Goal: Task Accomplishment & Management: Complete application form

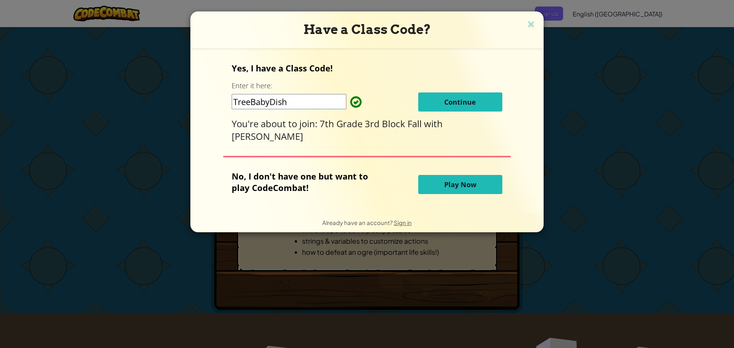
click at [491, 100] on button "Continue" at bounding box center [460, 102] width 84 height 19
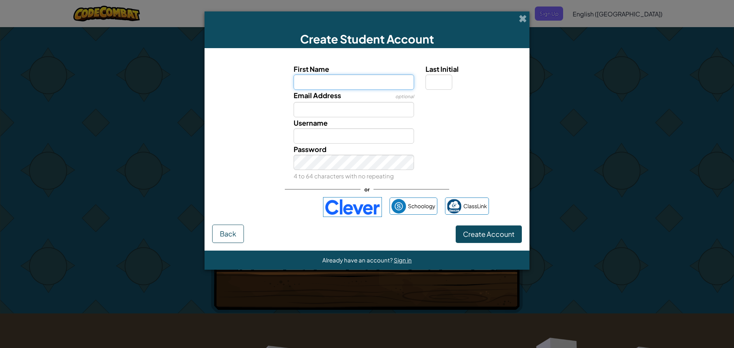
click at [342, 86] on input "First Name" at bounding box center [354, 82] width 121 height 15
type input "Beckham"
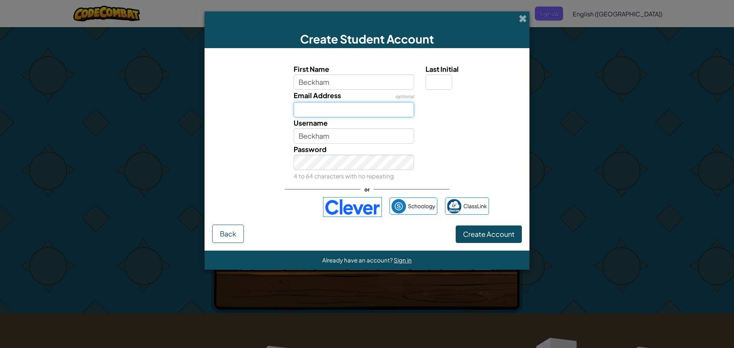
click at [337, 104] on input "Email Address" at bounding box center [354, 109] width 121 height 15
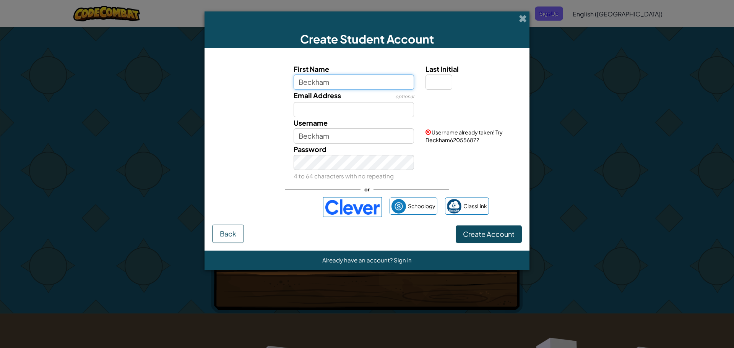
click at [334, 78] on input "Beckham" at bounding box center [354, 82] width 121 height 15
type input "Beckham62055687"
click at [441, 76] on input "Last Initial" at bounding box center [439, 82] width 27 height 15
type input "D"
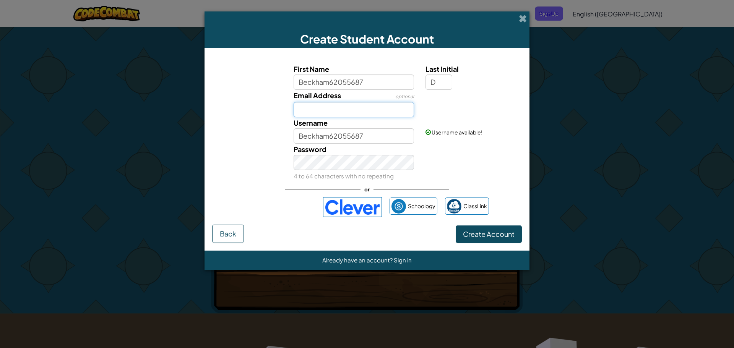
type input "Beckham62055687D"
click at [357, 116] on input "Email Address" at bounding box center [354, 109] width 121 height 15
click at [456, 226] on button "Create Account" at bounding box center [489, 235] width 66 height 18
drag, startPoint x: 412, startPoint y: 112, endPoint x: 327, endPoint y: 122, distance: 84.8
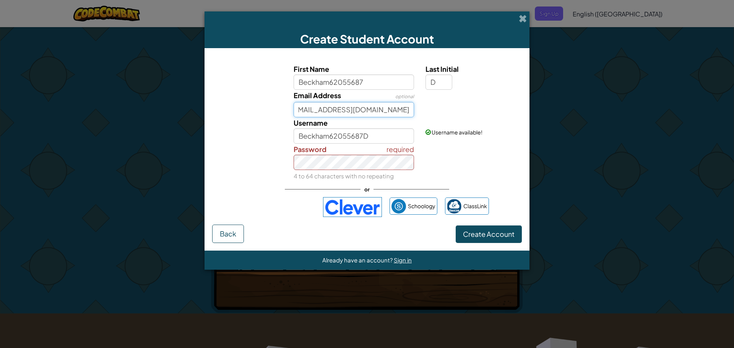
click at [327, 122] on div "First Name Beckham62055687 Last Initial D Email Address optional [EMAIL_ADDRESS…" at bounding box center [367, 122] width 306 height 118
type input "Doveba966"
click at [456, 226] on button "Create Account" at bounding box center [489, 235] width 66 height 18
drag, startPoint x: 385, startPoint y: 75, endPoint x: 329, endPoint y: 77, distance: 56.6
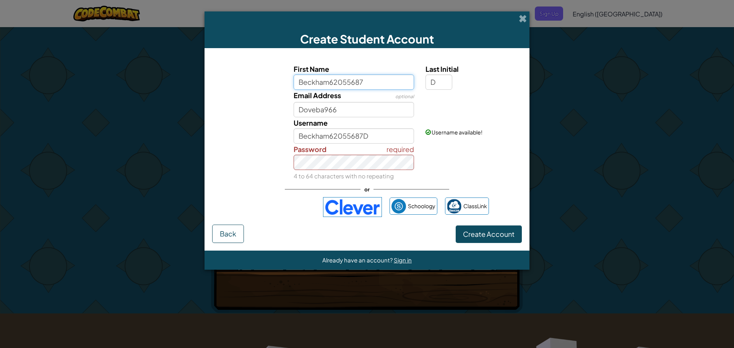
click at [329, 77] on input "Beckham62055687" at bounding box center [354, 82] width 121 height 15
type input "BeckHam"
drag, startPoint x: 390, startPoint y: 133, endPoint x: 351, endPoint y: 138, distance: 39.4
click at [351, 138] on input "BeckHam D" at bounding box center [354, 136] width 121 height 15
type input "B"
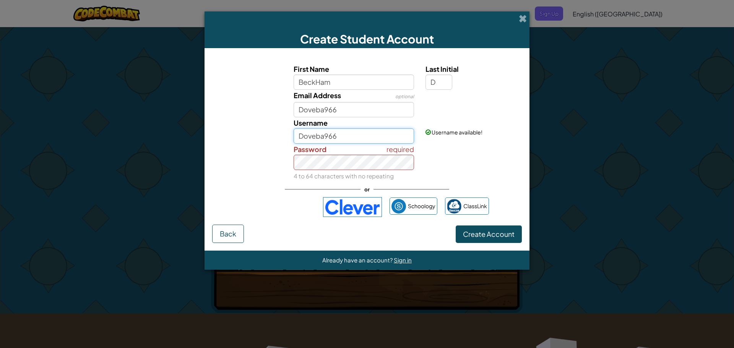
type input "Doveba966"
click at [456, 226] on button "Create Account" at bounding box center [489, 235] width 66 height 18
click at [442, 182] on div "or" at bounding box center [367, 190] width 164 height 16
click at [274, 155] on div "required Password 4 to 64 characters with no repeating" at bounding box center [366, 163] width 317 height 38
click at [456, 226] on button "Create Account" at bounding box center [489, 235] width 66 height 18
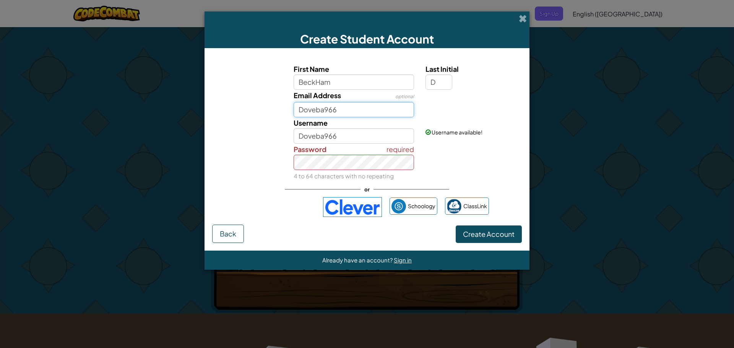
click at [456, 226] on button "Create Account" at bounding box center [489, 235] width 66 height 18
type input "D"
click at [456, 226] on button "Create Account" at bounding box center [489, 235] width 66 height 18
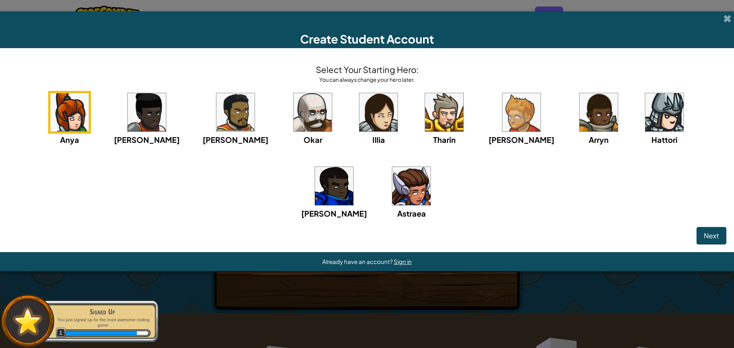
click at [294, 120] on img at bounding box center [313, 112] width 38 height 38
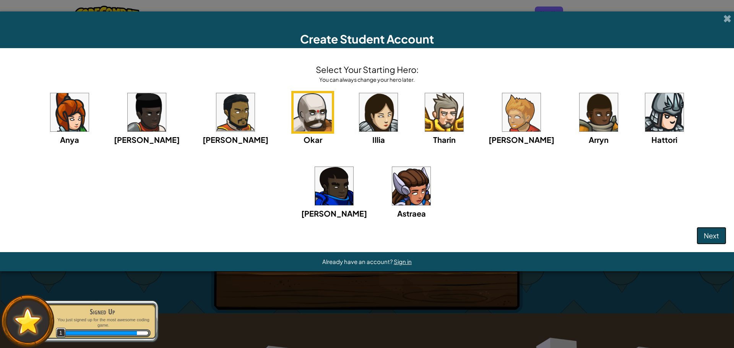
click at [720, 235] on button "Next" at bounding box center [712, 236] width 30 height 18
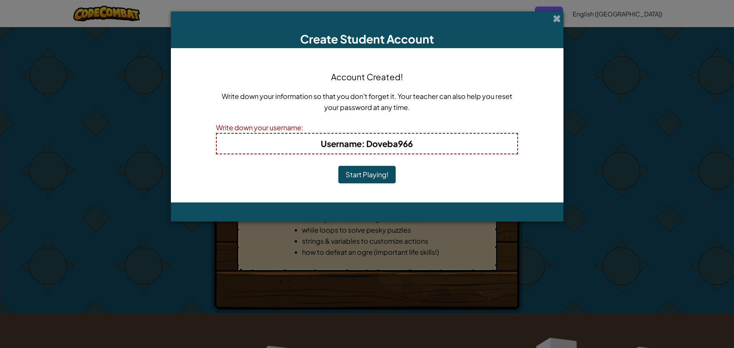
click at [386, 175] on button "Start Playing!" at bounding box center [367, 175] width 57 height 18
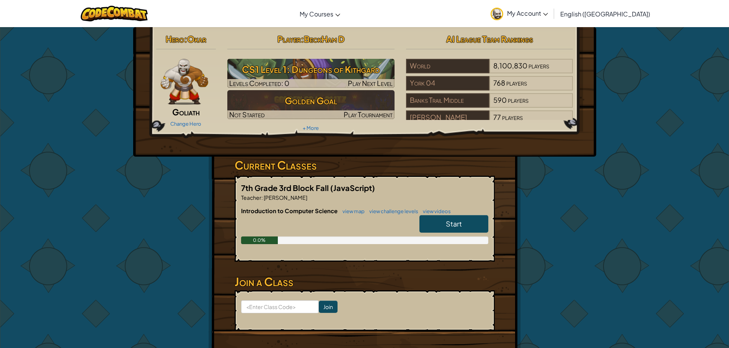
click at [446, 223] on span "Start" at bounding box center [454, 224] width 16 height 9
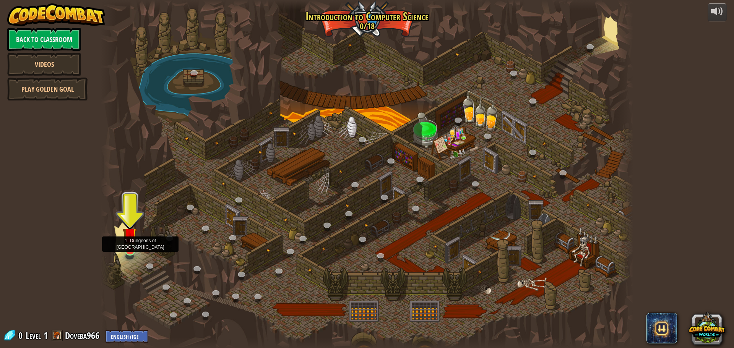
click at [131, 235] on img at bounding box center [130, 235] width 14 height 33
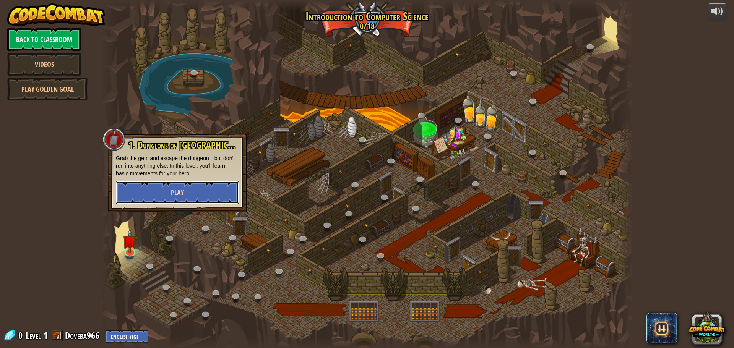
click at [174, 198] on button "Play" at bounding box center [177, 192] width 123 height 23
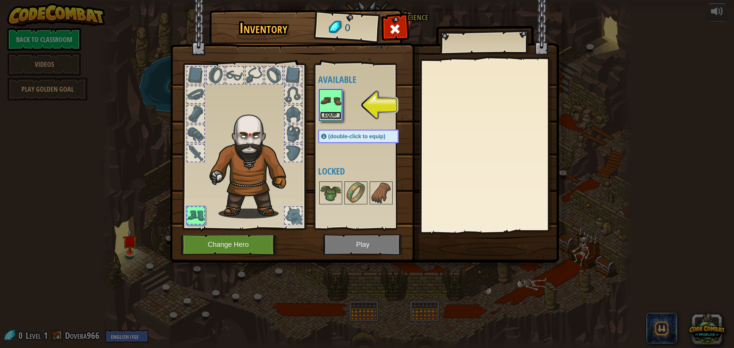
click at [329, 117] on button "Equip" at bounding box center [330, 116] width 21 height 8
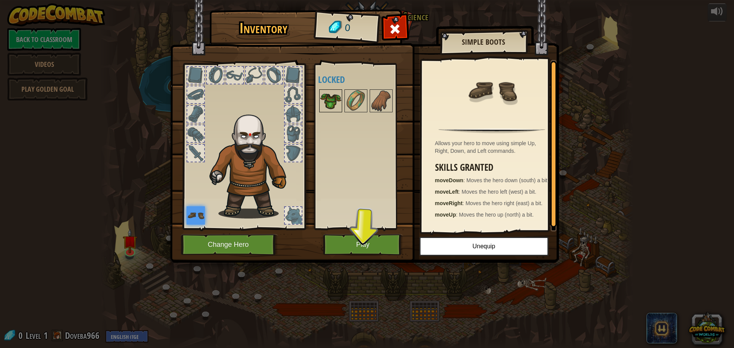
click at [336, 104] on img at bounding box center [330, 100] width 21 height 21
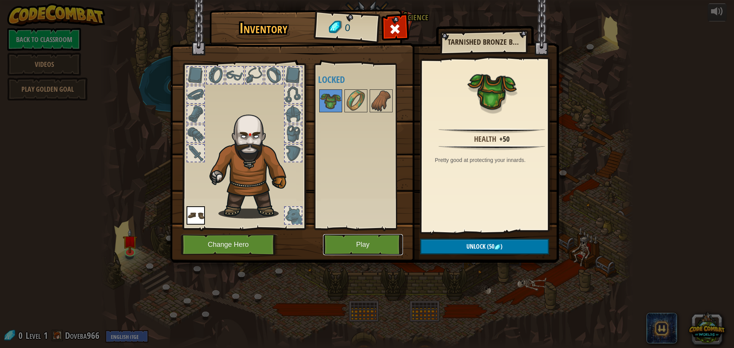
click at [392, 249] on button "Play" at bounding box center [363, 244] width 80 height 21
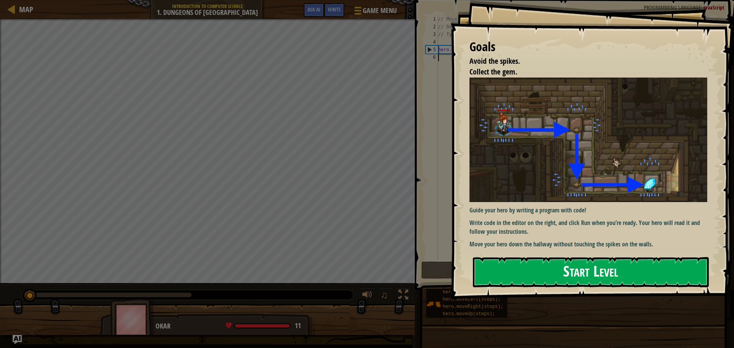
click at [485, 257] on button "Start Level" at bounding box center [591, 272] width 236 height 30
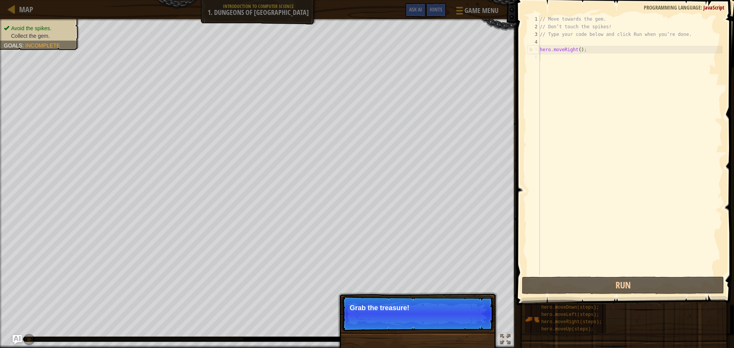
drag, startPoint x: 397, startPoint y: 345, endPoint x: 388, endPoint y: 322, distance: 24.9
click at [396, 340] on div "Skip (esc) Continue Grab the treasure!" at bounding box center [417, 352] width 159 height 113
click at [386, 317] on p "Skip (esc) Continue Grab the treasure!" at bounding box center [418, 313] width 152 height 35
click at [446, 318] on span "Skip (esc)" at bounding box center [440, 319] width 24 height 6
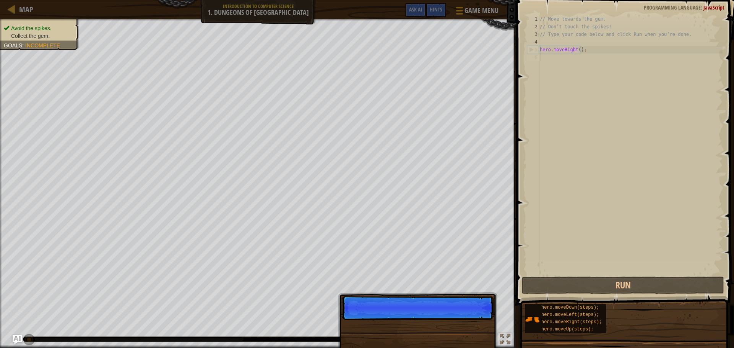
scroll to position [3, 0]
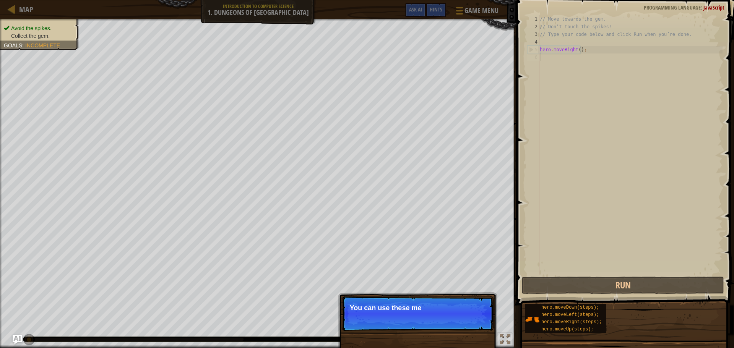
click at [480, 313] on p "Skip (esc) Continue You can use these me" at bounding box center [418, 313] width 152 height 35
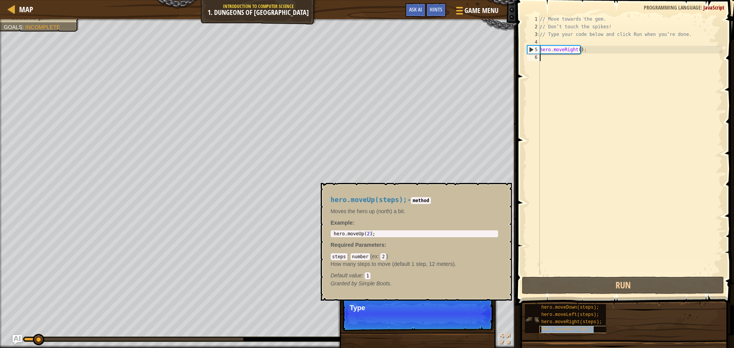
click at [574, 327] on span "hero.moveUp(steps);" at bounding box center [568, 329] width 52 height 5
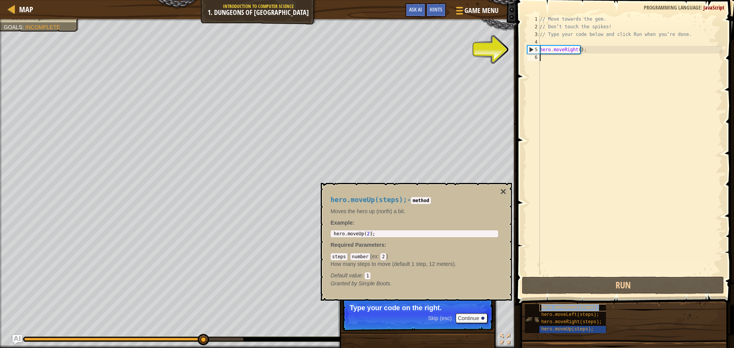
click at [571, 305] on span "hero.moveDown(steps);" at bounding box center [571, 307] width 58 height 5
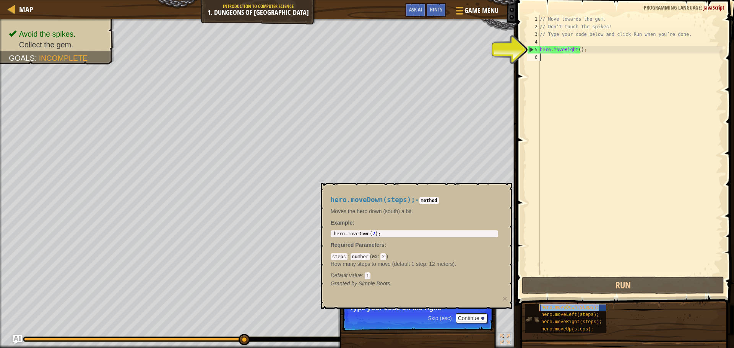
click at [560, 306] on span "hero.moveDown(steps);" at bounding box center [571, 307] width 58 height 5
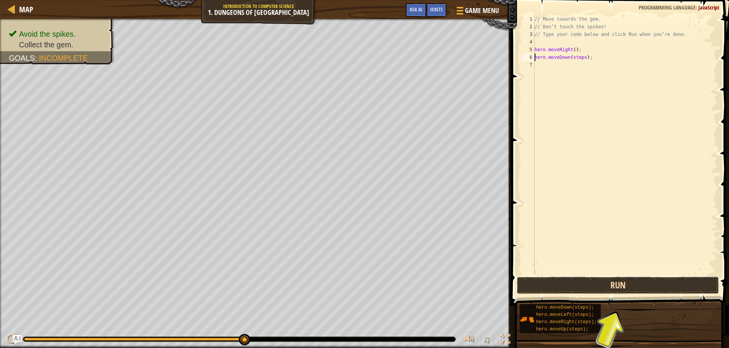
click at [583, 288] on button "Run" at bounding box center [617, 286] width 202 height 18
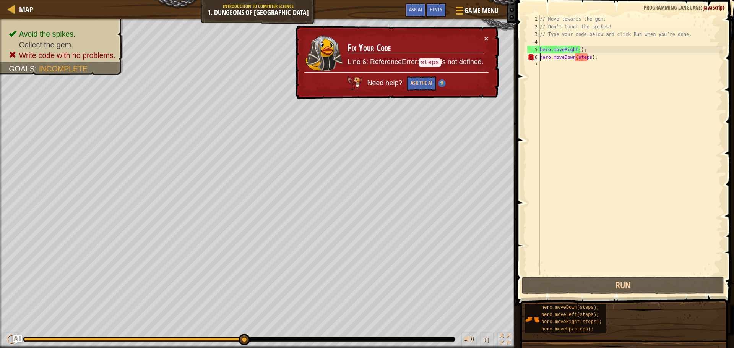
click at [589, 56] on div "// Move towards the gem. // Don’t touch the spikes! // Type your code below and…" at bounding box center [631, 152] width 184 height 275
click at [586, 56] on div "// Move towards the gem. // Don’t touch the spikes! // Type your code below and…" at bounding box center [631, 152] width 184 height 275
click at [587, 57] on div "// Move towards the gem. // Don’t touch the spikes! // Type your code below and…" at bounding box center [631, 152] width 184 height 275
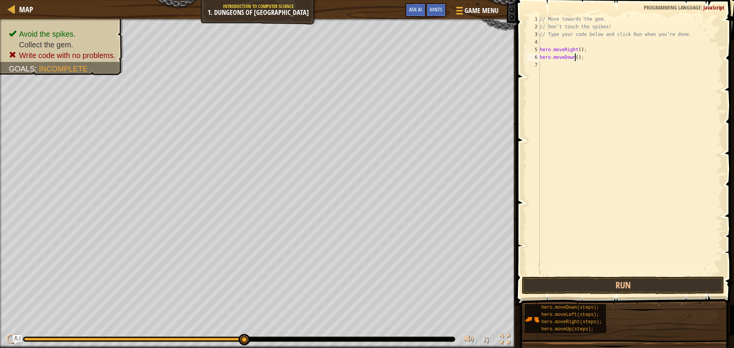
type textarea "hero.moveDown(1);"
drag, startPoint x: 604, startPoint y: 287, endPoint x: 601, endPoint y: 283, distance: 5.0
click at [601, 283] on button "Run" at bounding box center [623, 286] width 202 height 18
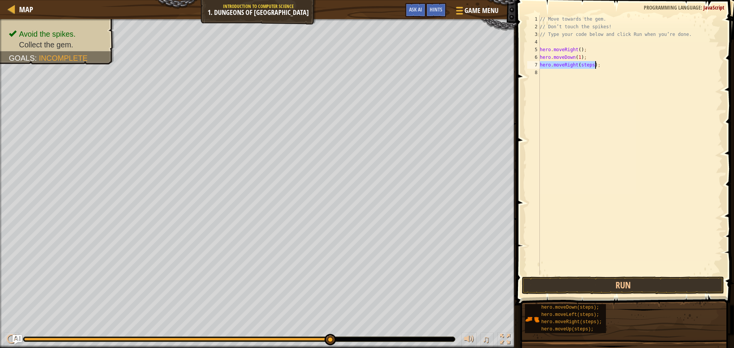
click at [591, 63] on div "// Move towards the gem. // Don’t touch the spikes! // Type your code below and…" at bounding box center [631, 145] width 184 height 260
type textarea "hero.moveRight(1);"
click at [588, 286] on button "Run" at bounding box center [623, 286] width 202 height 18
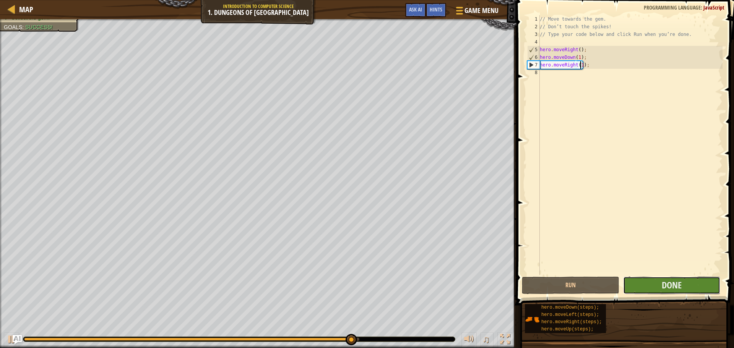
click at [660, 285] on button "Done" at bounding box center [671, 286] width 97 height 18
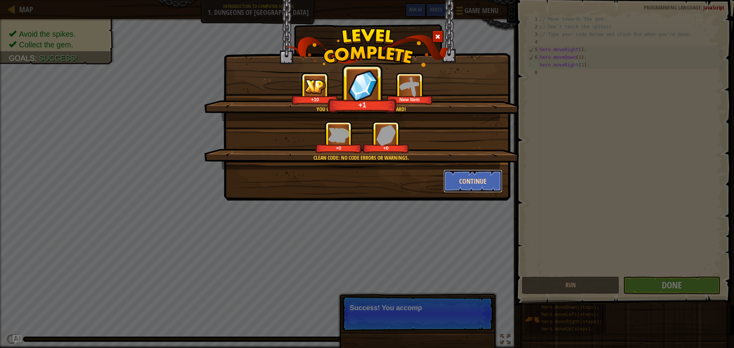
click at [486, 182] on button "Continue" at bounding box center [473, 181] width 59 height 23
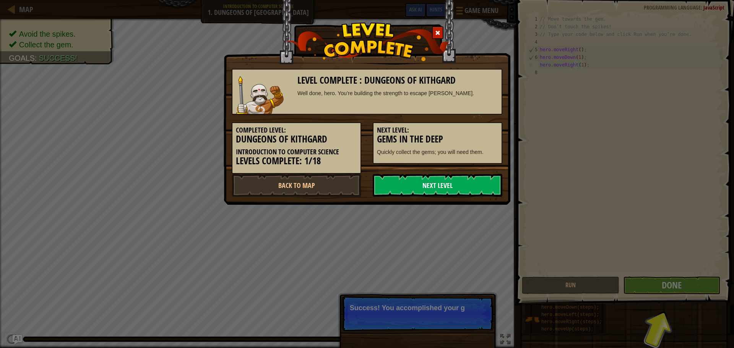
click at [480, 181] on link "Next Level" at bounding box center [438, 185] width 130 height 23
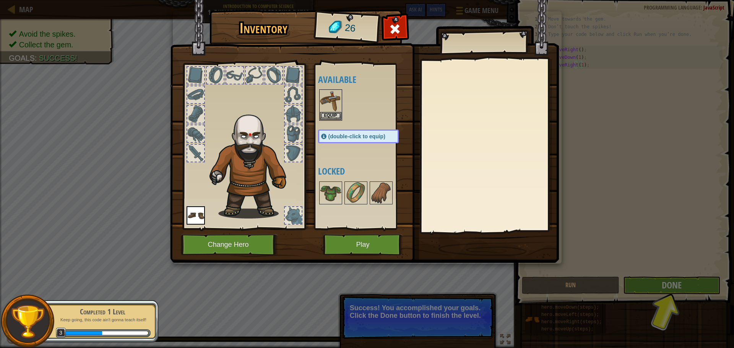
click at [608, 271] on div "Inventory 26 Available Equip Equip (double-click to equip) Locked Equip Unequip…" at bounding box center [367, 174] width 734 height 348
click at [335, 118] on button "Equip" at bounding box center [330, 116] width 21 height 8
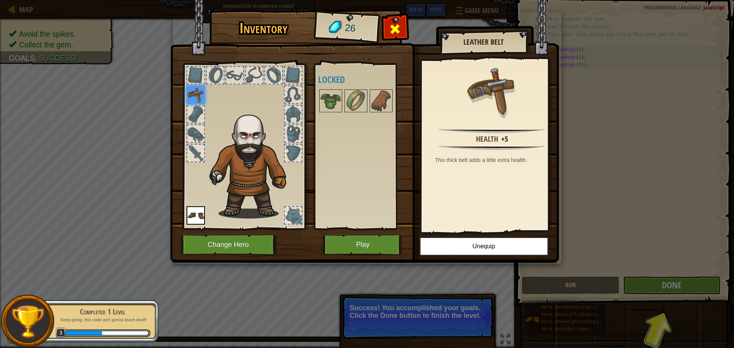
click at [394, 33] on span at bounding box center [395, 29] width 12 height 12
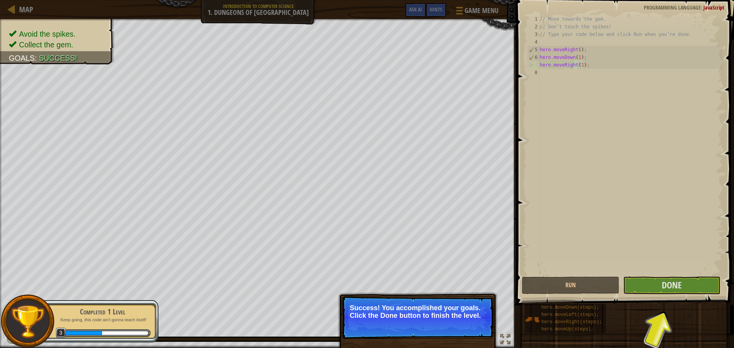
click at [680, 295] on div "Hints Videos hero.moveRight(1); 1 2 3 4 5 6 7 8 // Move towards the gem. // Don…" at bounding box center [624, 172] width 220 height 345
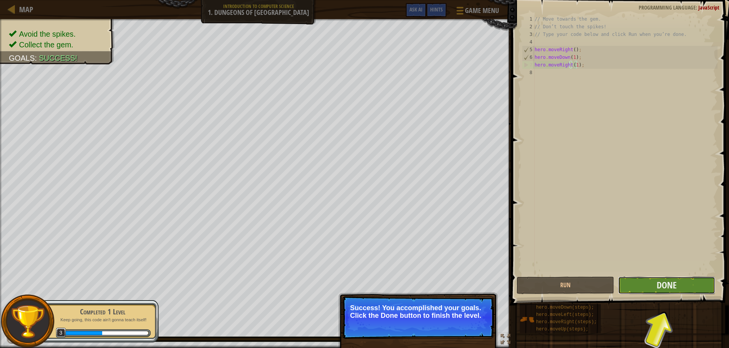
click at [672, 291] on button "Done" at bounding box center [666, 286] width 97 height 18
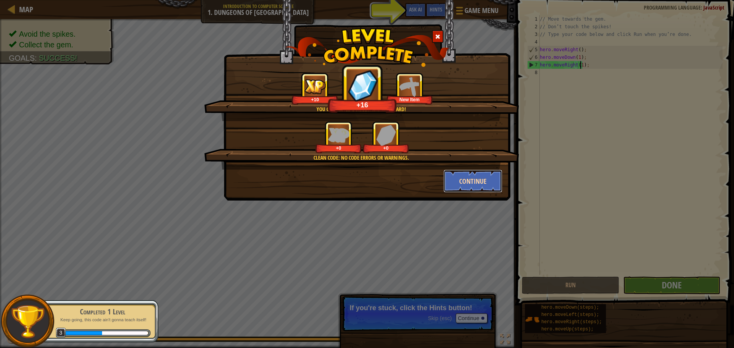
click at [496, 184] on button "Continue" at bounding box center [473, 181] width 59 height 23
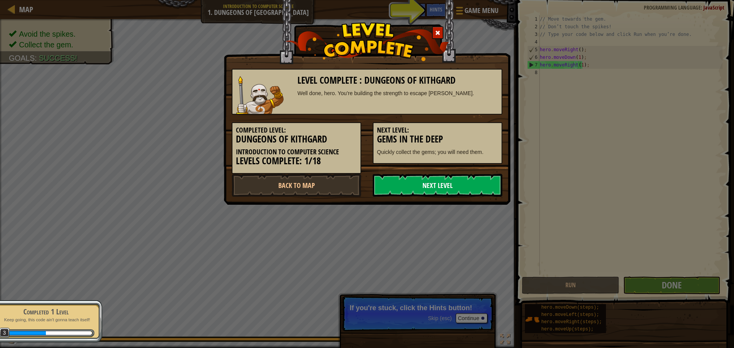
click at [450, 193] on link "Next Level" at bounding box center [438, 185] width 130 height 23
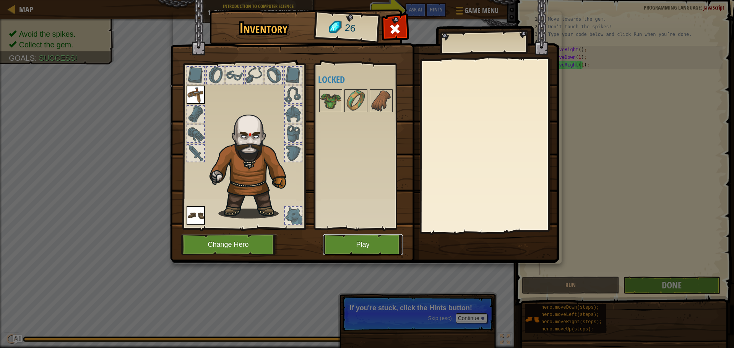
click at [373, 246] on button "Play" at bounding box center [363, 244] width 80 height 21
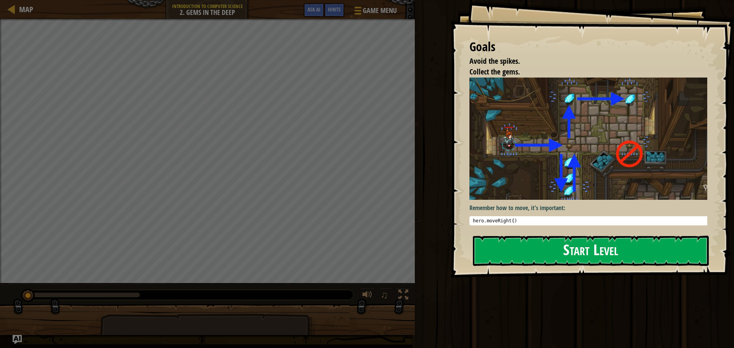
click at [586, 264] on button "Start Level" at bounding box center [591, 251] width 236 height 30
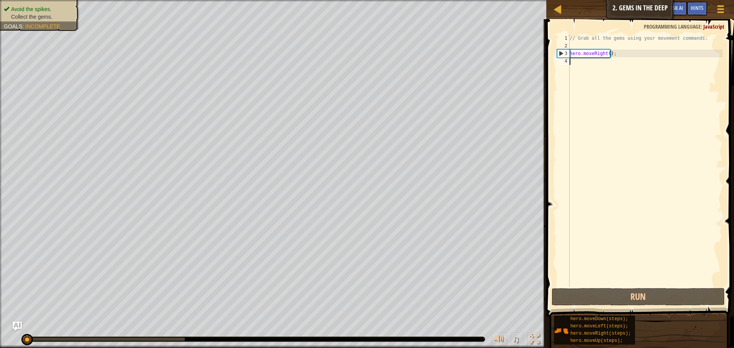
click at [607, 52] on div "// Grab all the gems using your movement commands. hero . moveRight ( ) ;" at bounding box center [645, 168] width 155 height 268
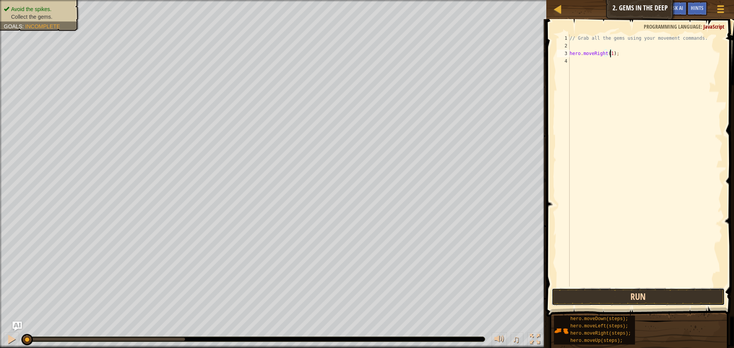
click at [656, 292] on button "Run" at bounding box center [638, 297] width 173 height 18
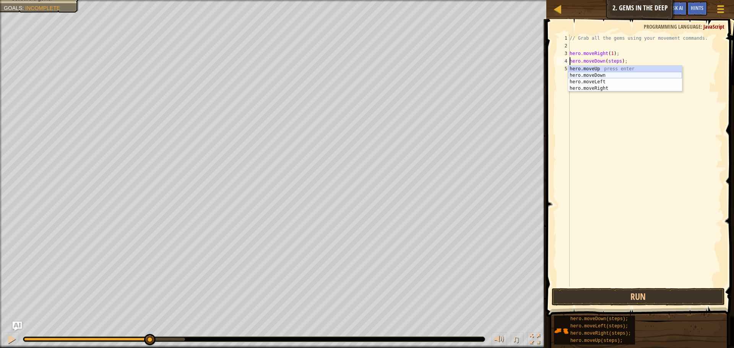
click at [596, 74] on div "hero.moveUp press enter hero.moveDown press enter hero.moveLeft press enter her…" at bounding box center [625, 85] width 114 height 39
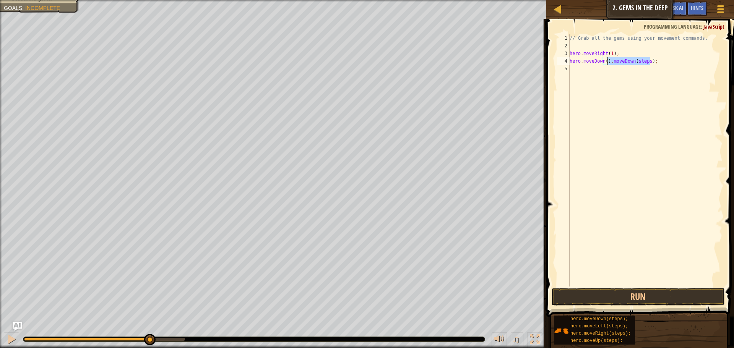
drag, startPoint x: 651, startPoint y: 60, endPoint x: 608, endPoint y: 64, distance: 43.4
click at [608, 64] on div "// Grab all the gems using your movement commands. hero . moveRight ( 1 ) ; her…" at bounding box center [645, 168] width 155 height 268
click at [605, 59] on div "// Grab all the gems using your movement commands. hero . moveRight ( 1 ) ; her…" at bounding box center [645, 168] width 155 height 268
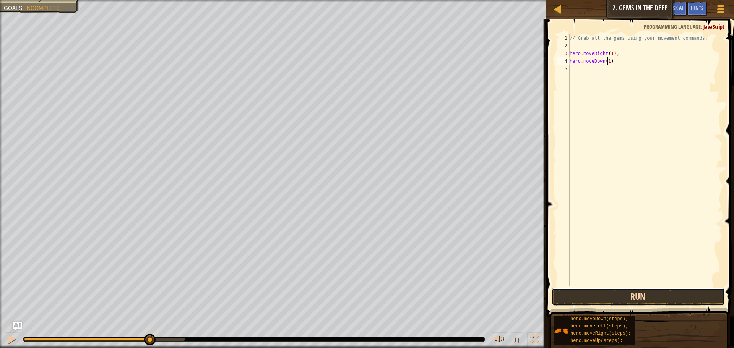
click at [690, 301] on button "Run" at bounding box center [638, 297] width 173 height 18
drag, startPoint x: 614, startPoint y: 66, endPoint x: 574, endPoint y: 78, distance: 40.9
click at [602, 67] on div "// Grab all the gems using your movement commands. hero . moveRight ( 1 ) ; her…" at bounding box center [645, 168] width 155 height 268
click at [601, 289] on button "Run" at bounding box center [638, 297] width 173 height 18
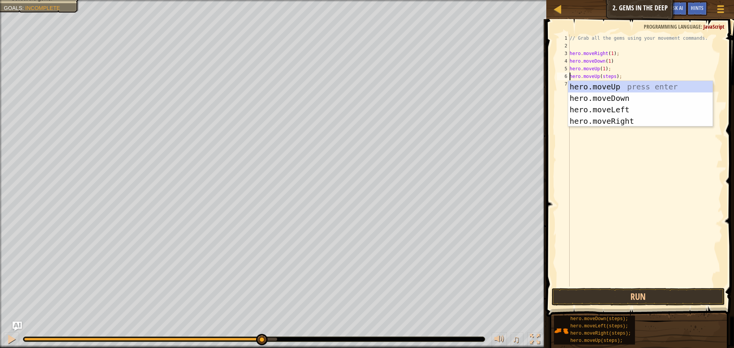
click at [612, 76] on div "// Grab all the gems using your movement commands. hero . moveRight ( 1 ) ; her…" at bounding box center [645, 168] width 155 height 268
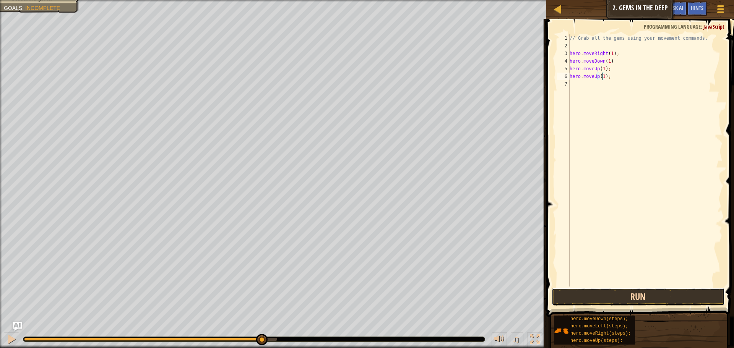
click at [649, 296] on button "Run" at bounding box center [638, 297] width 173 height 18
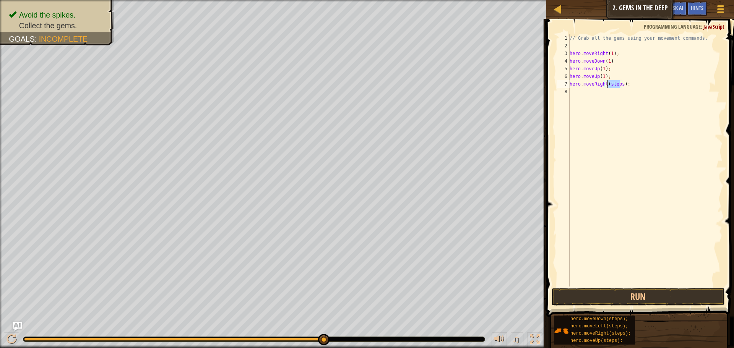
drag, startPoint x: 620, startPoint y: 80, endPoint x: 607, endPoint y: 84, distance: 13.2
click at [607, 84] on div "// Grab all the gems using your movement commands. hero . moveRight ( 1 ) ; her…" at bounding box center [645, 168] width 155 height 268
click at [614, 88] on div "// Grab all the gems using your movement commands. hero . moveRight ( 1 ) ; her…" at bounding box center [645, 168] width 155 height 268
drag, startPoint x: 618, startPoint y: 90, endPoint x: 605, endPoint y: 93, distance: 12.5
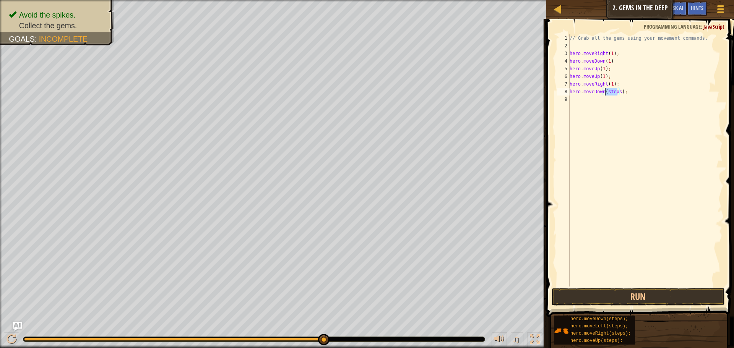
click at [605, 93] on div "// Grab all the gems using your movement commands. hero . moveRight ( 1 ) ; her…" at bounding box center [645, 168] width 155 height 268
type textarea "hero.moveDown(1);"
click at [646, 306] on button "Run" at bounding box center [638, 297] width 173 height 18
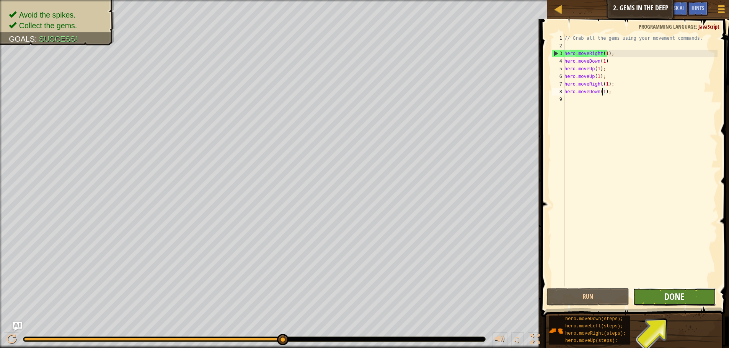
click at [667, 296] on span "Done" at bounding box center [674, 297] width 20 height 12
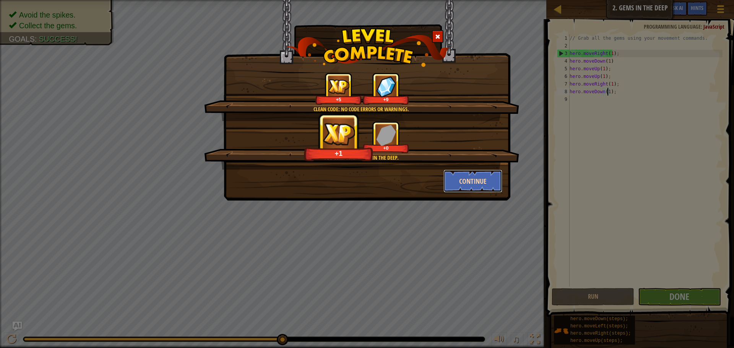
click at [479, 186] on button "Continue" at bounding box center [473, 181] width 59 height 23
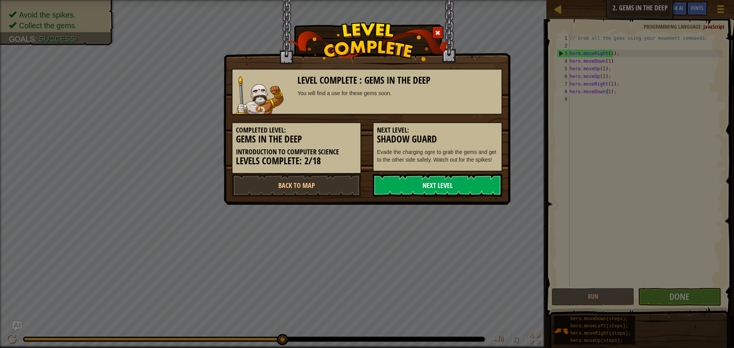
click at [477, 188] on link "Next Level" at bounding box center [438, 185] width 130 height 23
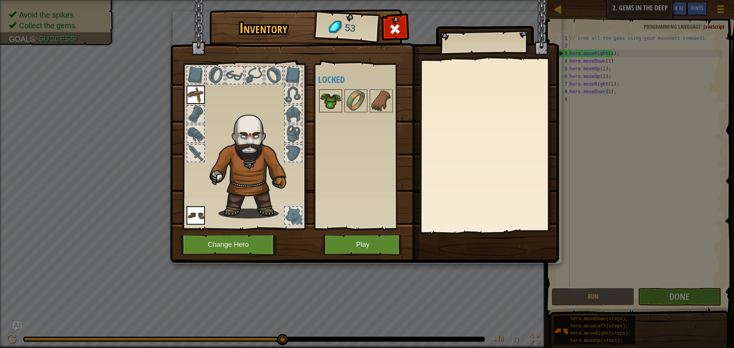
click at [331, 93] on img at bounding box center [330, 100] width 21 height 21
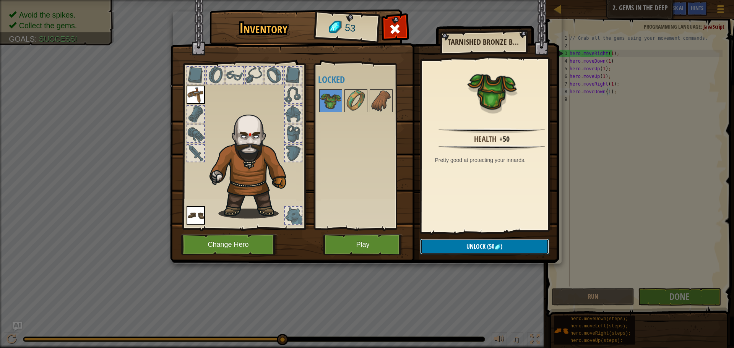
click at [512, 241] on button "Unlock (50 )" at bounding box center [484, 247] width 129 height 16
click at [510, 244] on button "Confirm" at bounding box center [484, 247] width 129 height 16
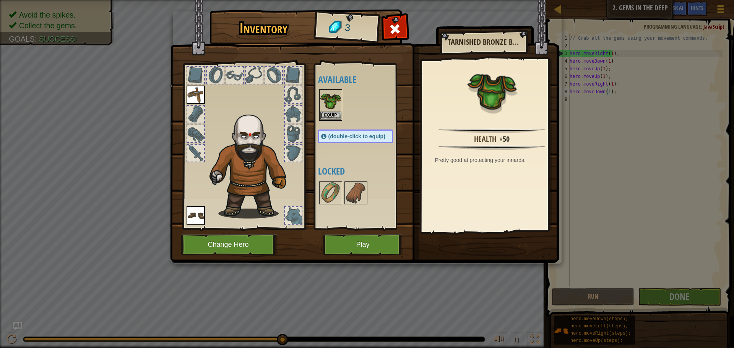
click at [333, 109] on img at bounding box center [330, 100] width 21 height 21
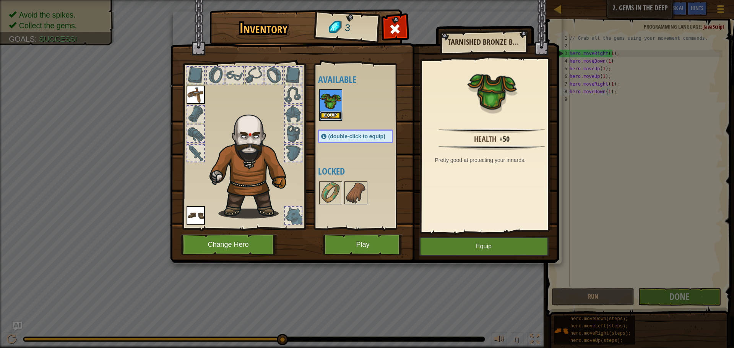
click at [338, 117] on button "Equip" at bounding box center [330, 116] width 21 height 8
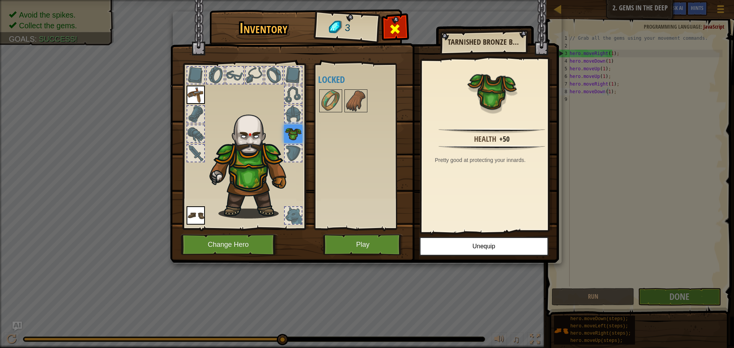
click at [390, 30] on span at bounding box center [395, 29] width 12 height 12
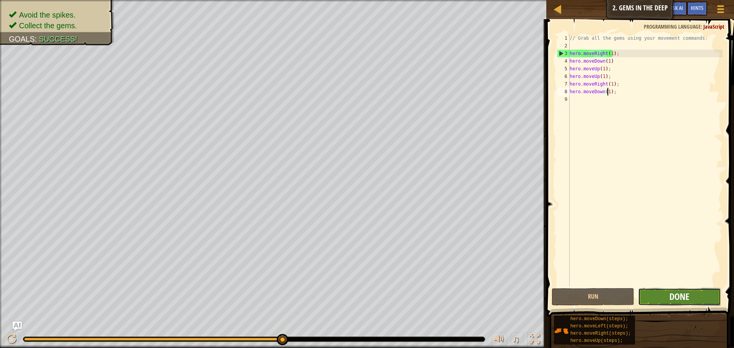
click at [679, 300] on span "Done" at bounding box center [680, 297] width 20 height 12
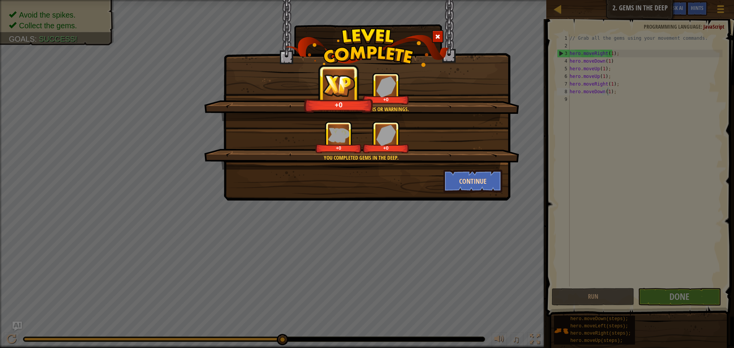
drag, startPoint x: 486, startPoint y: 195, endPoint x: 485, endPoint y: 190, distance: 5.5
click at [486, 191] on div "Clean code: no code errors or warnings. +0 +0 You completed Gems in the Deep. +…" at bounding box center [367, 100] width 287 height 201
click at [485, 189] on button "Continue" at bounding box center [473, 181] width 59 height 23
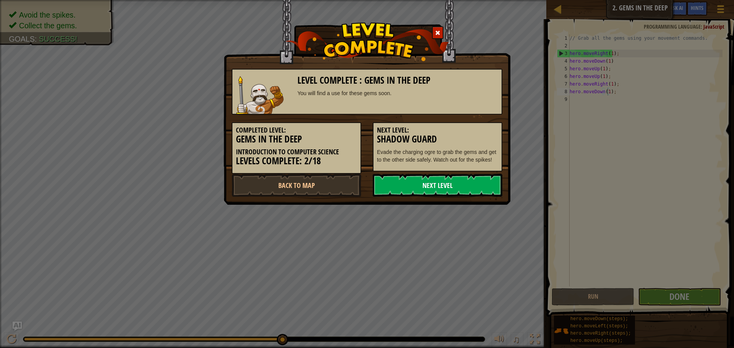
click at [440, 188] on link "Next Level" at bounding box center [438, 185] width 130 height 23
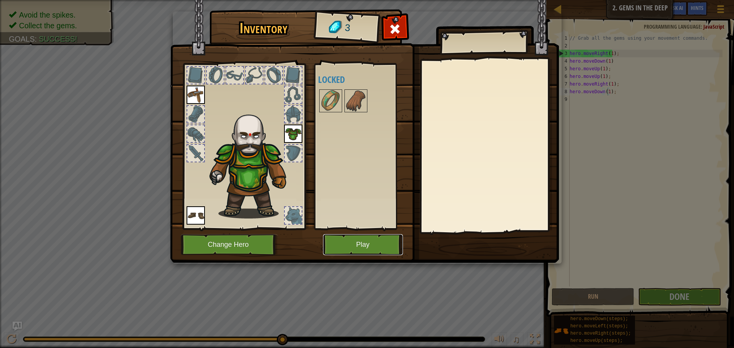
click at [358, 247] on button "Play" at bounding box center [363, 244] width 80 height 21
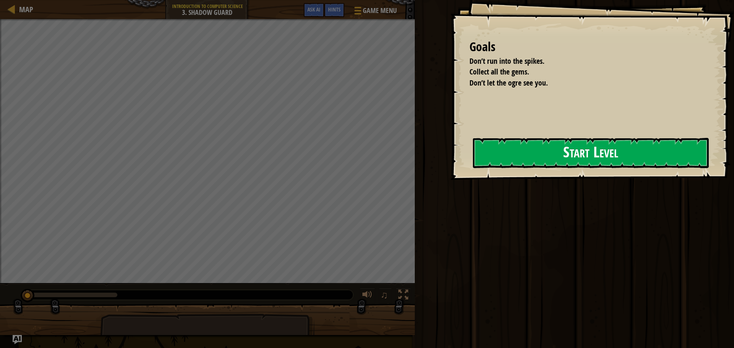
click at [544, 154] on button "Start Level" at bounding box center [591, 153] width 236 height 30
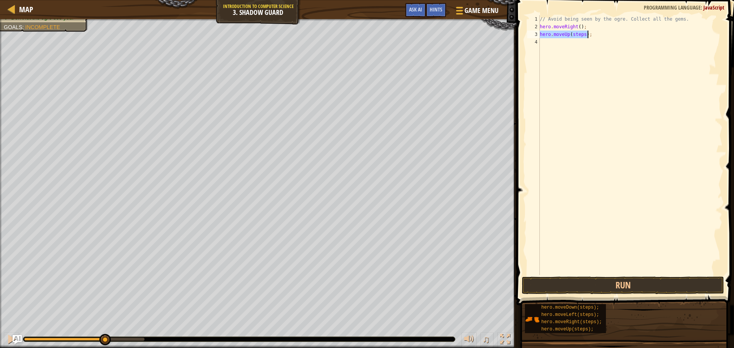
click at [583, 31] on div "// Avoid being seen by the ogre. Collect all the gems. hero . moveRight ( ) ; h…" at bounding box center [631, 145] width 184 height 260
click at [661, 285] on button "Run" at bounding box center [623, 286] width 202 height 18
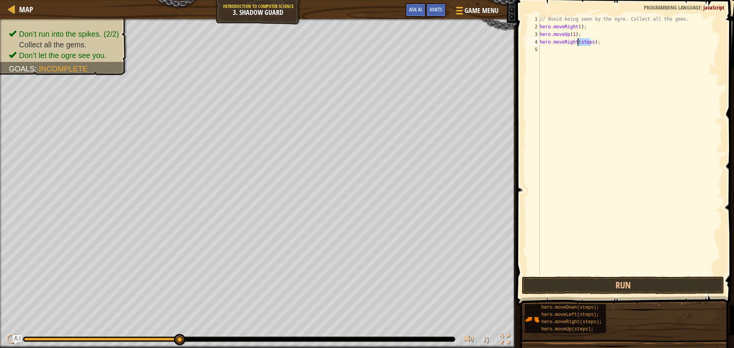
drag, startPoint x: 591, startPoint y: 43, endPoint x: 578, endPoint y: 45, distance: 12.8
click at [578, 45] on div "// Avoid being seen by the ogre. Collect all the gems. hero . moveRight ( ) ; h…" at bounding box center [631, 152] width 184 height 275
drag, startPoint x: 589, startPoint y: 47, endPoint x: 585, endPoint y: 47, distance: 4.2
click at [585, 47] on div "// Avoid being seen by the ogre. Collect all the gems. hero . moveRight ( ) ; h…" at bounding box center [631, 152] width 184 height 275
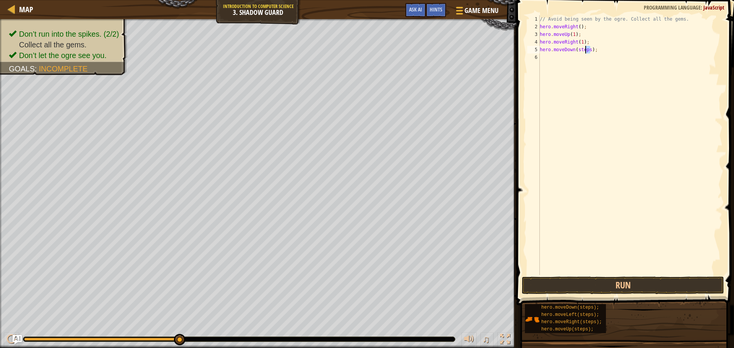
click at [588, 47] on div "// Avoid being seen by the ogre. Collect all the gems. hero . moveRight ( ) ; h…" at bounding box center [631, 145] width 184 height 260
drag, startPoint x: 588, startPoint y: 48, endPoint x: 573, endPoint y: 50, distance: 14.7
click at [579, 49] on div "// Avoid being seen by the ogre. Collect all the gems. hero . moveRight ( ) ; h…" at bounding box center [631, 152] width 184 height 275
drag, startPoint x: 591, startPoint y: 56, endPoint x: 577, endPoint y: 59, distance: 14.0
click at [577, 59] on div "// Avoid being seen by the ogre. Collect all the gems. hero . moveRight ( ) ; h…" at bounding box center [631, 152] width 184 height 275
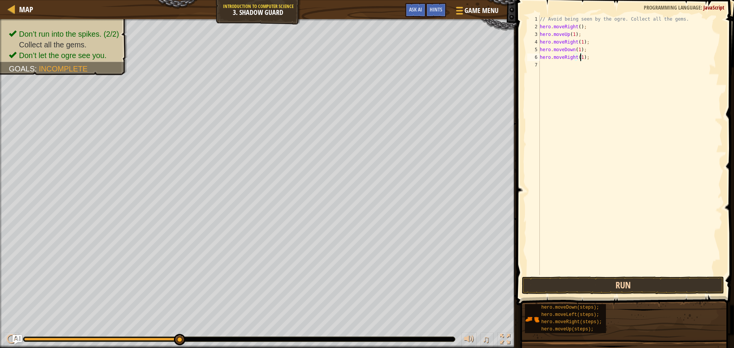
type textarea "hero.moveRight(1);"
click at [571, 286] on button "Run" at bounding box center [623, 286] width 202 height 18
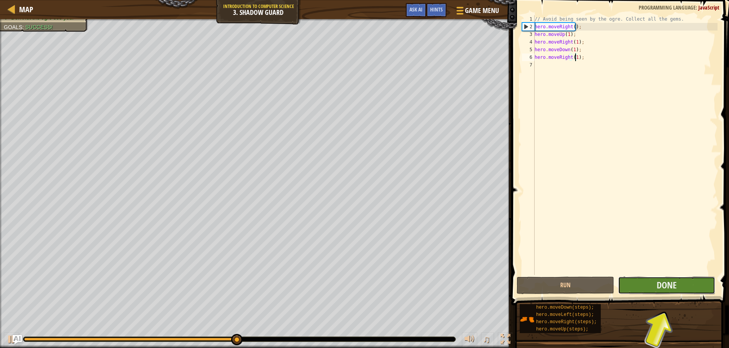
click at [651, 288] on button "Done" at bounding box center [666, 286] width 97 height 18
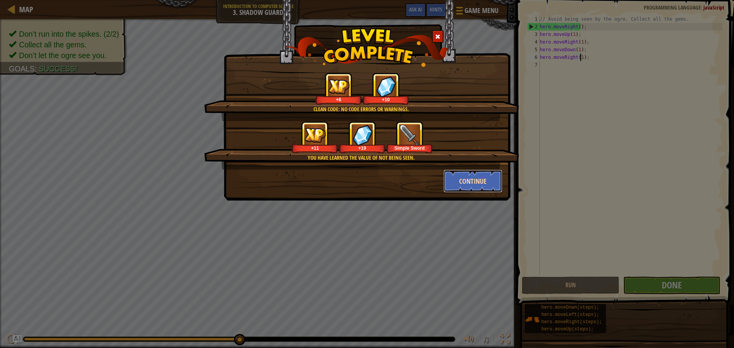
click at [468, 181] on button "Continue" at bounding box center [473, 181] width 59 height 23
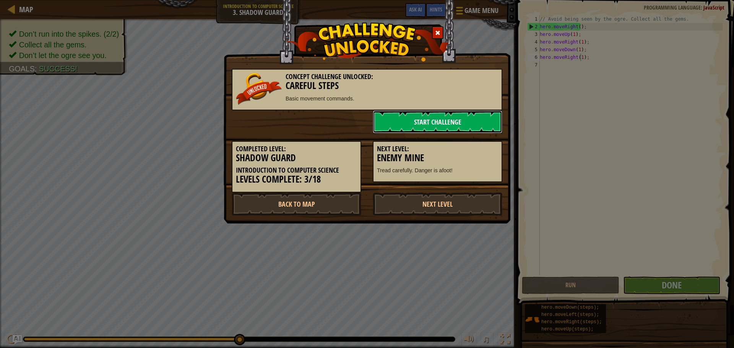
click at [446, 130] on link "Start Challenge" at bounding box center [438, 122] width 130 height 23
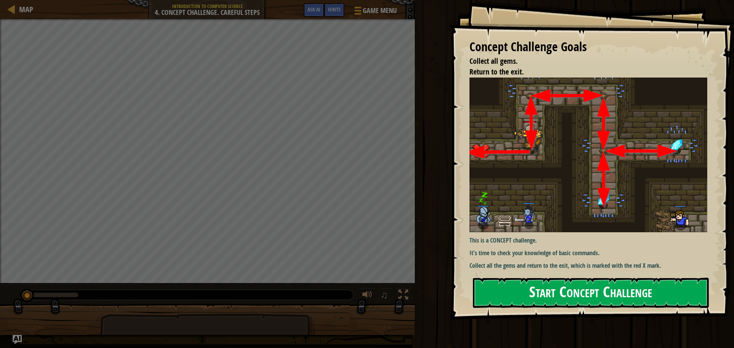
click at [601, 275] on div "Concept Challenge Goals Collect all gems. Return to the exit. This is a CONCEPT…" at bounding box center [593, 160] width 284 height 320
click at [596, 298] on button "Start Concept Challenge" at bounding box center [591, 293] width 236 height 30
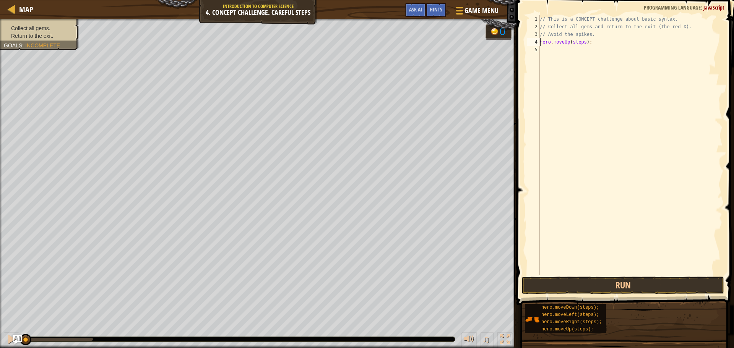
click at [581, 42] on div "// This is a CONCEPT challenge about basic syntax. // Collect all gems and retu…" at bounding box center [631, 152] width 184 height 275
drag, startPoint x: 590, startPoint y: 48, endPoint x: 577, endPoint y: 48, distance: 13.0
click at [577, 48] on div "// This is a CONCEPT challenge about basic syntax. // Collect all gems and retu…" at bounding box center [631, 152] width 184 height 275
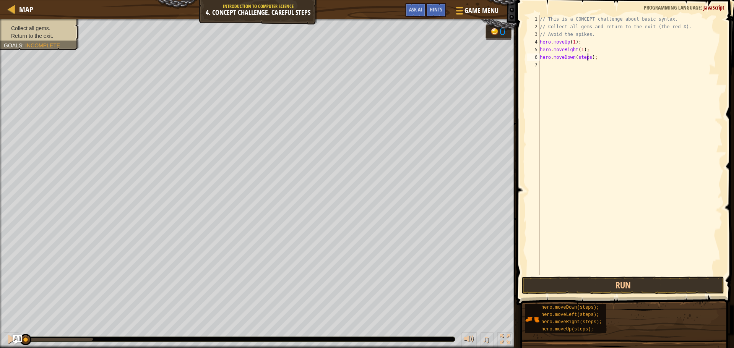
click at [587, 58] on div "// This is a CONCEPT challenge about basic syntax. // Collect all gems and retu…" at bounding box center [631, 152] width 184 height 275
click at [588, 64] on div "// This is a CONCEPT challenge about basic syntax. // Collect all gems and retu…" at bounding box center [631, 152] width 184 height 275
click at [581, 71] on div "// This is a CONCEPT challenge about basic syntax. // Collect all gems and retu…" at bounding box center [631, 152] width 184 height 275
click at [592, 80] on div "// This is a CONCEPT challenge about basic syntax. // Collect all gems and retu…" at bounding box center [632, 152] width 182 height 275
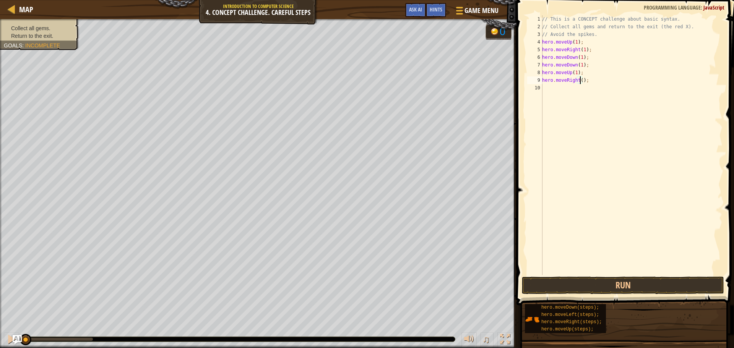
scroll to position [3, 3]
click at [634, 294] on button "Run" at bounding box center [623, 286] width 202 height 18
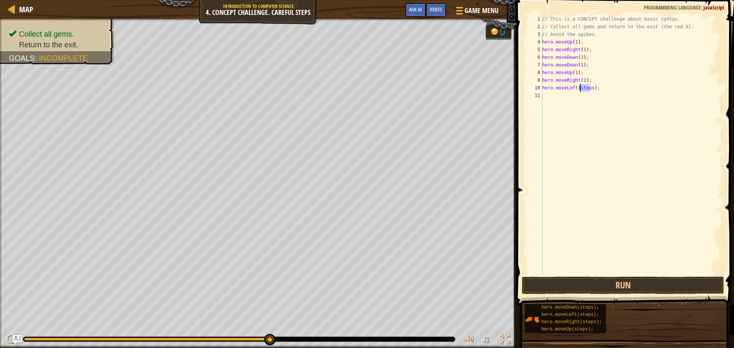
drag, startPoint x: 591, startPoint y: 86, endPoint x: 579, endPoint y: 87, distance: 11.6
click at [579, 87] on div "// This is a CONCEPT challenge about basic syntax. // Collect all gems and retu…" at bounding box center [632, 152] width 182 height 275
type textarea "hero.moveLefts);"
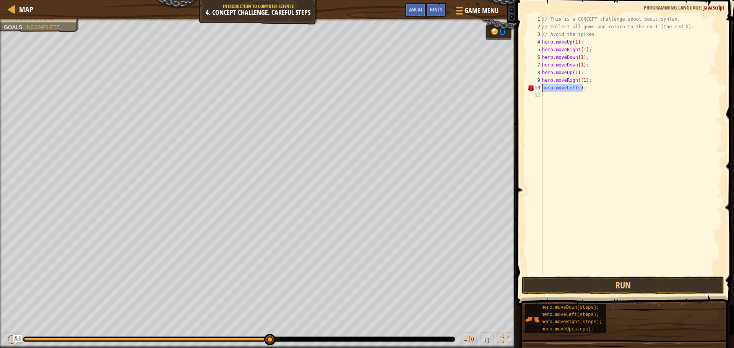
drag, startPoint x: 594, startPoint y: 90, endPoint x: 543, endPoint y: 90, distance: 50.9
click at [543, 90] on div "// This is a CONCEPT challenge about basic syntax. // Collect all gems and retu…" at bounding box center [632, 152] width 182 height 275
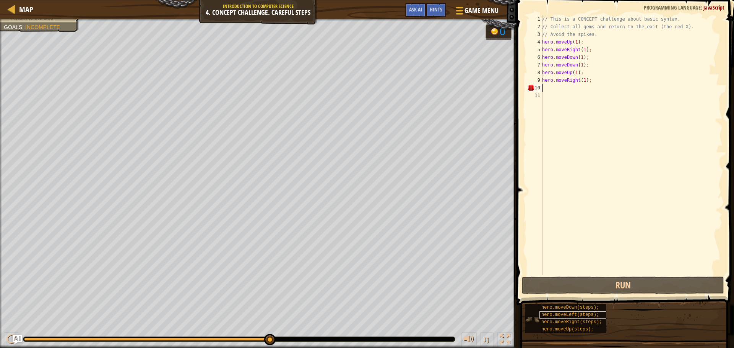
scroll to position [3, 0]
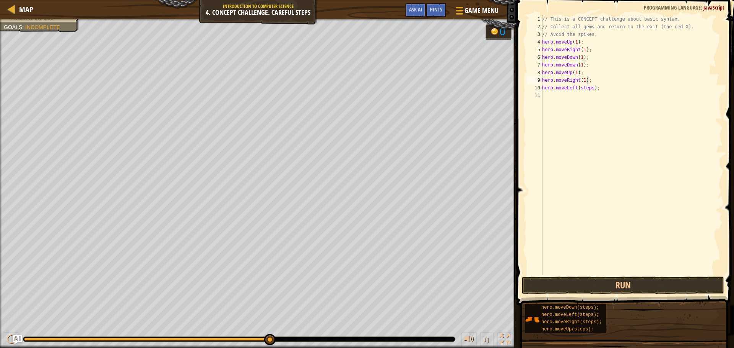
click at [591, 83] on div "// This is a CONCEPT challenge about basic syntax. // Collect all gems and retu…" at bounding box center [632, 152] width 182 height 275
click at [590, 90] on div "// This is a CONCEPT challenge about basic syntax. // Collect all gems and retu…" at bounding box center [632, 152] width 182 height 275
drag, startPoint x: 584, startPoint y: 98, endPoint x: 573, endPoint y: 98, distance: 11.5
click at [573, 98] on div "// This is a CONCEPT challenge about basic syntax. // Collect all gems and retu…" at bounding box center [632, 152] width 182 height 275
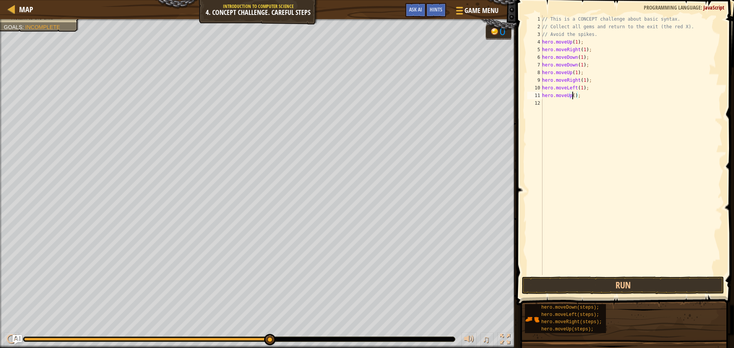
scroll to position [3, 3]
drag, startPoint x: 589, startPoint y: 101, endPoint x: 571, endPoint y: 102, distance: 18.0
click at [571, 102] on div "// This is a CONCEPT challenge about basic syntax. // Collect all gems and retu…" at bounding box center [632, 152] width 182 height 275
click at [574, 102] on div "// This is a CONCEPT challenge about basic syntax. // Collect all gems and retu…" at bounding box center [632, 145] width 182 height 260
drag, startPoint x: 578, startPoint y: 101, endPoint x: 590, endPoint y: 104, distance: 11.9
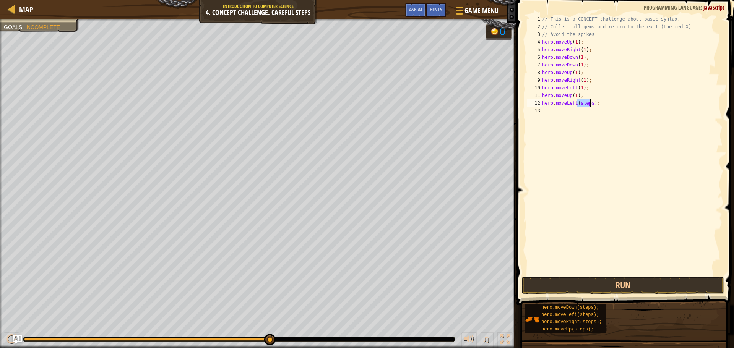
click at [590, 104] on div "// This is a CONCEPT challenge about basic syntax. // Collect all gems and retu…" at bounding box center [632, 152] width 182 height 275
drag, startPoint x: 591, startPoint y: 110, endPoint x: 576, endPoint y: 113, distance: 14.5
click at [576, 113] on div "// This is a CONCEPT challenge about basic syntax. // Collect all gems and retu…" at bounding box center [632, 152] width 182 height 275
drag, startPoint x: 591, startPoint y: 117, endPoint x: 579, endPoint y: 118, distance: 12.3
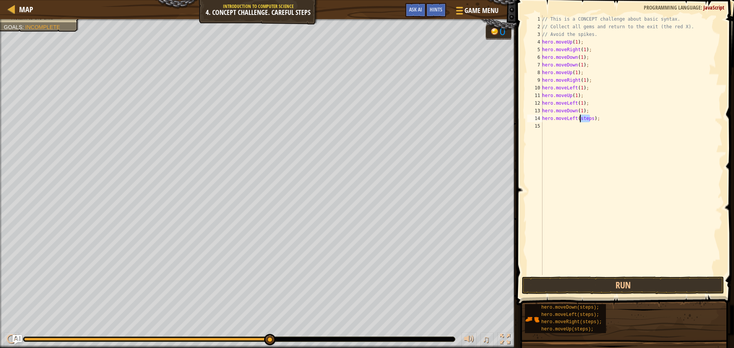
click at [579, 118] on div "// This is a CONCEPT challenge about basic syntax. // Collect all gems and retu…" at bounding box center [632, 152] width 182 height 275
type textarea "hero.moveLeft(1);"
click at [600, 285] on button "Run" at bounding box center [623, 286] width 202 height 18
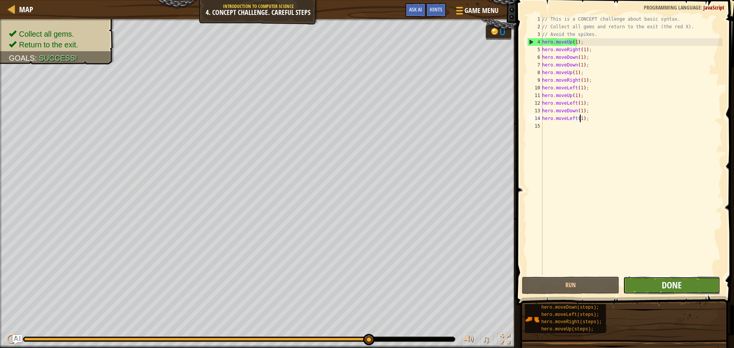
click at [682, 290] on span "Done" at bounding box center [672, 285] width 20 height 12
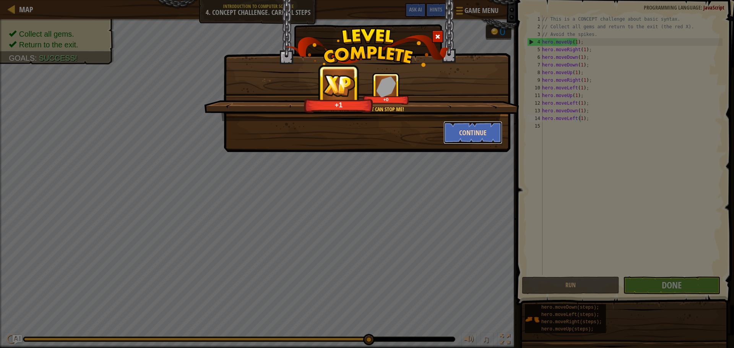
click at [474, 133] on button "Continue" at bounding box center [473, 132] width 59 height 23
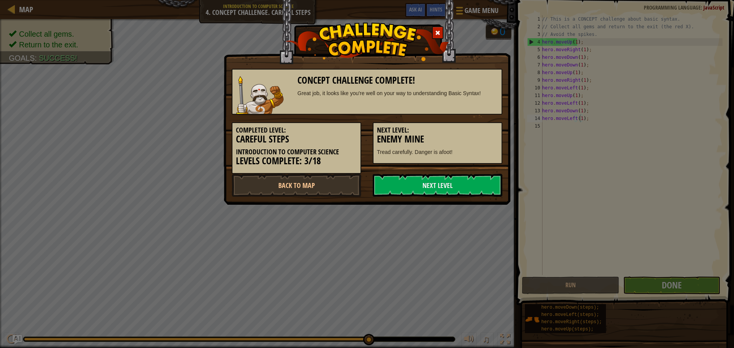
drag, startPoint x: 456, startPoint y: 165, endPoint x: 455, endPoint y: 159, distance: 6.2
click at [455, 159] on div "Concept Challenge Complete! Great job, it looks like you're well on your way to…" at bounding box center [367, 129] width 271 height 136
drag, startPoint x: 446, startPoint y: 205, endPoint x: 443, endPoint y: 197, distance: 7.6
click at [444, 199] on div "Concept Challenge Complete! Great job, it looks like you're well on your way to…" at bounding box center [367, 102] width 287 height 205
click at [441, 190] on link "Next Level" at bounding box center [438, 185] width 130 height 23
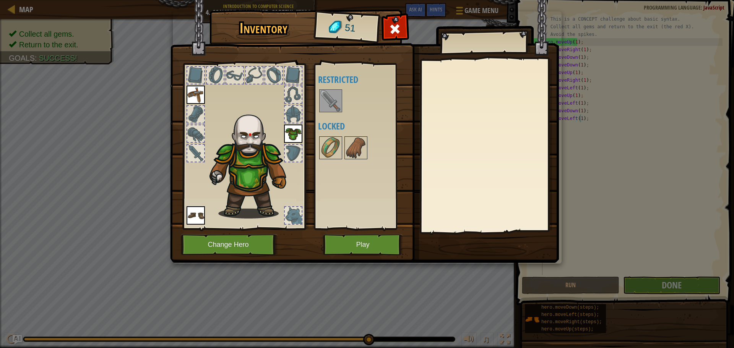
click at [300, 215] on div at bounding box center [293, 215] width 17 height 17
click at [366, 246] on button "Play" at bounding box center [363, 244] width 80 height 21
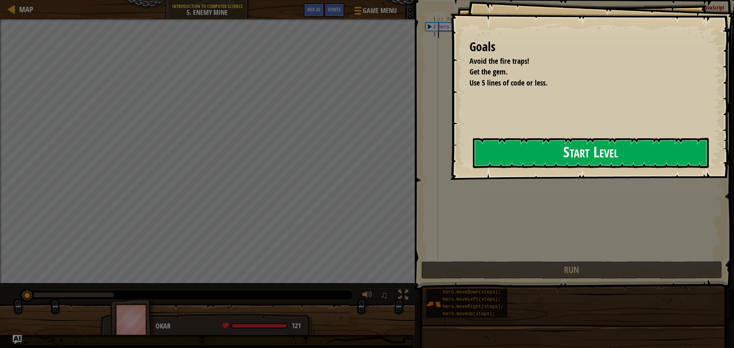
click at [506, 156] on button "Start Level" at bounding box center [591, 153] width 236 height 30
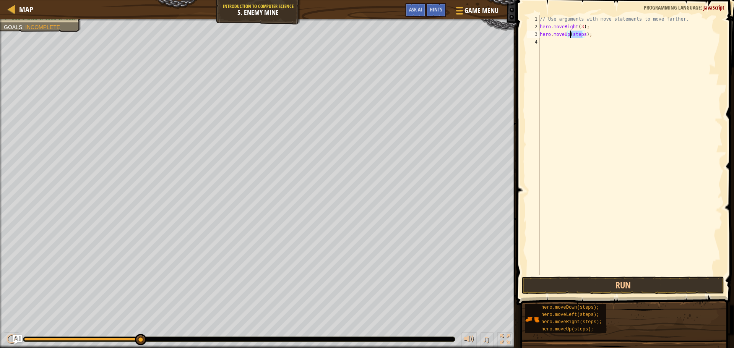
drag, startPoint x: 583, startPoint y: 33, endPoint x: 571, endPoint y: 37, distance: 11.6
click at [571, 37] on div "// Use arguments with move statements to move farther. hero . moveRight ( 3 ) ;…" at bounding box center [631, 152] width 184 height 275
click at [592, 41] on div "// Use arguments with move statements to move farther. hero . moveRight ( 3 ) ;…" at bounding box center [631, 152] width 184 height 275
drag, startPoint x: 589, startPoint y: 42, endPoint x: 593, endPoint y: 42, distance: 4.3
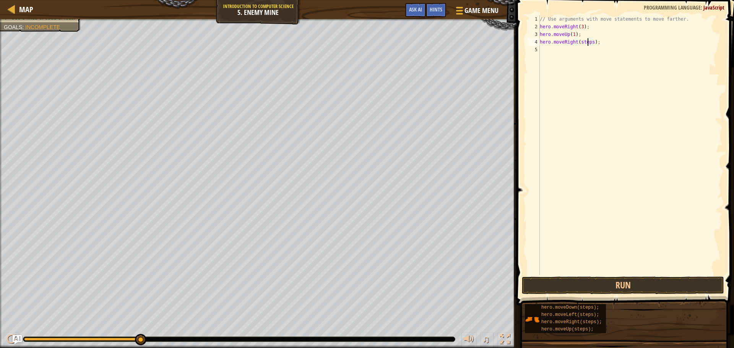
click at [591, 42] on div "// Use arguments with move statements to move farther. hero . moveRight ( 3 ) ;…" at bounding box center [631, 152] width 184 height 275
click at [593, 42] on div "// Use arguments with move statements to move farther. hero . moveRight ( 3 ) ;…" at bounding box center [631, 152] width 184 height 275
drag, startPoint x: 591, startPoint y: 43, endPoint x: 578, endPoint y: 43, distance: 13.0
click at [578, 43] on div "// Use arguments with move statements to move farther. hero . moveRight ( 3 ) ;…" at bounding box center [631, 152] width 184 height 275
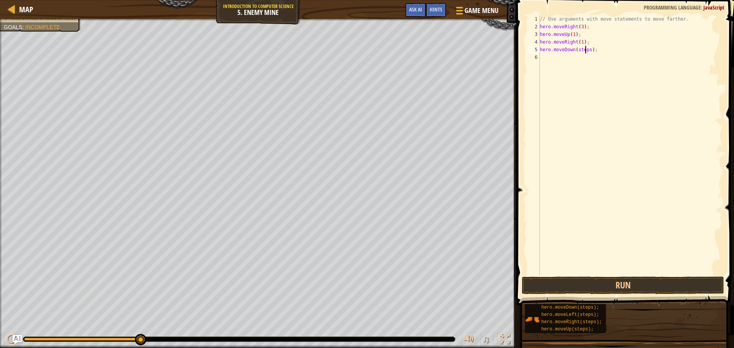
drag, startPoint x: 586, startPoint y: 49, endPoint x: 591, endPoint y: 50, distance: 4.5
click at [588, 49] on div "// Use arguments with move statements to move farther. hero . moveRight ( 3 ) ;…" at bounding box center [631, 152] width 184 height 275
click at [586, 50] on div "// Use arguments with move statements to move farther. hero . moveRight ( 3 ) ;…" at bounding box center [631, 152] width 184 height 275
click at [588, 50] on div "// Use arguments with move statements to move farther. hero . moveRight ( 3 ) ;…" at bounding box center [631, 145] width 184 height 260
drag, startPoint x: 588, startPoint y: 50, endPoint x: 578, endPoint y: 51, distance: 9.6
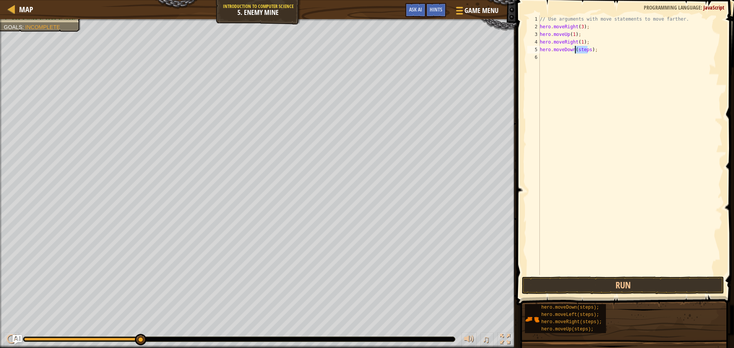
click at [578, 51] on div "// Use arguments with move statements to move farther. hero . moveRight ( 3 ) ;…" at bounding box center [631, 152] width 184 height 275
drag, startPoint x: 590, startPoint y: 55, endPoint x: 578, endPoint y: 54, distance: 12.3
click at [578, 54] on div "// Use arguments with move statements to move farther. hero . moveRight ( 3 ) ;…" at bounding box center [631, 152] width 184 height 275
click at [614, 278] on button "Run" at bounding box center [623, 286] width 202 height 18
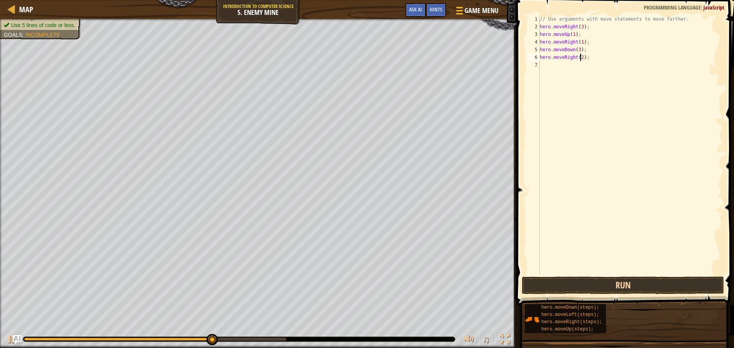
type textarea "hero.moveRight(2);"
click at [638, 285] on button "Run" at bounding box center [623, 286] width 202 height 18
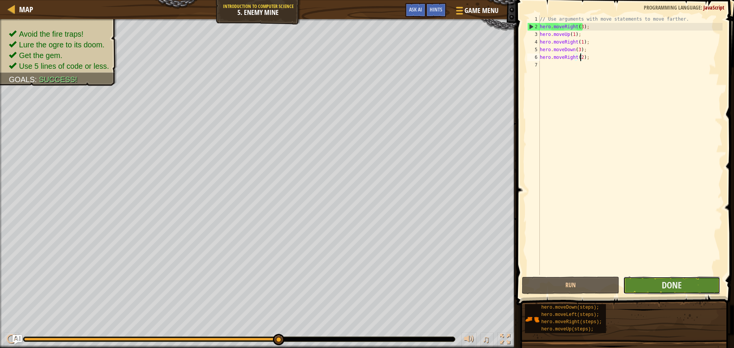
click at [660, 291] on button "Done" at bounding box center [671, 286] width 97 height 18
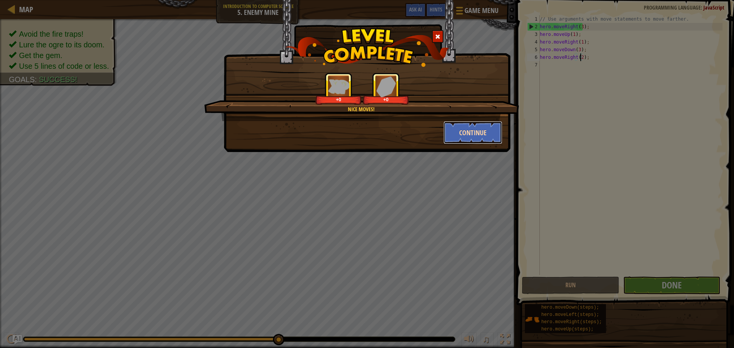
click at [469, 133] on button "Continue" at bounding box center [473, 132] width 59 height 23
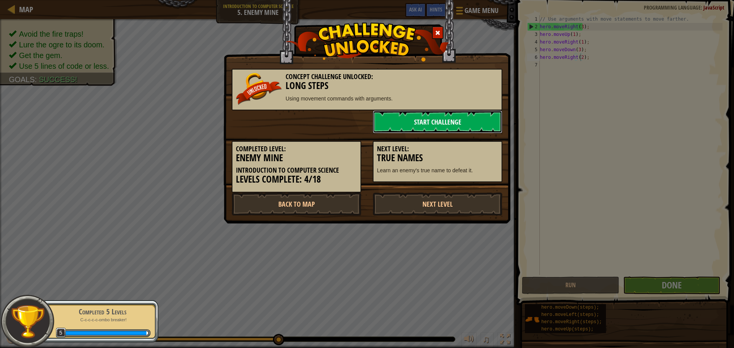
click at [404, 119] on link "Start Challenge" at bounding box center [438, 122] width 130 height 23
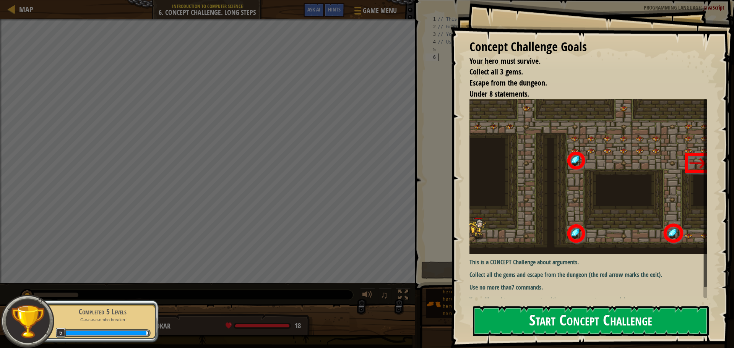
click at [573, 330] on button "Start Concept Challenge" at bounding box center [591, 321] width 236 height 30
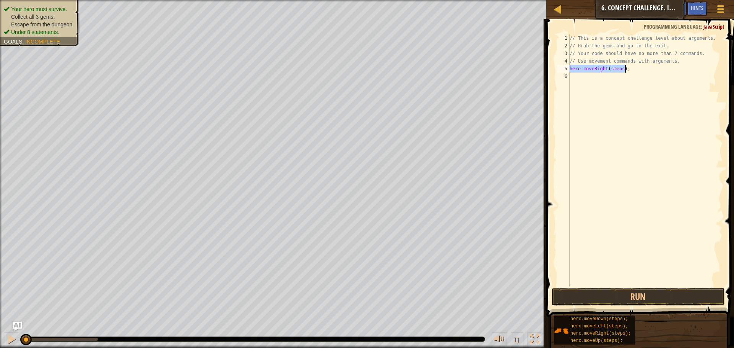
click at [618, 68] on div "// This is a concept challenge level about arguments. // Grab the gems and go t…" at bounding box center [645, 160] width 155 height 252
click at [619, 68] on div "// This is a concept challenge level about arguments. // Grab the gems and go t…" at bounding box center [645, 168] width 155 height 268
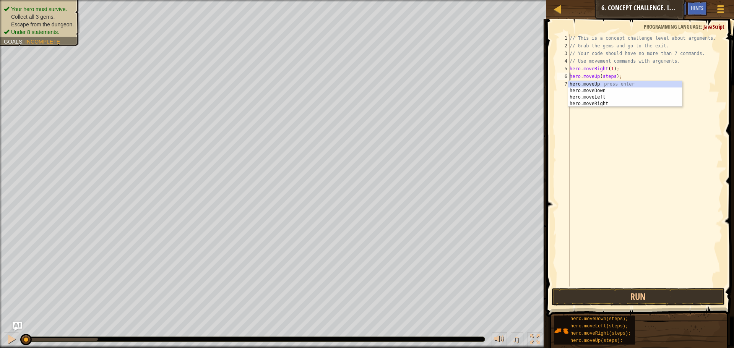
click at [612, 75] on div "// This is a concept challenge level about arguments. // Grab the gems and go t…" at bounding box center [645, 168] width 155 height 268
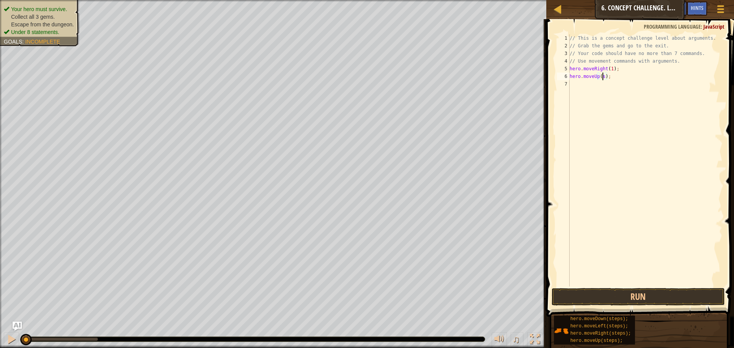
scroll to position [3, 3]
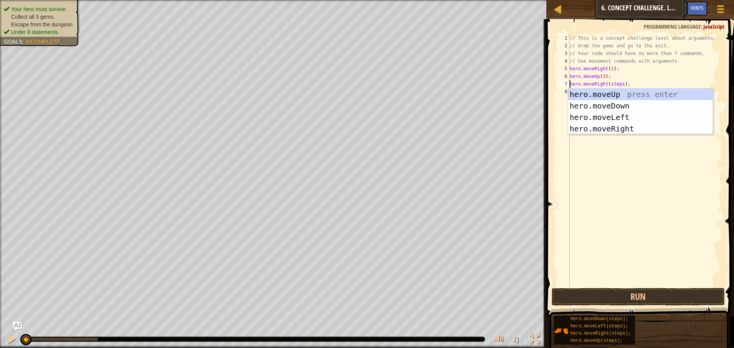
click at [622, 84] on div "// This is a concept challenge level about arguments. // Grab the gems and go t…" at bounding box center [645, 168] width 155 height 268
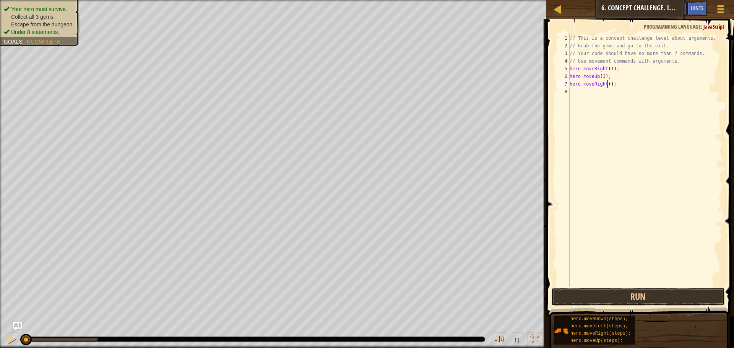
scroll to position [3, 3]
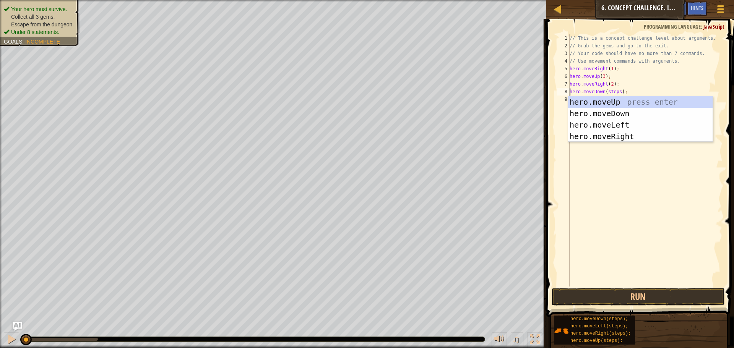
click at [617, 90] on div "// This is a concept challenge level about arguments. // Grab the gems and go t…" at bounding box center [645, 168] width 155 height 268
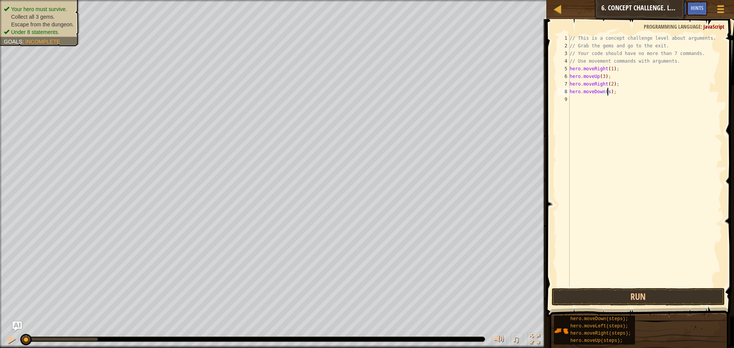
scroll to position [3, 3]
click at [620, 98] on div "// This is a concept challenge level about arguments. // Grab the gems and go t…" at bounding box center [647, 168] width 152 height 268
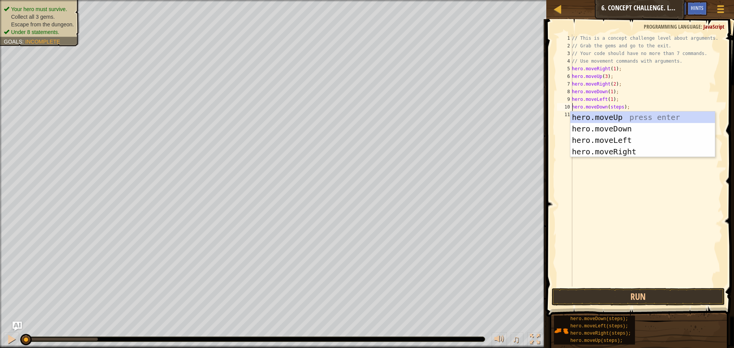
click at [619, 105] on div "// This is a concept challenge level about arguments. // Grab the gems and go t…" at bounding box center [647, 168] width 152 height 268
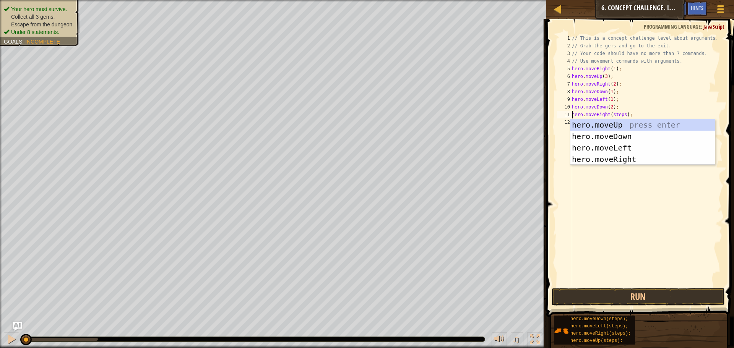
click at [622, 115] on div "// This is a concept challenge level about arguments. // Grab the gems and go t…" at bounding box center [647, 168] width 152 height 268
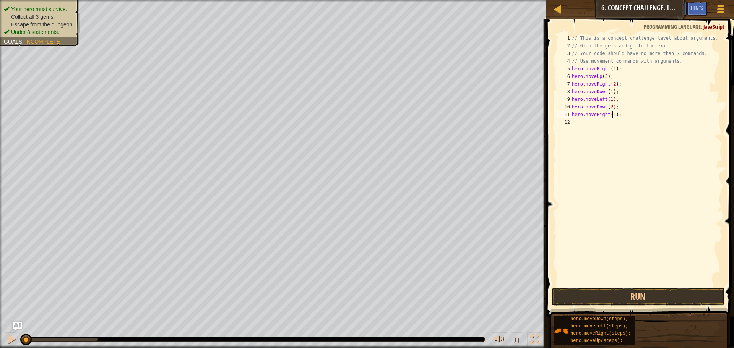
scroll to position [3, 3]
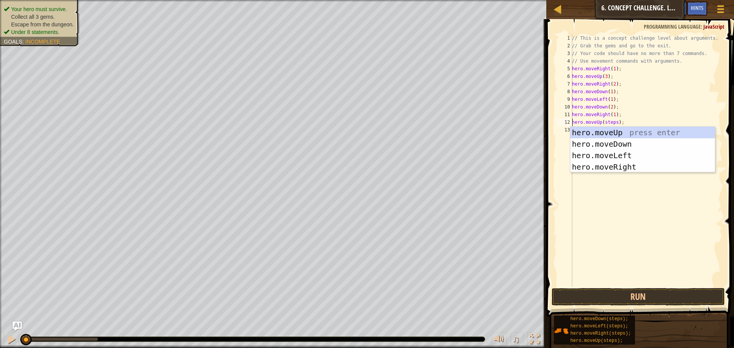
click at [615, 122] on div "// This is a concept challenge level about arguments. // Grab the gems and go t…" at bounding box center [647, 168] width 152 height 268
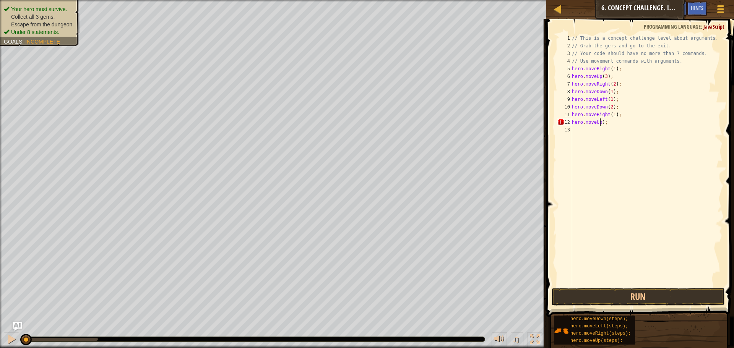
scroll to position [3, 3]
click at [622, 131] on div "// This is a concept challenge level about arguments. // Grab the gems and go t…" at bounding box center [647, 168] width 152 height 268
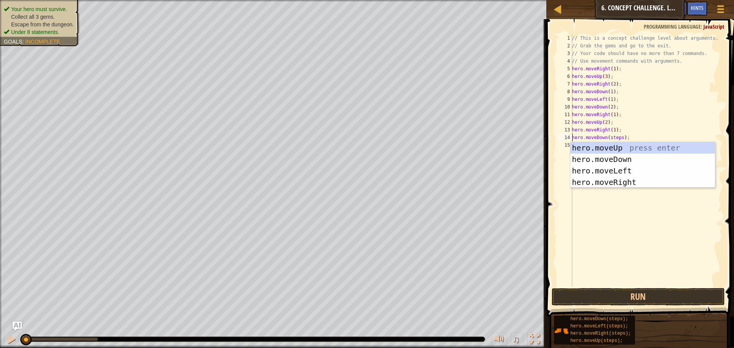
click at [619, 140] on div "// This is a concept challenge level about arguments. // Grab the gems and go t…" at bounding box center [647, 168] width 152 height 268
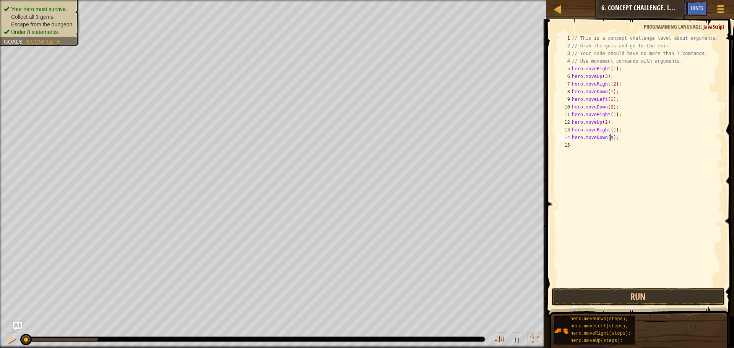
scroll to position [3, 3]
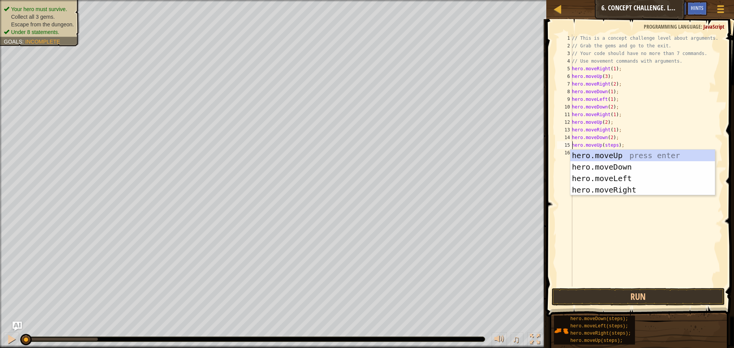
click at [614, 146] on div "// This is a concept challenge level about arguments. // Grab the gems and go t…" at bounding box center [647, 168] width 152 height 268
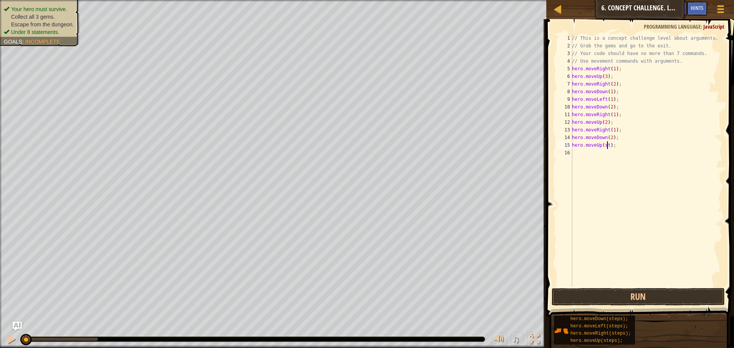
scroll to position [3, 3]
click at [621, 151] on div "// This is a concept challenge level about arguments. // Grab the gems and go t…" at bounding box center [647, 168] width 152 height 268
click at [622, 151] on div "// This is a concept challenge level about arguments. // Grab the gems and go t…" at bounding box center [647, 168] width 152 height 268
click at [637, 299] on button "Run" at bounding box center [638, 297] width 173 height 18
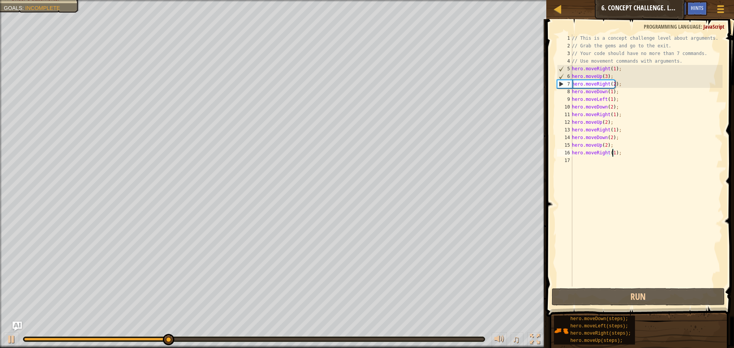
click at [610, 138] on div "// This is a concept challenge level about arguments. // Grab the gems and go t…" at bounding box center [647, 168] width 152 height 268
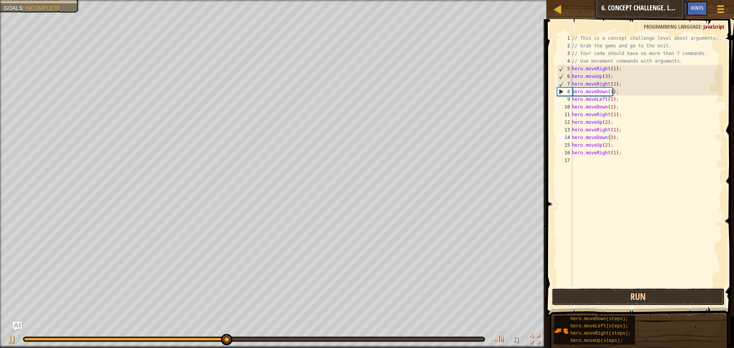
click at [629, 291] on button "Run" at bounding box center [638, 297] width 173 height 18
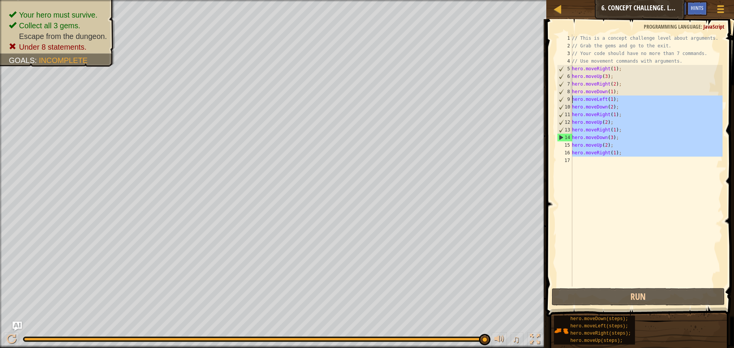
drag, startPoint x: 632, startPoint y: 161, endPoint x: 571, endPoint y: 97, distance: 88.2
click at [571, 97] on div "hero.moveDown(3); 1 2 3 4 5 6 7 8 9 10 11 12 13 14 15 16 17 // This is a concep…" at bounding box center [639, 160] width 167 height 252
type textarea "hero.moveLeft(1); hero.moveDown(2);"
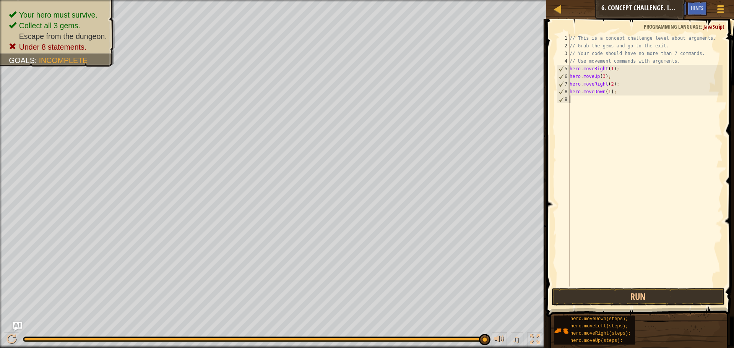
scroll to position [3, 0]
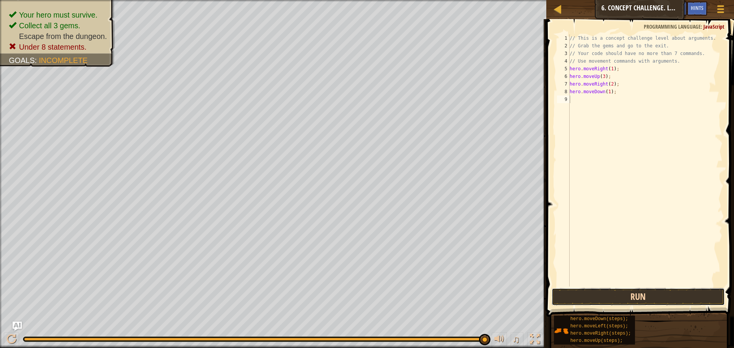
click at [637, 296] on button "Run" at bounding box center [638, 297] width 173 height 18
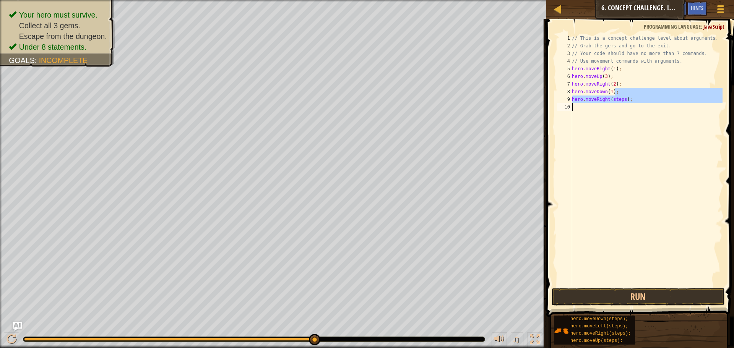
drag, startPoint x: 631, startPoint y: 94, endPoint x: 619, endPoint y: 106, distance: 17.6
click at [618, 106] on div "// This is a concept challenge level about arguments. // Grab the gems and go t…" at bounding box center [647, 168] width 152 height 268
click at [628, 102] on div "// This is a concept challenge level about arguments. // Grab the gems and go t…" at bounding box center [647, 160] width 152 height 252
type textarea "hero.moveRight(steps);"
drag, startPoint x: 628, startPoint y: 102, endPoint x: 575, endPoint y: 98, distance: 53.7
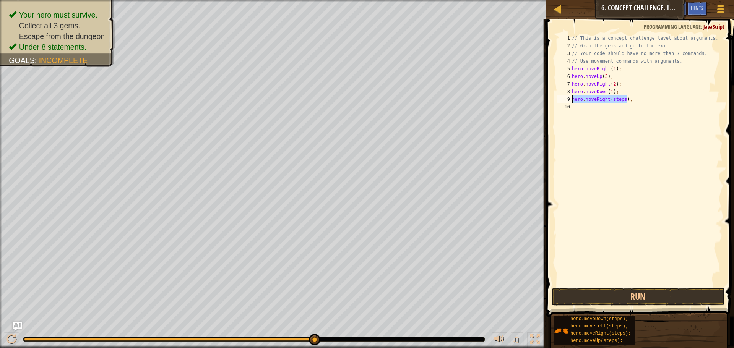
click at [575, 98] on div "// This is a concept challenge level about arguments. // Grab the gems and go t…" at bounding box center [647, 168] width 152 height 268
click at [606, 99] on div "// This is a concept challenge level about arguments. // Grab the gems and go t…" at bounding box center [647, 160] width 152 height 252
click at [606, 99] on div "// This is a concept challenge level about arguments. // Grab the gems and go t…" at bounding box center [647, 168] width 152 height 268
click at [606, 98] on div "// This is a concept challenge level about arguments. // Grab the gems and go t…" at bounding box center [647, 168] width 152 height 268
click at [659, 230] on div "// This is a concept challenge level about arguments. // Grab the gems and go t…" at bounding box center [647, 168] width 152 height 268
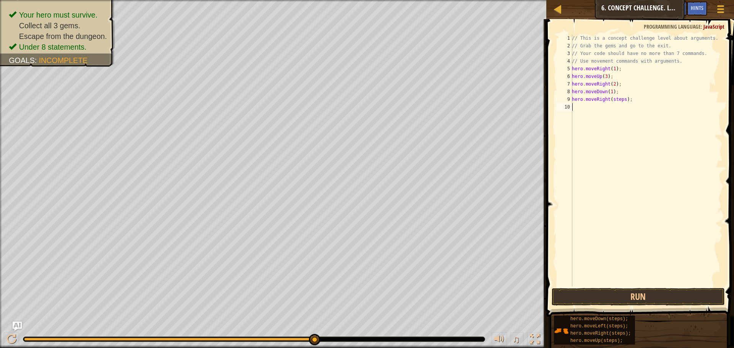
click at [537, 114] on div "Map Introduction to Computer Science 6. Concept Challenge. Long Steps Game Menu…" at bounding box center [367, 174] width 734 height 348
drag, startPoint x: 633, startPoint y: 101, endPoint x: 569, endPoint y: 102, distance: 63.9
click at [569, 102] on div "1 2 3 4 5 6 7 8 9 10 // This is a concept challenge level about arguments. // G…" at bounding box center [639, 160] width 167 height 252
type textarea "hero.moveRight(steps);"
click at [618, 99] on div "// This is a concept challenge level about arguments. // Grab the gems and go t…" at bounding box center [647, 160] width 152 height 252
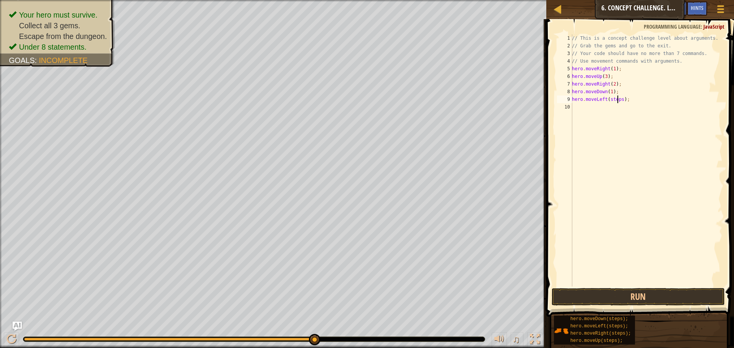
click at [620, 99] on div "// This is a concept challenge level about arguments. // Grab the gems and go t…" at bounding box center [647, 168] width 152 height 268
click at [618, 106] on div "// This is a concept challenge level about arguments. // Grab the gems and go t…" at bounding box center [647, 168] width 152 height 268
drag, startPoint x: 619, startPoint y: 106, endPoint x: 584, endPoint y: 125, distance: 40.1
click at [607, 107] on div "// This is a concept challenge level about arguments. // Grab the gems and go t…" at bounding box center [647, 168] width 152 height 268
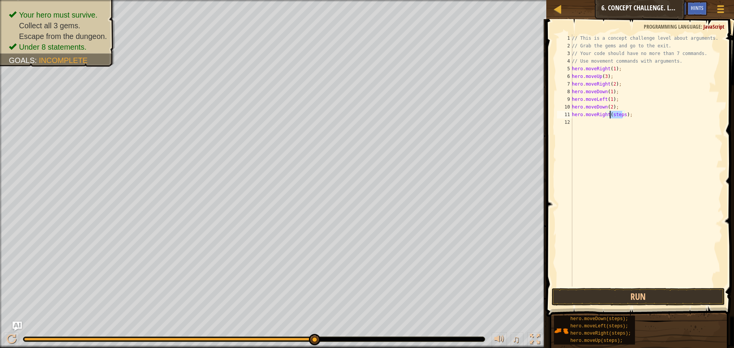
drag, startPoint x: 623, startPoint y: 117, endPoint x: 611, endPoint y: 116, distance: 11.5
click at [611, 116] on div "// This is a concept challenge level about arguments. // Grab the gems and go t…" at bounding box center [647, 168] width 152 height 268
click at [612, 122] on div "// This is a concept challenge level about arguments. // Grab the gems and go t…" at bounding box center [647, 168] width 152 height 268
drag, startPoint x: 615, startPoint y: 122, endPoint x: 602, endPoint y: 122, distance: 12.2
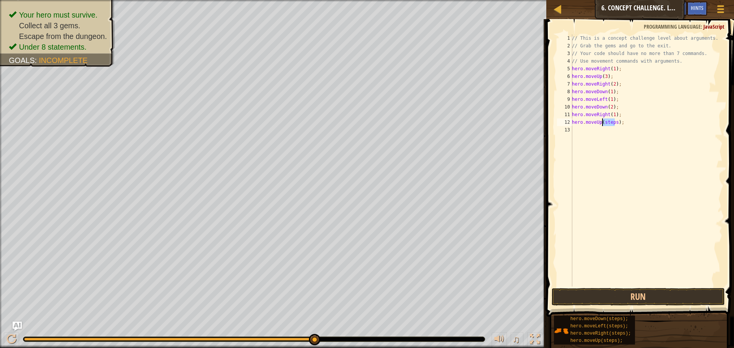
click at [602, 122] on div "// This is a concept challenge level about arguments. // Grab the gems and go t…" at bounding box center [647, 168] width 152 height 268
drag, startPoint x: 623, startPoint y: 129, endPoint x: 610, endPoint y: 132, distance: 13.1
click at [610, 132] on div "// This is a concept challenge level about arguments. // Grab the gems and go t…" at bounding box center [647, 168] width 152 height 268
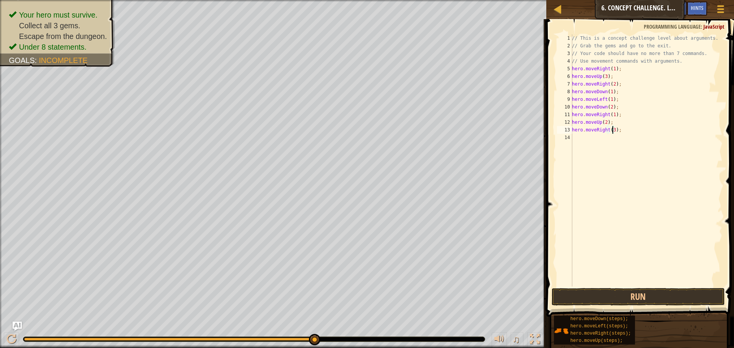
click at [682, 303] on button "Run" at bounding box center [638, 297] width 173 height 18
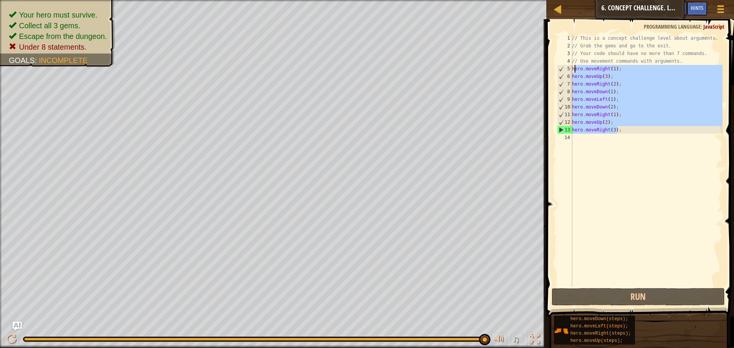
drag, startPoint x: 623, startPoint y: 128, endPoint x: 574, endPoint y: 68, distance: 77.8
click at [574, 68] on div "// This is a concept challenge level about arguments. // Grab the gems and go t…" at bounding box center [647, 168] width 152 height 268
type textarea "h"
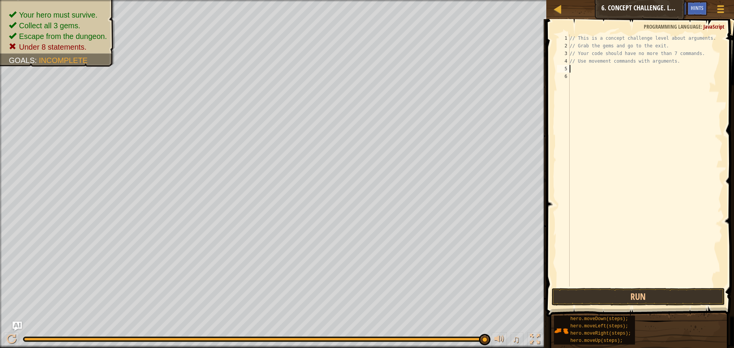
click at [645, 306] on span at bounding box center [641, 157] width 194 height 321
click at [642, 299] on button "Run" at bounding box center [638, 297] width 173 height 18
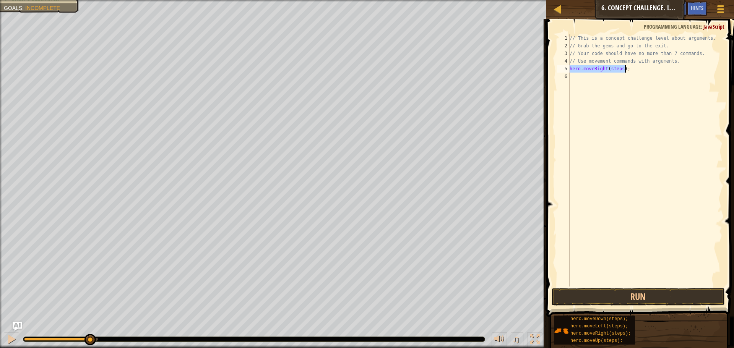
click at [622, 69] on div "// This is a concept challenge level about arguments. // Grab the gems and go t…" at bounding box center [645, 160] width 155 height 252
click at [620, 70] on div "// This is a concept challenge level about arguments. // Grab the gems and go t…" at bounding box center [645, 168] width 155 height 268
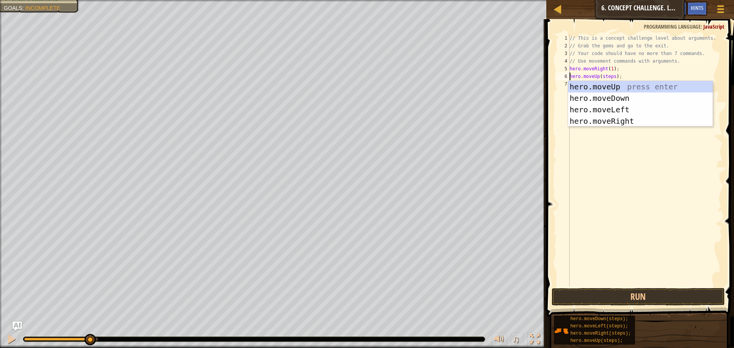
click at [611, 77] on div "// This is a concept challenge level about arguments. // Grab the gems and go t…" at bounding box center [645, 168] width 155 height 268
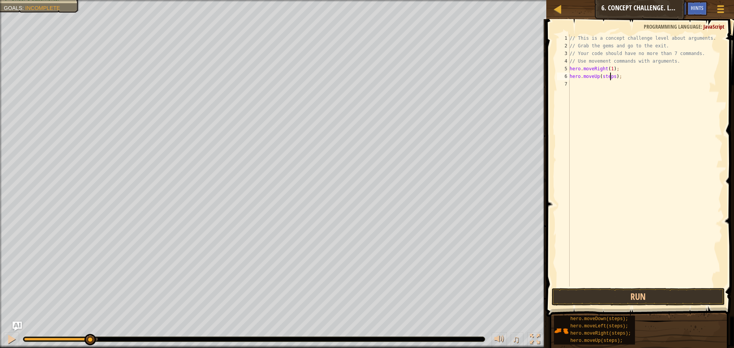
click at [613, 78] on div "// This is a concept challenge level about arguments. // Grab the gems and go t…" at bounding box center [645, 168] width 155 height 268
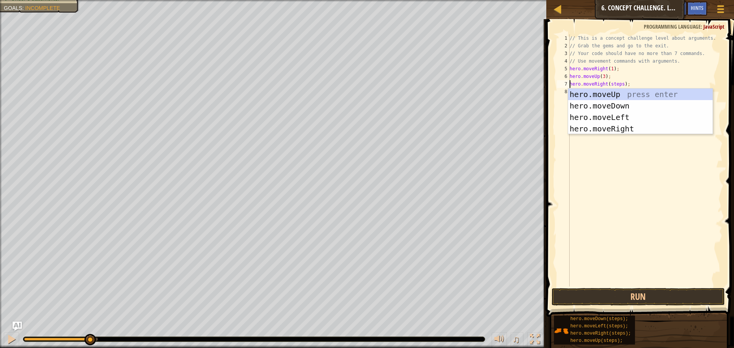
click at [620, 83] on div "// This is a concept challenge level about arguments. // Grab the gems and go t…" at bounding box center [645, 168] width 155 height 268
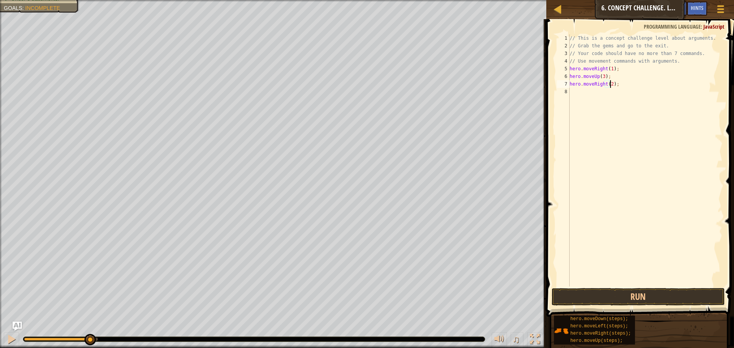
scroll to position [3, 3]
drag, startPoint x: 628, startPoint y: 87, endPoint x: 602, endPoint y: 99, distance: 27.7
click at [601, 99] on div "// This is a concept challenge level about arguments. // Grab the gems and go t…" at bounding box center [645, 168] width 155 height 268
click at [633, 91] on div "// This is a concept challenge level about arguments. // Grab the gems and go t…" at bounding box center [645, 160] width 155 height 252
type textarea "hero.moveRight(steps);"
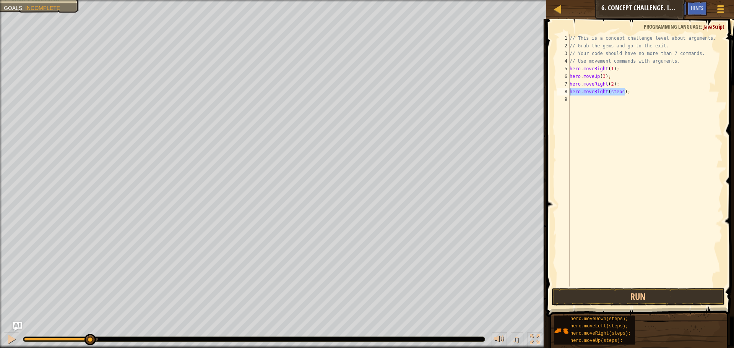
drag, startPoint x: 629, startPoint y: 91, endPoint x: 570, endPoint y: 93, distance: 59.3
click at [570, 93] on div "// This is a concept challenge level about arguments. // Grab the gems and go t…" at bounding box center [645, 168] width 155 height 268
click at [617, 92] on div "// This is a concept challenge level about arguments. // Grab the gems and go t…" at bounding box center [645, 160] width 155 height 252
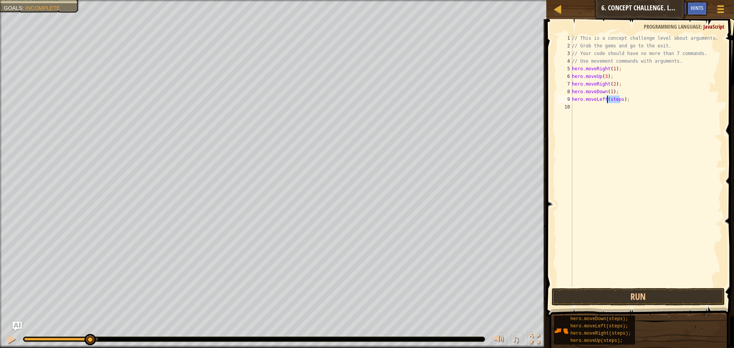
drag, startPoint x: 620, startPoint y: 100, endPoint x: 607, endPoint y: 101, distance: 13.1
click at [607, 101] on div "// This is a concept challenge level about arguments. // Grab the gems and go t…" at bounding box center [647, 168] width 152 height 268
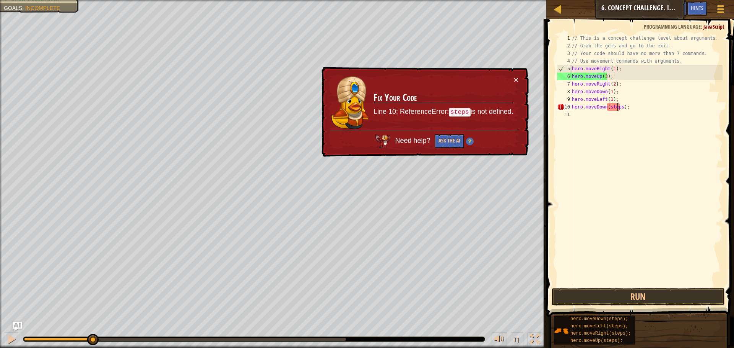
click at [618, 105] on div "// This is a concept challenge level about arguments. // Grab the gems and go t…" at bounding box center [647, 168] width 152 height 268
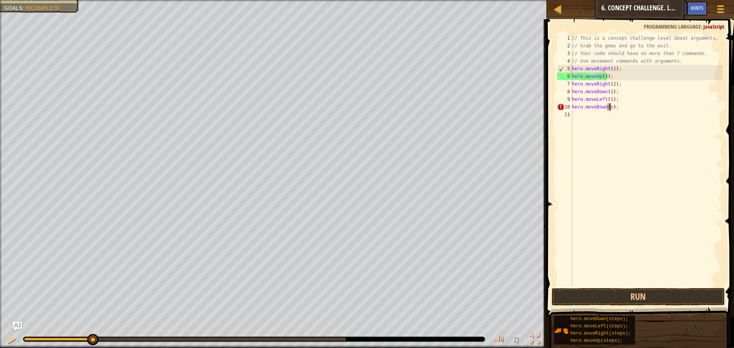
scroll to position [3, 3]
click at [623, 113] on div "// This is a concept challenge level about arguments. // Grab the gems and go t…" at bounding box center [647, 168] width 152 height 268
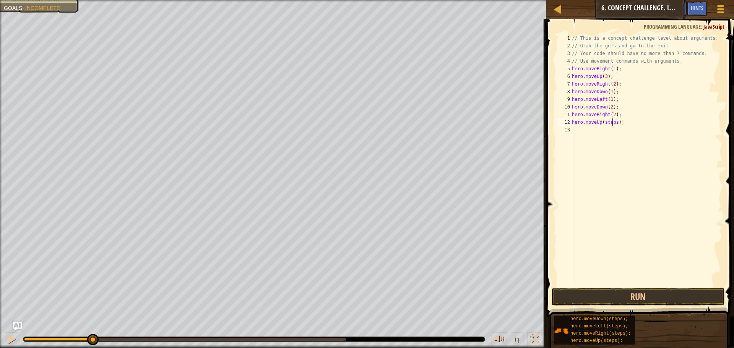
click at [614, 124] on div "// This is a concept challenge level about arguments. // Grab the gems and go t…" at bounding box center [647, 168] width 152 height 268
click at [615, 123] on div "// This is a concept challenge level about arguments. // Grab the gems and go t…" at bounding box center [647, 168] width 152 height 268
click at [648, 135] on div "hero.moveUp press enter" at bounding box center [643, 144] width 145 height 34
click at [601, 123] on div "// This is a concept challenge level about arguments. // Grab the gems and go t…" at bounding box center [647, 168] width 152 height 268
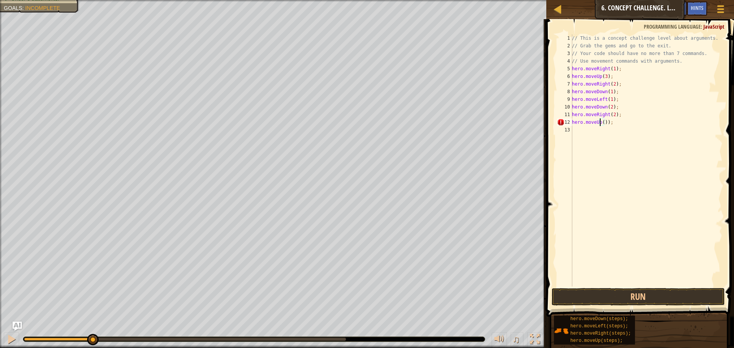
click at [602, 121] on div "// This is a concept challenge level about arguments. // Grab the gems and go t…" at bounding box center [647, 168] width 152 height 268
type textarea "hero.moveUp(2));"
click at [624, 300] on button "Run" at bounding box center [638, 297] width 173 height 18
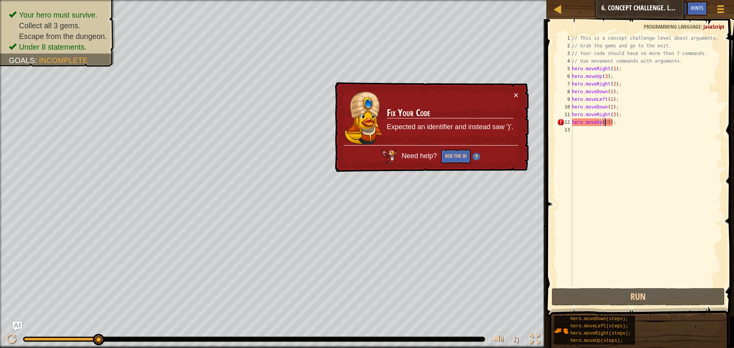
click at [544, 267] on div "Hints Videos hero.moveUp(2)); 1 2 3 4 5 6 7 8 9 10 11 12 13 // This is a concep…" at bounding box center [639, 183] width 190 height 329
click at [516, 91] on button "×" at bounding box center [516, 95] width 5 height 8
drag, startPoint x: 624, startPoint y: 122, endPoint x: 572, endPoint y: 125, distance: 52.2
click at [572, 125] on div "hero.moveUp(2)); 1 2 3 4 5 6 7 8 9 10 11 12 13 // This is a concept challenge l…" at bounding box center [639, 160] width 167 height 252
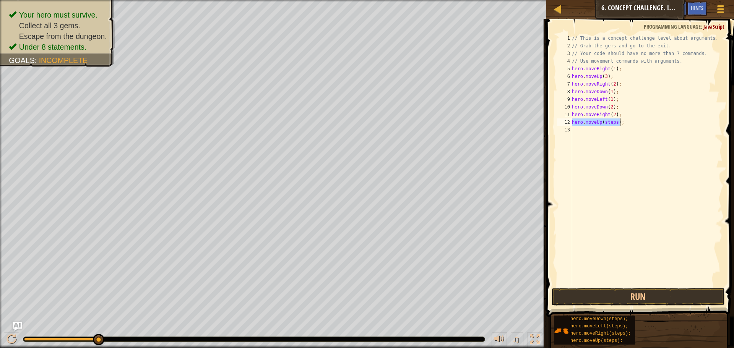
click at [617, 122] on div "// This is a concept challenge level about arguments. // Grab the gems and go t…" at bounding box center [647, 160] width 152 height 252
click at [615, 122] on div "// This is a concept challenge level about arguments. // Grab the gems and go t…" at bounding box center [647, 168] width 152 height 268
click at [652, 290] on button "Run" at bounding box center [638, 297] width 173 height 18
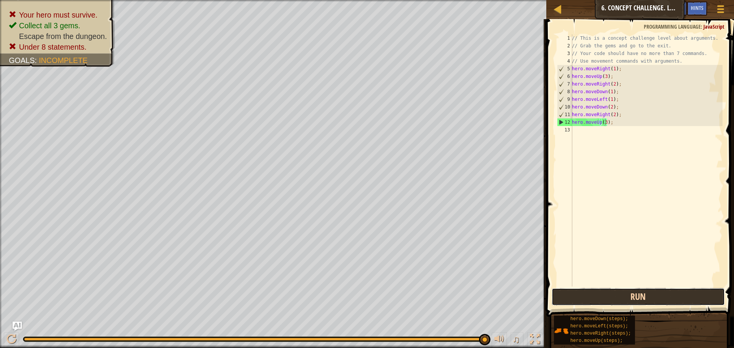
drag, startPoint x: 608, startPoint y: 242, endPoint x: 606, endPoint y: 295, distance: 53.2
click at [606, 295] on button "Run" at bounding box center [638, 297] width 173 height 18
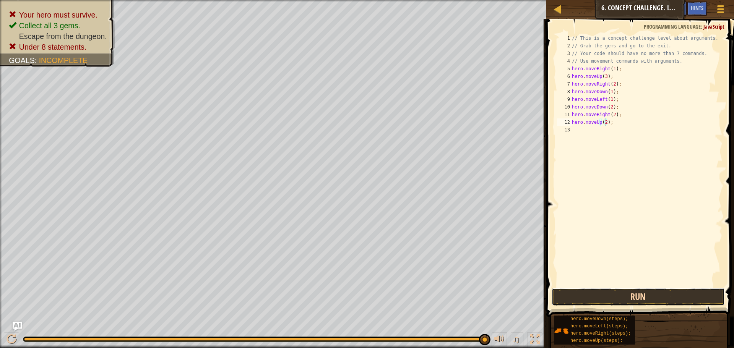
click at [633, 297] on button "Run" at bounding box center [638, 297] width 173 height 18
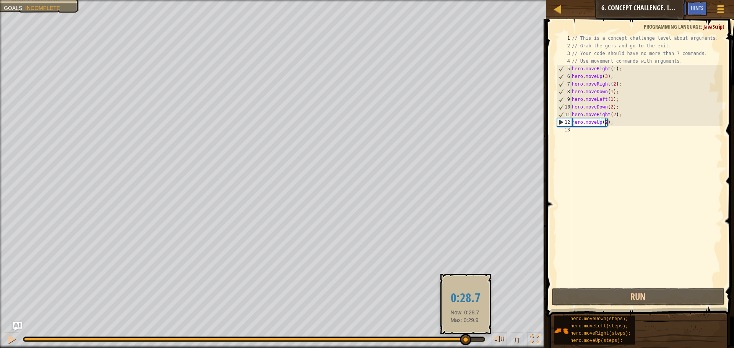
drag, startPoint x: 182, startPoint y: 339, endPoint x: 465, endPoint y: 341, distance: 282.7
click at [465, 341] on div at bounding box center [244, 339] width 441 height 3
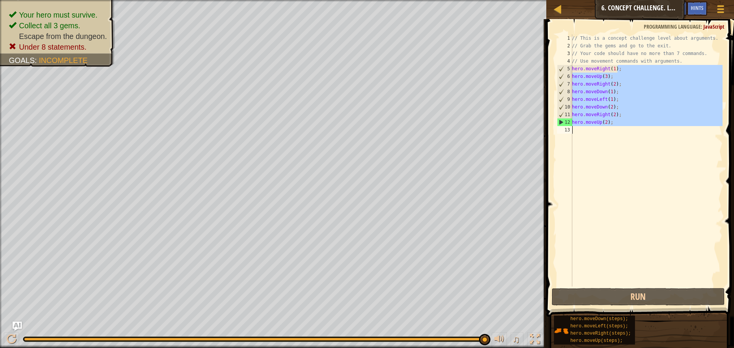
click at [528, 182] on div "Map Introduction to Computer Science 6. Concept Challenge. Long Steps Game Menu…" at bounding box center [367, 174] width 734 height 348
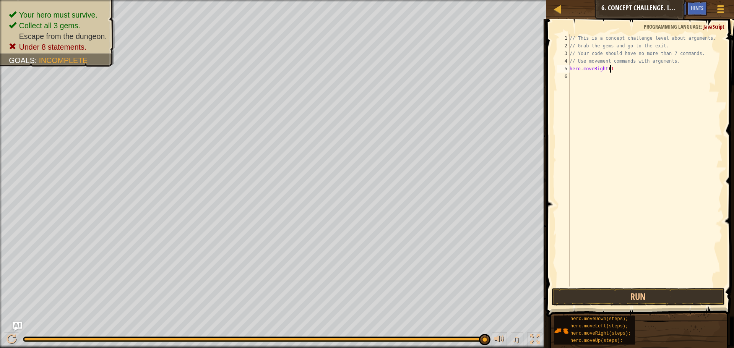
scroll to position [3, 3]
click at [704, 299] on button "Run" at bounding box center [638, 297] width 173 height 18
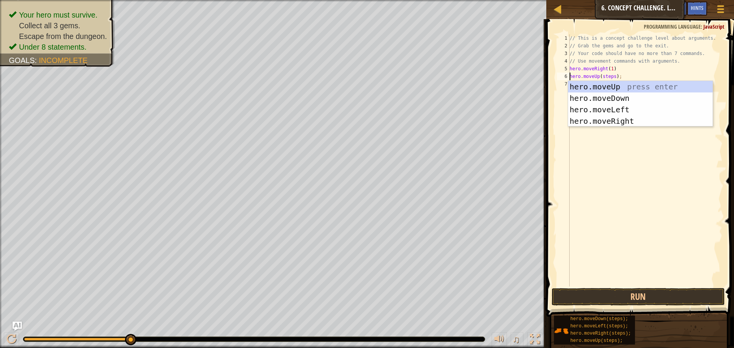
click at [614, 74] on div "// This is a concept challenge level about arguments. // Grab the gems and go t…" at bounding box center [645, 168] width 155 height 268
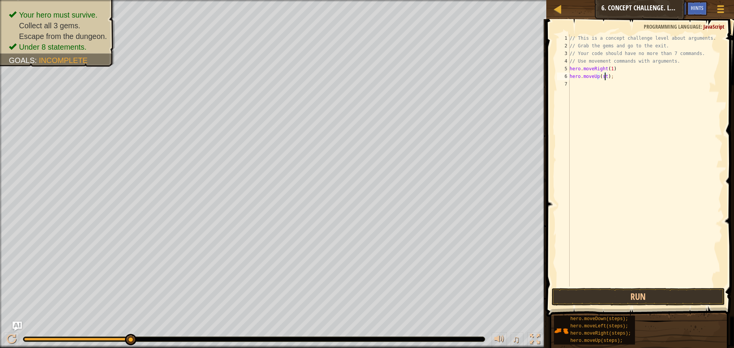
scroll to position [3, 3]
click at [624, 298] on button "Run" at bounding box center [638, 297] width 173 height 18
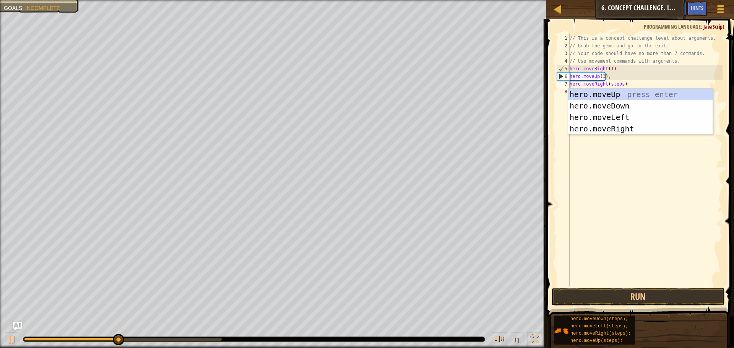
click at [617, 87] on div "// This is a concept challenge level about arguments. // Grab the gems and go t…" at bounding box center [645, 168] width 155 height 268
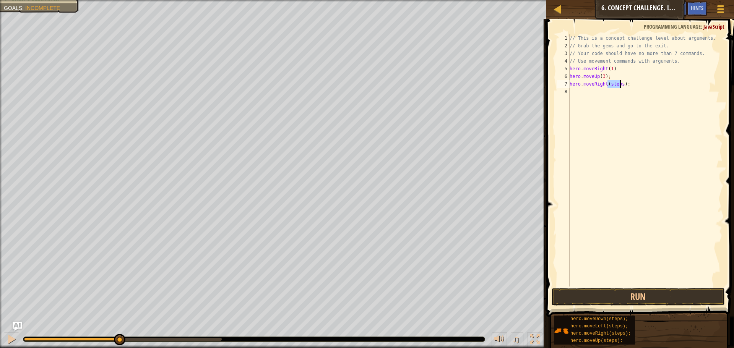
click at [617, 87] on div "// This is a concept challenge level about arguments. // Grab the gems and go t…" at bounding box center [645, 168] width 155 height 268
click at [615, 288] on span at bounding box center [641, 157] width 194 height 321
click at [615, 298] on button "Run" at bounding box center [638, 297] width 173 height 18
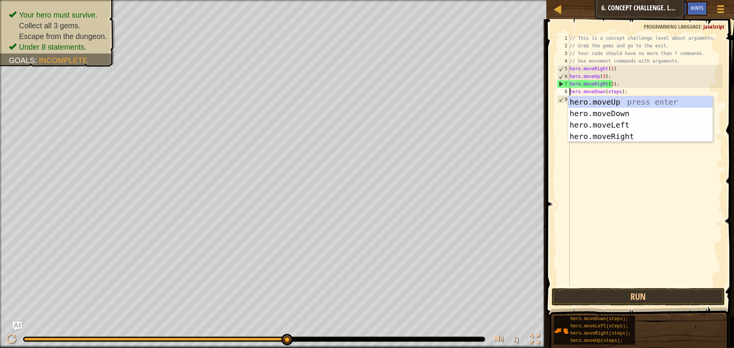
click at [610, 91] on div "// This is a concept challenge level about arguments. // Grab the gems and go t…" at bounding box center [645, 168] width 155 height 268
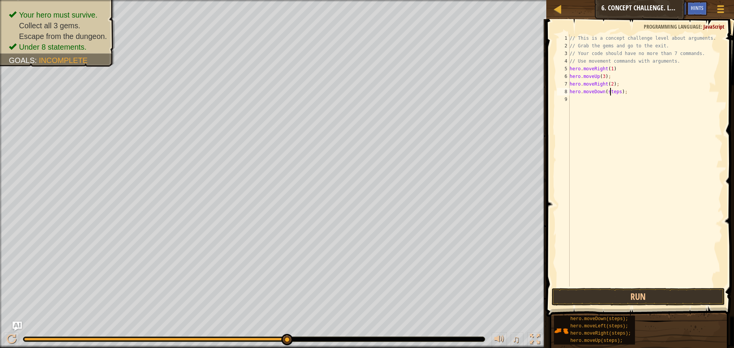
click at [610, 91] on div "// This is a concept challenge level about arguments. // Grab the gems and go t…" at bounding box center [645, 168] width 155 height 268
type textarea "hero.moveDown(4);"
click at [651, 298] on button "Run" at bounding box center [638, 297] width 173 height 18
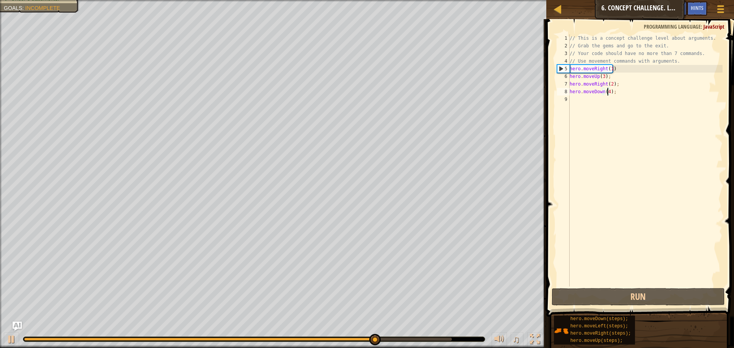
click at [579, 99] on div "// This is a concept challenge level about arguments. // Grab the gems and go t…" at bounding box center [645, 168] width 155 height 268
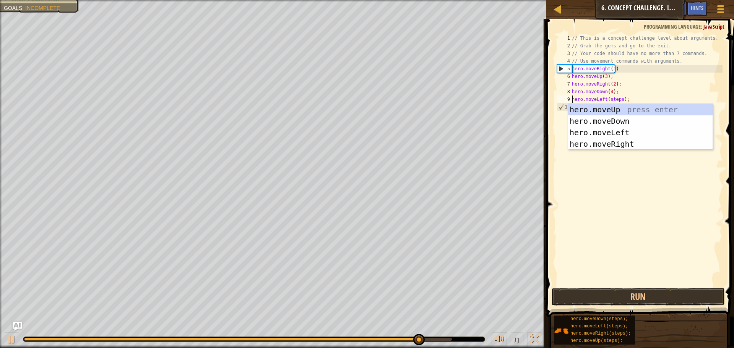
click at [613, 98] on div "// This is a concept challenge level about arguments. // Grab the gems and go t…" at bounding box center [647, 168] width 152 height 268
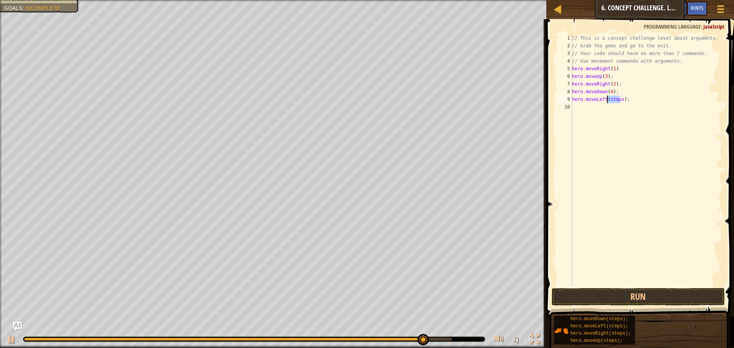
click at [613, 98] on div "// This is a concept challenge level about arguments. // Grab the gems and go t…" at bounding box center [647, 168] width 152 height 268
click at [654, 298] on button "Run" at bounding box center [638, 297] width 173 height 18
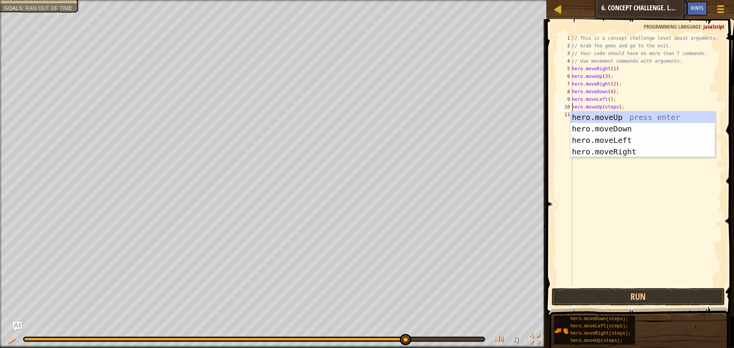
click at [610, 107] on div "// This is a concept challenge level about arguments. // Grab the gems and go t…" at bounding box center [647, 168] width 152 height 268
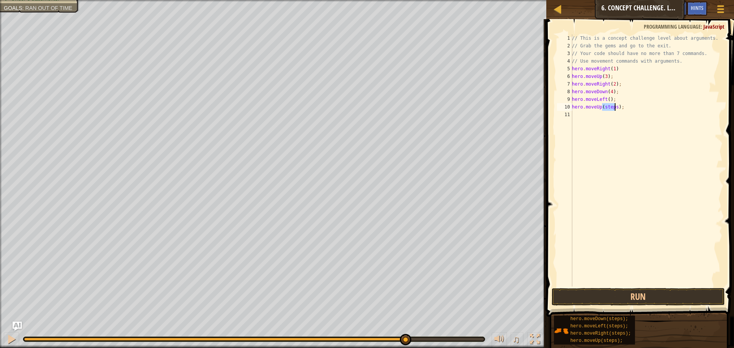
click at [610, 107] on div "// This is a concept challenge level about arguments. // Grab the gems and go t…" at bounding box center [647, 168] width 152 height 268
click at [638, 293] on button "Run" at bounding box center [638, 297] width 173 height 18
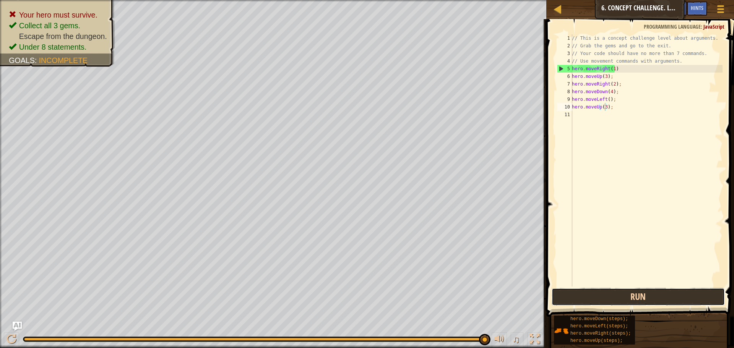
click at [651, 294] on button "Run" at bounding box center [638, 297] width 173 height 18
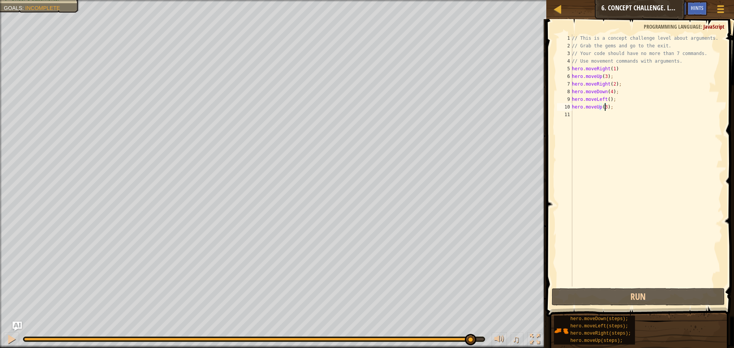
drag, startPoint x: 126, startPoint y: 340, endPoint x: 589, endPoint y: 270, distance: 468.1
click at [466, 0] on html "Map Introduction to Computer Science 6. Concept Challenge. Long Steps Game Menu…" at bounding box center [367, 0] width 734 height 0
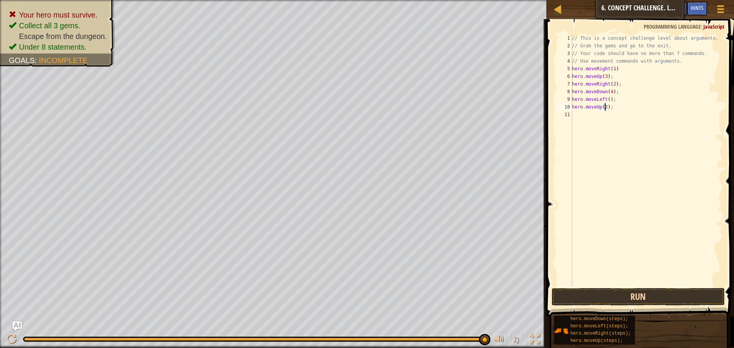
type textarea "hero.moveUp(2);"
click at [626, 305] on button "Run" at bounding box center [638, 297] width 173 height 18
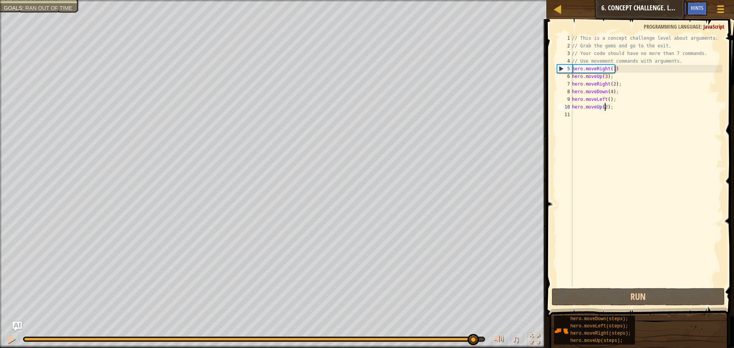
click at [474, 321] on div "Your hero must survive. Collect all 3 gems. Escape from the dungeon. Under 8 st…" at bounding box center [367, 174] width 734 height 348
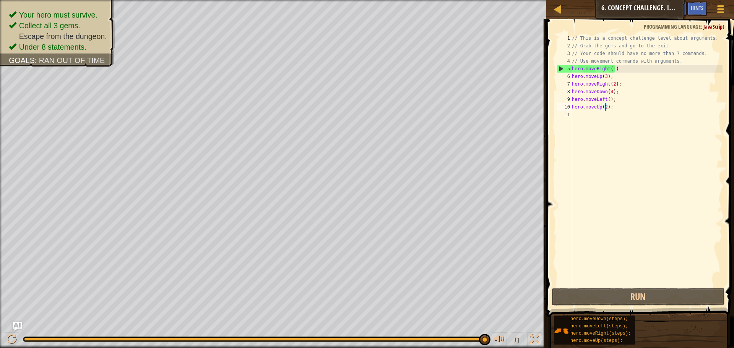
click at [584, 116] on div "// This is a concept challenge level about arguments. // Grab the gems and go t…" at bounding box center [647, 168] width 152 height 268
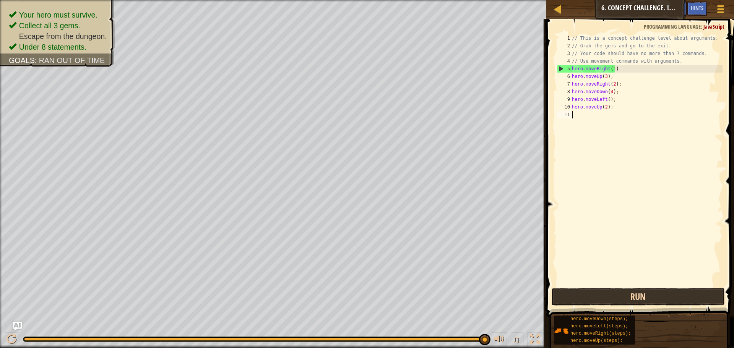
scroll to position [3, 0]
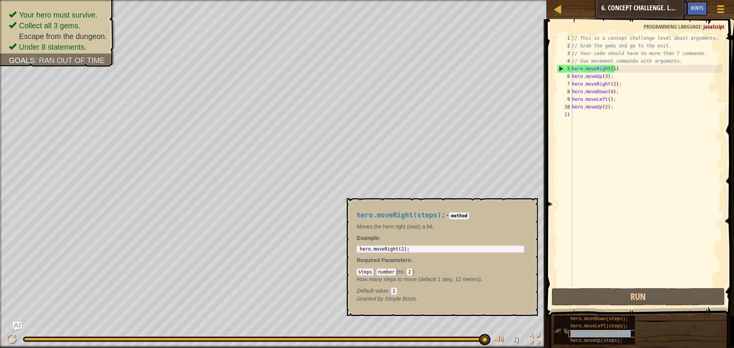
click at [611, 336] on span "hero.moveRight(steps);" at bounding box center [601, 333] width 60 height 5
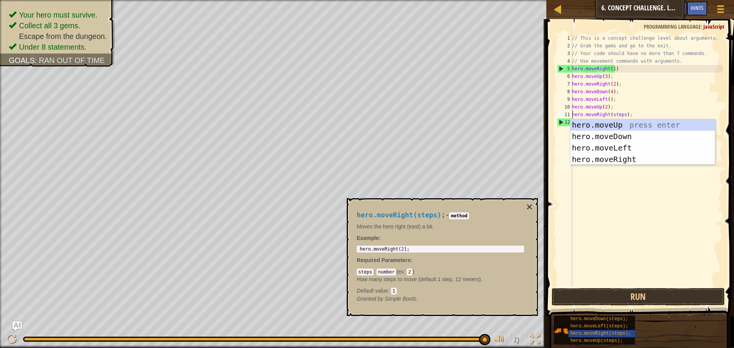
click at [621, 117] on div "// This is a concept challenge level about arguments. // Grab the gems and go t…" at bounding box center [647, 168] width 152 height 268
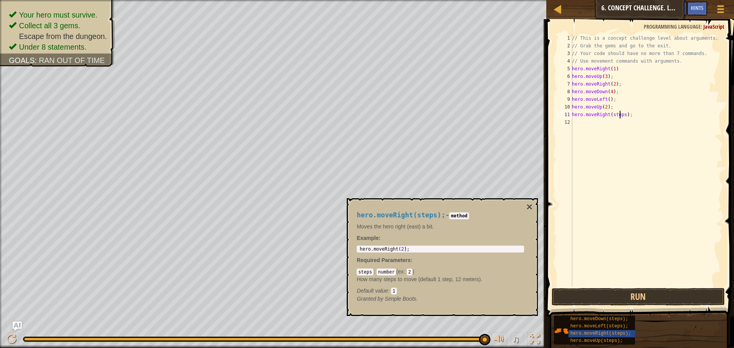
click at [621, 117] on div "// This is a concept challenge level about arguments. // Grab the gems and go t…" at bounding box center [647, 168] width 152 height 268
click at [638, 293] on button "Run" at bounding box center [638, 297] width 173 height 18
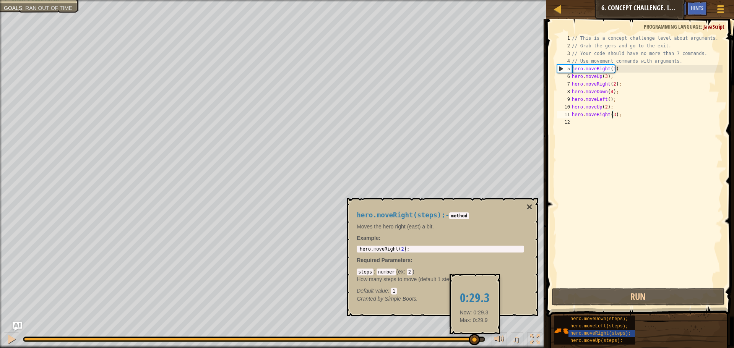
drag, startPoint x: 180, startPoint y: 342, endPoint x: 474, endPoint y: 340, distance: 294.1
click at [474, 340] on div at bounding box center [474, 339] width 11 height 11
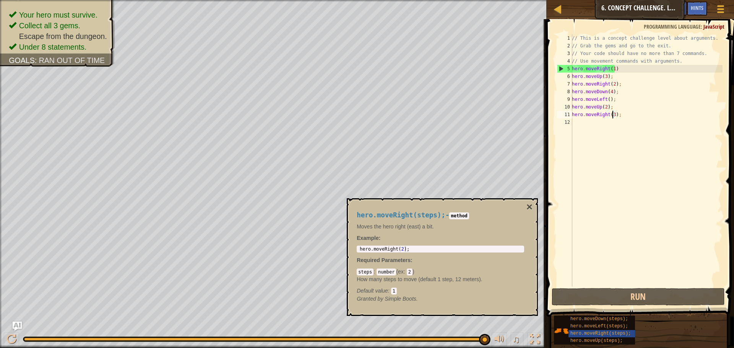
click at [491, 327] on div "♫" at bounding box center [273, 337] width 547 height 23
click at [531, 205] on button "×" at bounding box center [530, 207] width 6 height 11
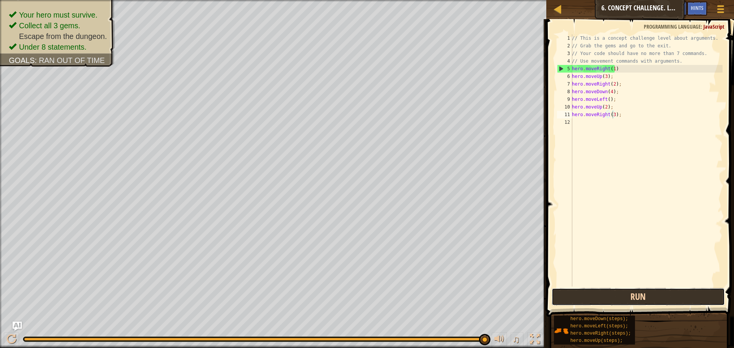
click at [630, 290] on button "Run" at bounding box center [638, 297] width 173 height 18
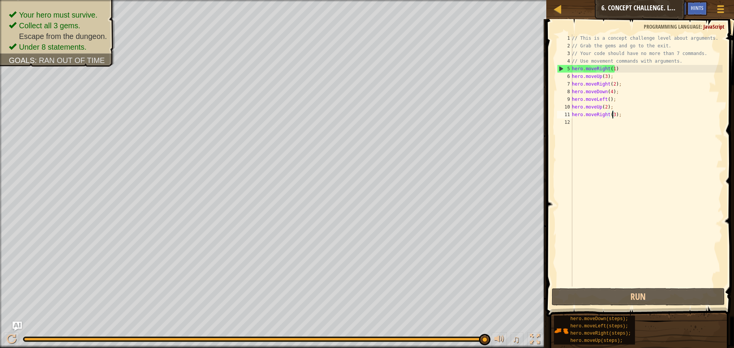
click at [619, 71] on div "// This is a concept challenge level about arguments. // Grab the gems and go t…" at bounding box center [647, 168] width 152 height 268
type textarea "hero.moveRight(1)"
click at [664, 137] on div "// This is a concept challenge level about arguments. // Grab the gems and go t…" at bounding box center [647, 168] width 152 height 268
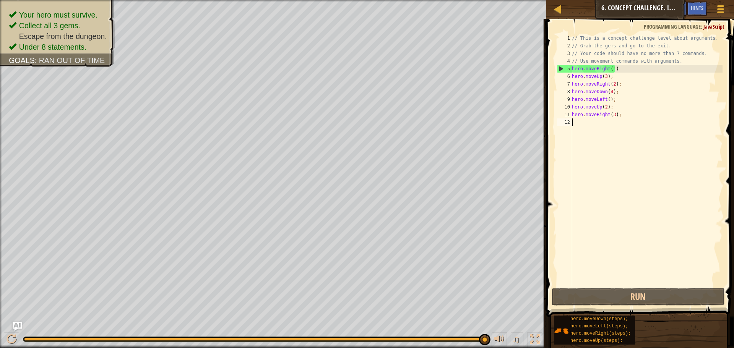
type textarea "hero.moveUp(3);"
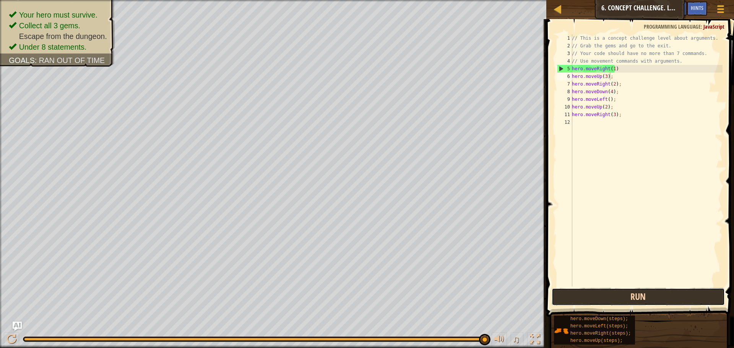
drag, startPoint x: 615, startPoint y: 72, endPoint x: 626, endPoint y: 294, distance: 222.1
click at [626, 294] on button "Run" at bounding box center [638, 297] width 173 height 18
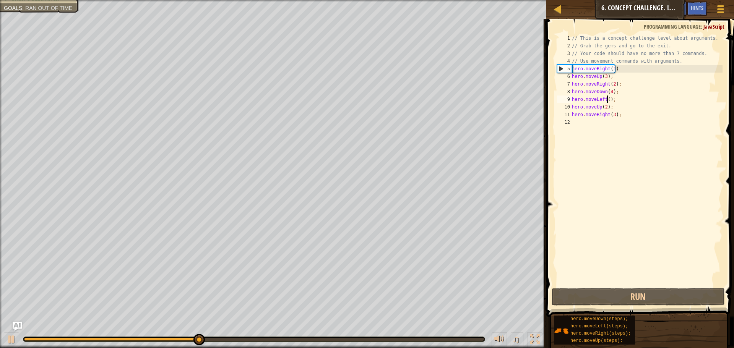
click at [607, 101] on div "// This is a concept challenge level about arguments. // Grab the gems and go t…" at bounding box center [647, 168] width 152 height 268
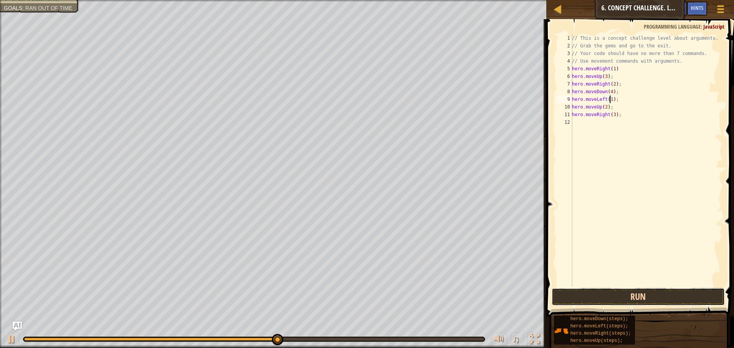
click at [627, 300] on button "Run" at bounding box center [638, 297] width 173 height 18
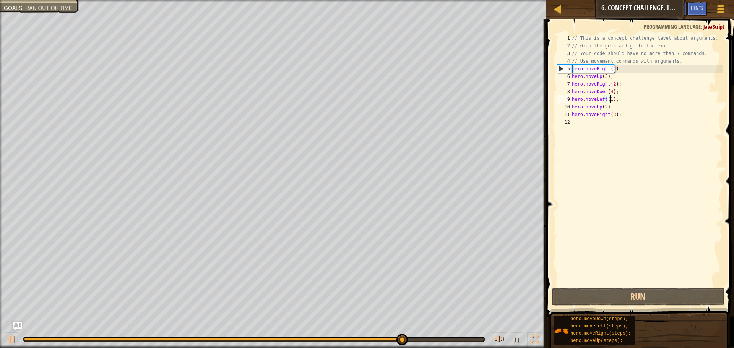
click at [609, 90] on div "// This is a concept challenge level about arguments. // Grab the gems and go t…" at bounding box center [647, 168] width 152 height 268
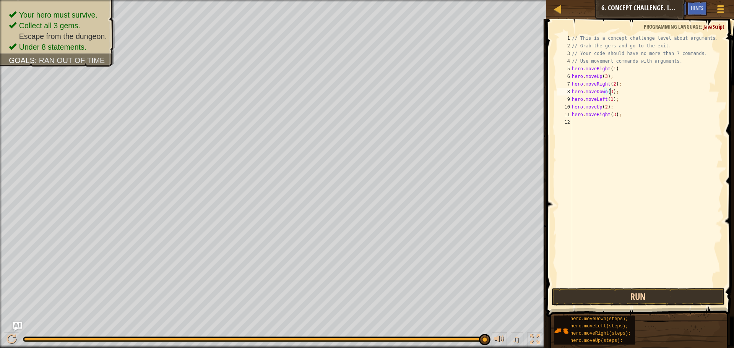
type textarea "hero.moveDown(3);"
click at [643, 294] on button "Run" at bounding box center [638, 297] width 173 height 18
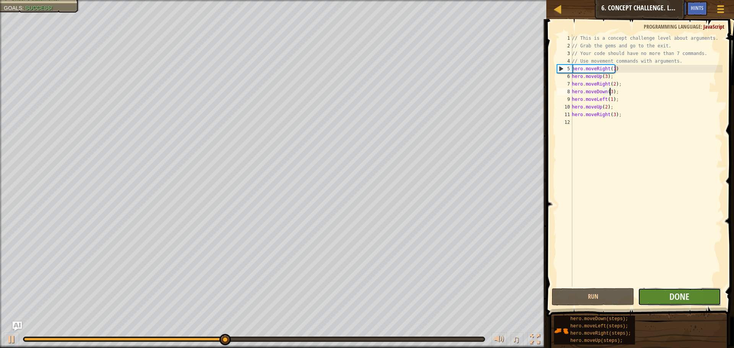
click at [666, 302] on button "Done" at bounding box center [679, 297] width 83 height 18
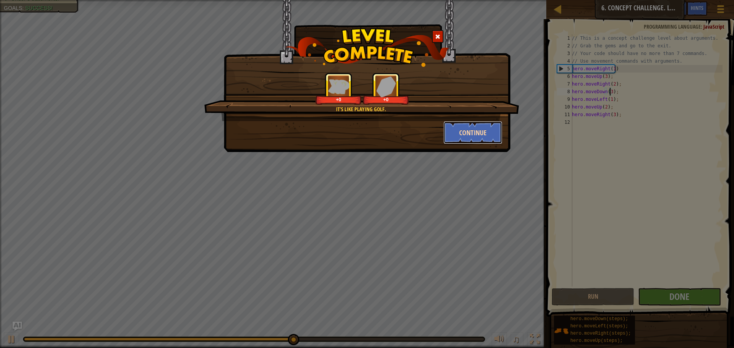
click at [479, 140] on button "Continue" at bounding box center [473, 132] width 59 height 23
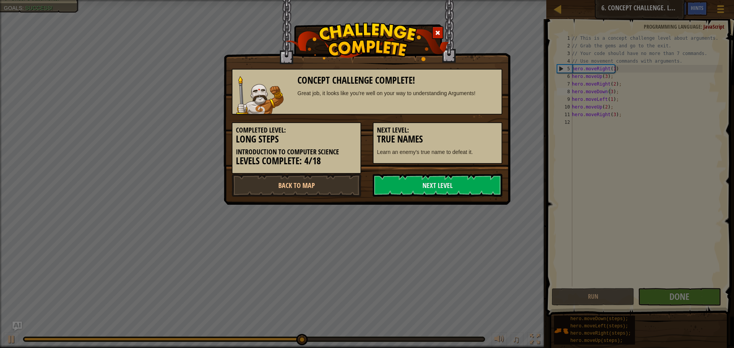
click at [475, 132] on h5 "Next Level:" at bounding box center [437, 131] width 121 height 8
click at [456, 194] on link "Next Level" at bounding box center [438, 185] width 130 height 23
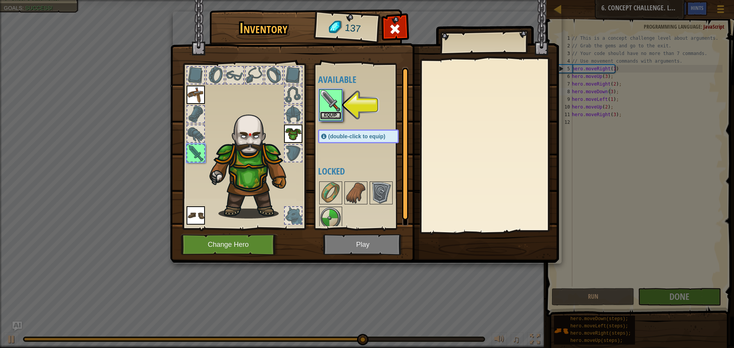
click at [329, 115] on button "Equip" at bounding box center [330, 116] width 21 height 8
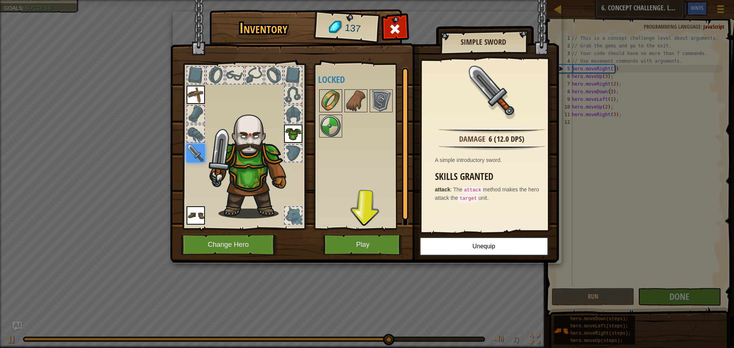
click at [336, 100] on img at bounding box center [330, 100] width 21 height 21
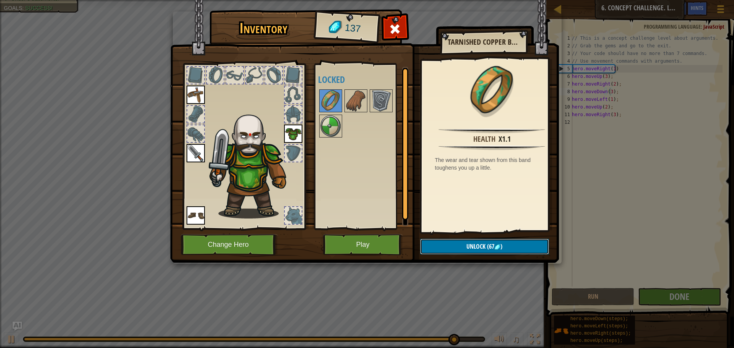
click at [500, 249] on img at bounding box center [498, 247] width 6 height 6
click at [493, 249] on button "Confirm" at bounding box center [484, 247] width 129 height 16
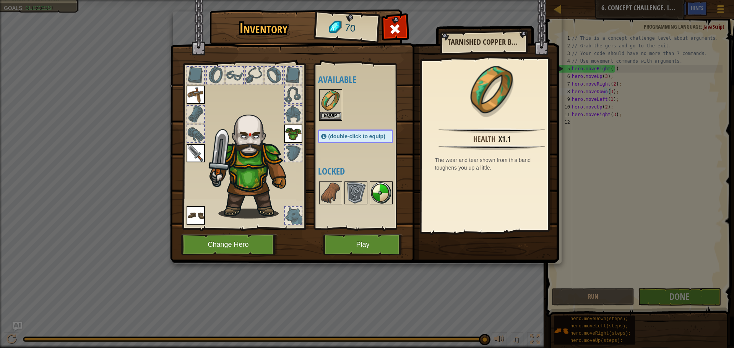
click at [379, 198] on img at bounding box center [381, 192] width 21 height 21
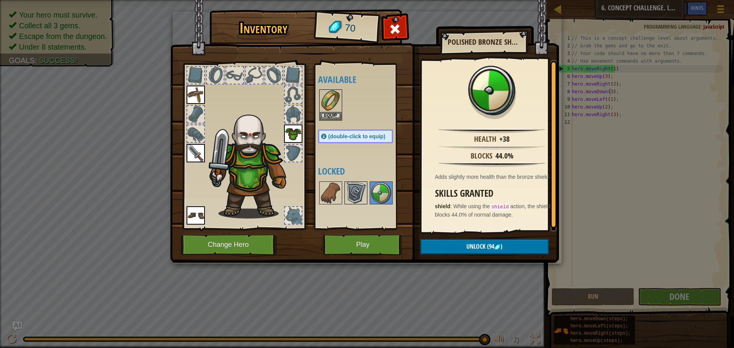
click at [356, 190] on img at bounding box center [355, 192] width 21 height 21
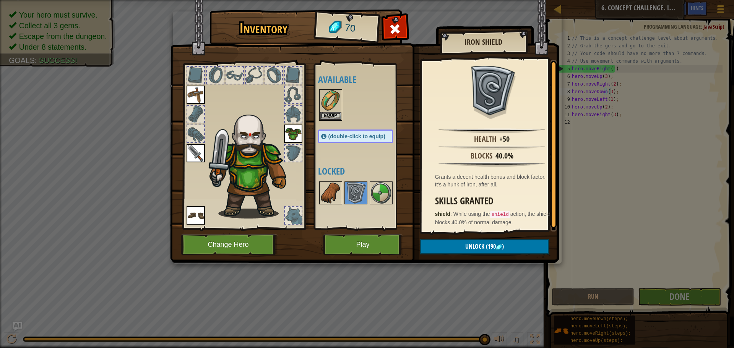
click at [342, 202] on div at bounding box center [330, 193] width 23 height 23
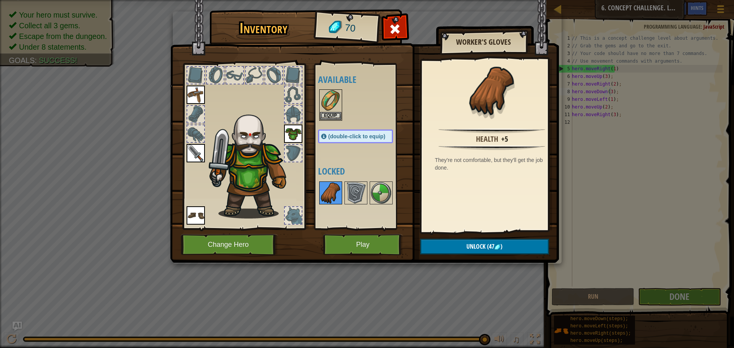
click at [337, 197] on img at bounding box center [330, 192] width 21 height 21
click at [487, 239] on img at bounding box center [364, 124] width 389 height 278
click at [488, 250] on span "(47" at bounding box center [490, 246] width 9 height 8
click at [488, 250] on button "Confirm" at bounding box center [484, 247] width 129 height 16
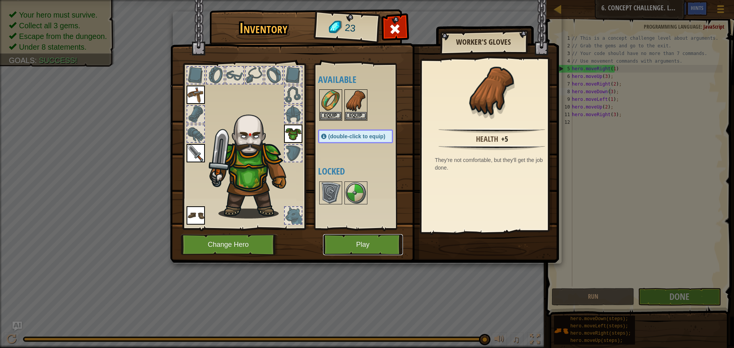
click at [380, 251] on button "Play" at bounding box center [363, 244] width 80 height 21
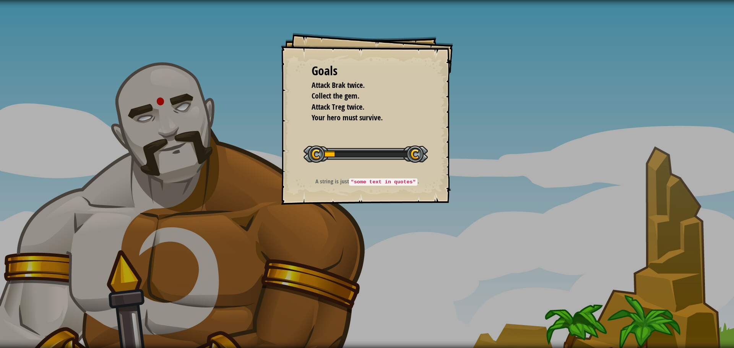
click at [391, 239] on div "Goals Attack Brak twice. Collect the gem. Attack Treg twice. Your hero must sur…" at bounding box center [367, 174] width 734 height 348
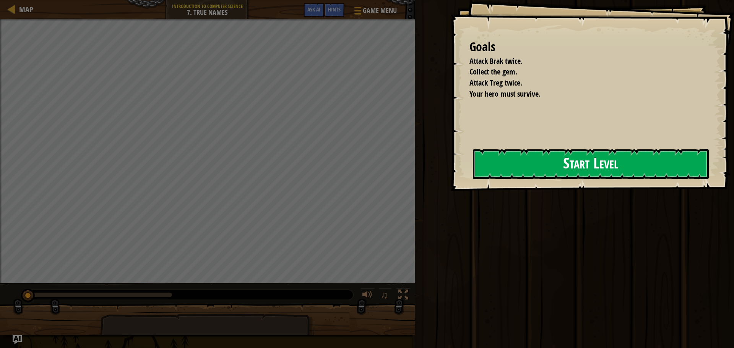
click at [473, 153] on button "Start Level" at bounding box center [591, 164] width 236 height 30
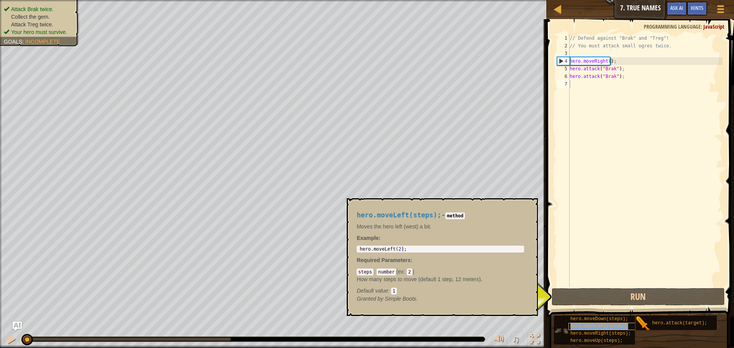
click at [620, 327] on span "hero.moveLeft(steps);" at bounding box center [600, 326] width 58 height 5
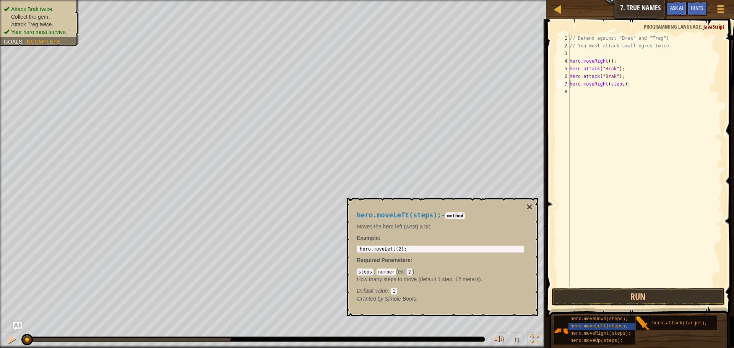
click at [620, 84] on div "// Defend against "Brak" and "Treg"! // You must attack small ogres twice. hero…" at bounding box center [645, 168] width 155 height 268
click at [612, 90] on div "// Defend against "Brak" and "Treg"! // You must attack small ogres twice. hero…" at bounding box center [645, 168] width 155 height 268
click at [617, 96] on div "// Defend against "Brak" and "Treg"! // You must attack small ogres twice. hero…" at bounding box center [647, 168] width 152 height 268
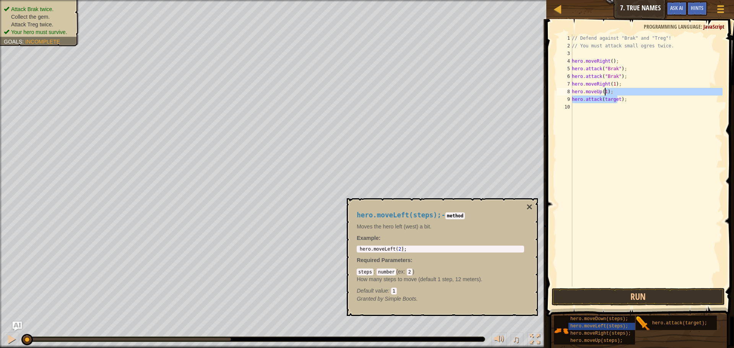
drag, startPoint x: 617, startPoint y: 96, endPoint x: 605, endPoint y: 94, distance: 12.5
click at [605, 94] on div "// Defend against "Brak" and "Treg"! // You must attack small ogres twice. hero…" at bounding box center [647, 168] width 152 height 268
click at [611, 102] on div "// Defend against "Brak" and "Treg"! // You must attack small ogres twice. hero…" at bounding box center [647, 160] width 152 height 252
click at [622, 299] on button "Run" at bounding box center [638, 297] width 173 height 18
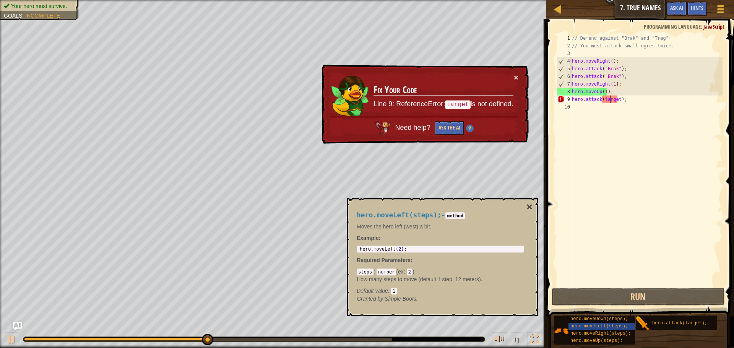
click at [533, 209] on div "hero.moveLeft(steps); - method Moves the hero left (west) a bit. Example : 1 he…" at bounding box center [442, 258] width 191 height 118
click at [528, 203] on button "×" at bounding box center [530, 207] width 6 height 11
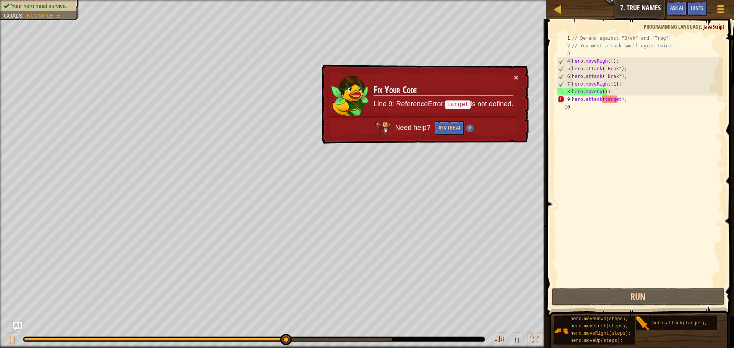
click at [617, 100] on div "// Defend against "Brak" and "Treg"! // You must attack small ogres twice. hero…" at bounding box center [647, 168] width 152 height 268
click at [446, 130] on button "Ask the AI" at bounding box center [449, 128] width 29 height 14
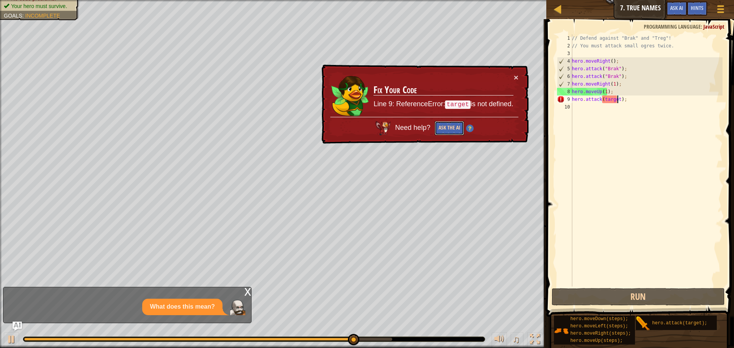
click at [453, 124] on button "Ask the AI" at bounding box center [449, 128] width 29 height 14
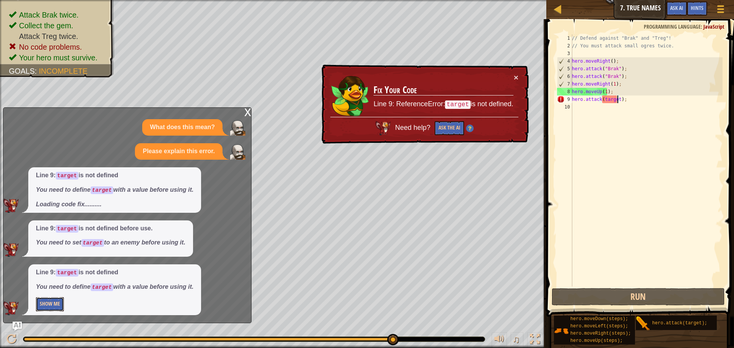
click at [47, 309] on button "Show Me" at bounding box center [50, 305] width 28 height 14
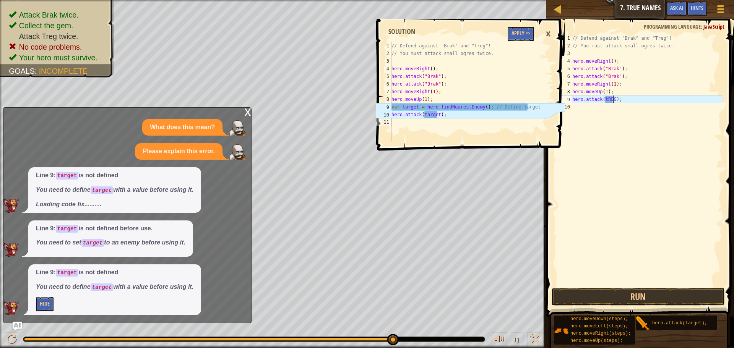
scroll to position [3, 3]
click at [624, 292] on div "hero.attack(tREG); 1 2 3 4 5 6 7 8 9 10 // Defend against "Brak" and "Treg"! //…" at bounding box center [639, 183] width 190 height 321
click at [627, 293] on button "Run" at bounding box center [638, 297] width 173 height 18
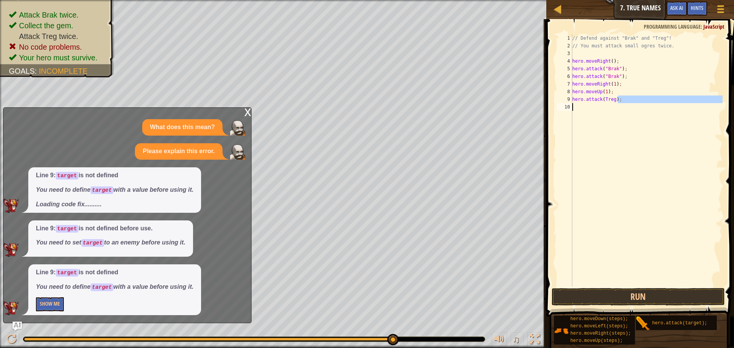
drag, startPoint x: 623, startPoint y: 102, endPoint x: 614, endPoint y: 132, distance: 31.5
click at [614, 132] on div "// Defend against "Brak" and "Treg"! // You must attack small ogres twice. hero…" at bounding box center [647, 168] width 152 height 268
type textarea "hero.attack(Treg);"
click at [582, 113] on div "// Defend against "Brak" and "Treg"! // You must attack small ogres twice. hero…" at bounding box center [647, 160] width 152 height 252
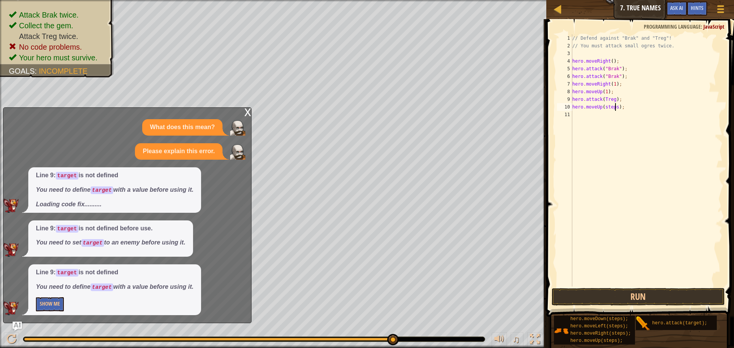
click at [616, 106] on div "// Defend against "Brak" and "Treg"! // You must attack small ogres twice. hero…" at bounding box center [647, 168] width 152 height 268
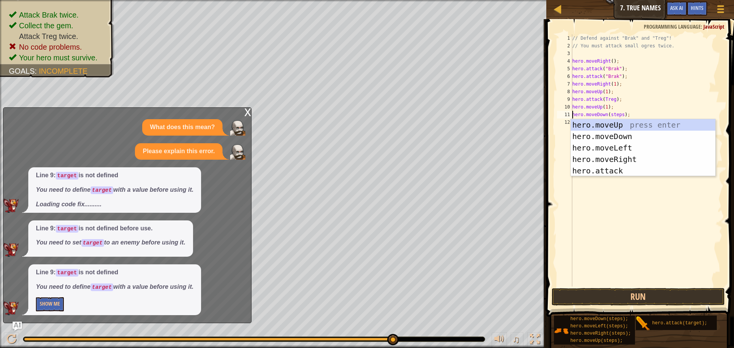
click at [622, 112] on div "// Defend against "Brak" and "Treg"! // You must attack small ogres twice. hero…" at bounding box center [647, 168] width 152 height 268
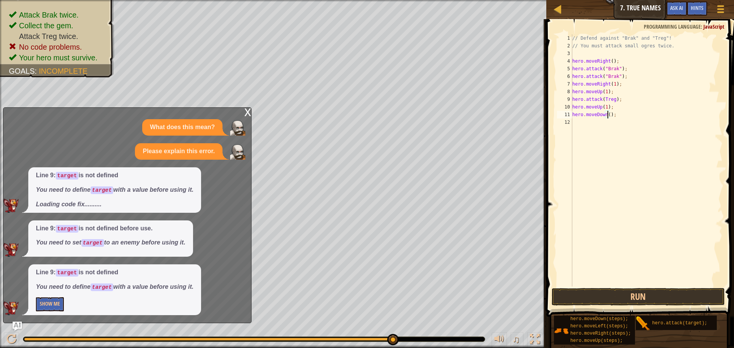
scroll to position [3, 3]
drag, startPoint x: 622, startPoint y: 122, endPoint x: 611, endPoint y: 124, distance: 10.9
click at [611, 124] on div "// Defend against "Brak" and "Treg"! // You must attack small ogres twice. hero…" at bounding box center [647, 168] width 152 height 268
click at [628, 289] on button "Run" at bounding box center [638, 297] width 173 height 18
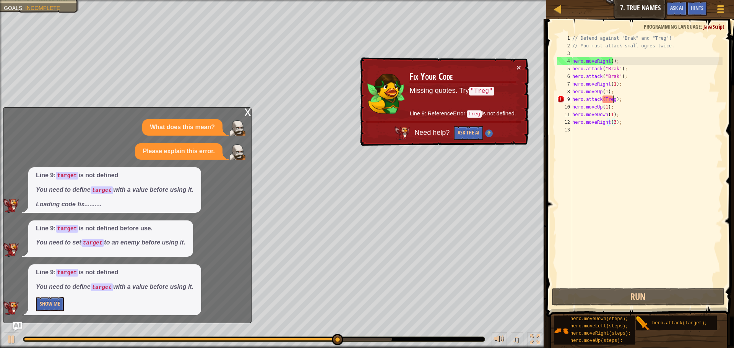
click at [613, 98] on div "// Defend against "Brak" and "Treg"! // You must attack small ogres twice. hero…" at bounding box center [647, 168] width 152 height 268
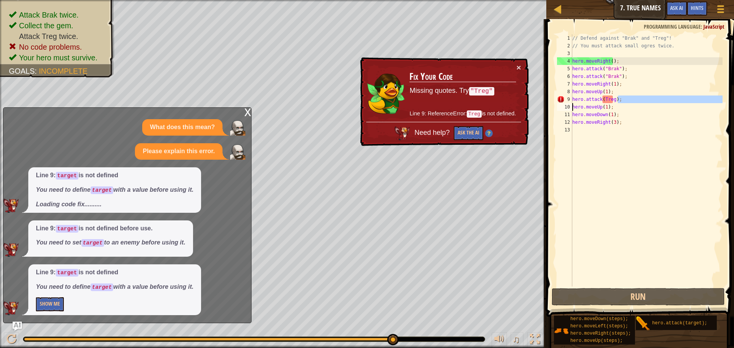
drag, startPoint x: 633, startPoint y: 98, endPoint x: 564, endPoint y: 103, distance: 69.1
click at [564, 103] on div "hero.attack(Treg); 1 2 3 4 5 6 7 8 9 10 11 12 13 // Defend against "Brak" and "…" at bounding box center [639, 160] width 167 height 252
type textarea "hero.attack(Treg);hero.moveUp(1);"
click at [579, 98] on div "// Defend against "Brak" and "Treg"! // You must attack small ogres twice. hero…" at bounding box center [647, 160] width 152 height 252
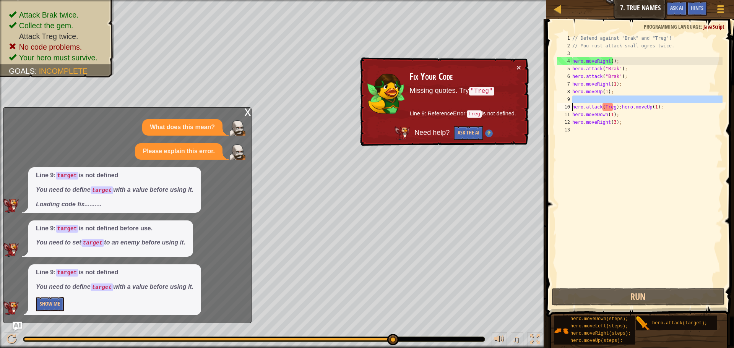
scroll to position [3, 0]
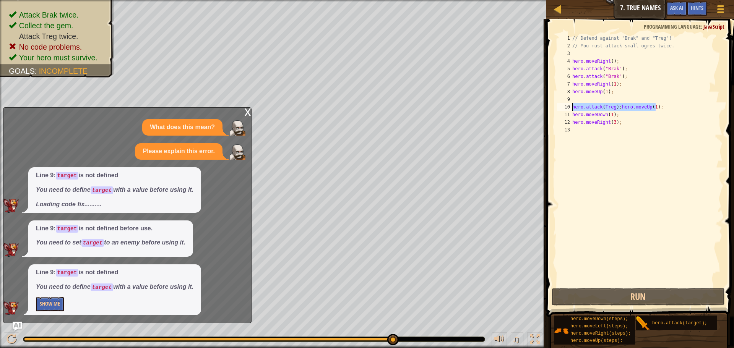
drag, startPoint x: 668, startPoint y: 108, endPoint x: 570, endPoint y: 107, distance: 97.9
click at [570, 107] on div "1 2 3 4 5 6 7 8 9 10 11 12 13 // Defend against "Brak" and "Treg"! // You must …" at bounding box center [639, 160] width 167 height 252
type textarea "hero.attack(Treg);hero.moveUp(1);"
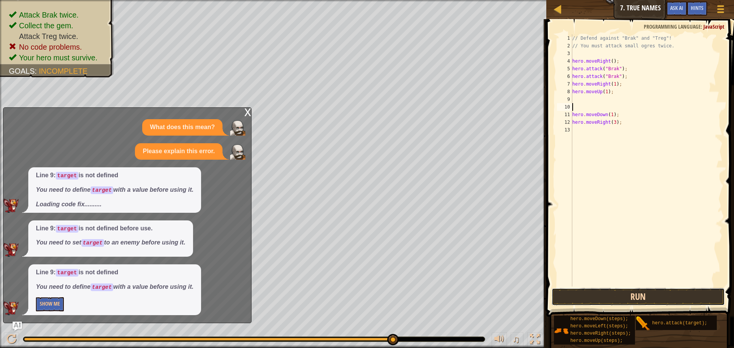
click at [636, 296] on button "Run" at bounding box center [638, 297] width 173 height 18
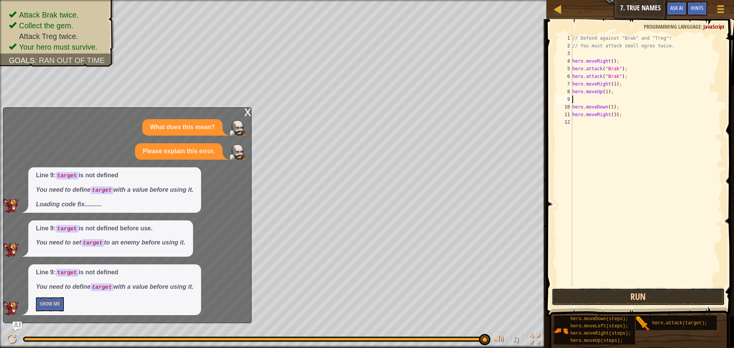
click at [579, 294] on button "Run" at bounding box center [638, 297] width 173 height 18
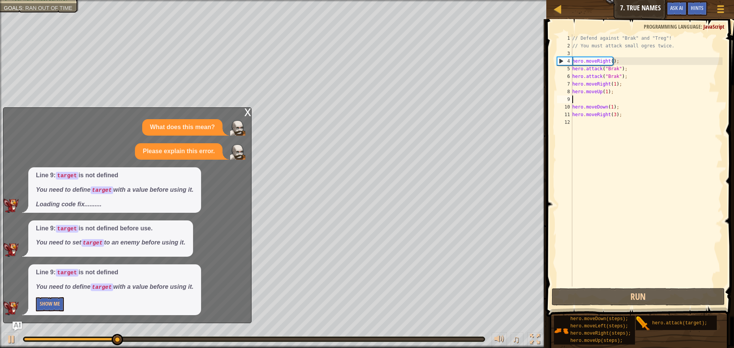
click at [247, 110] on div "x" at bounding box center [247, 112] width 7 height 8
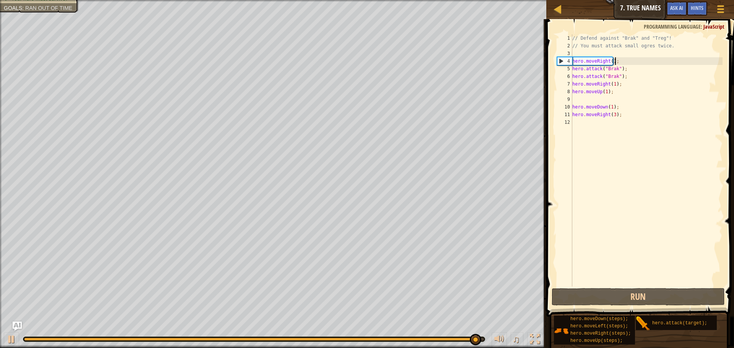
click at [631, 60] on div "// Defend against "Brak" and "Treg"! // You must attack small ogres twice. hero…" at bounding box center [647, 168] width 152 height 268
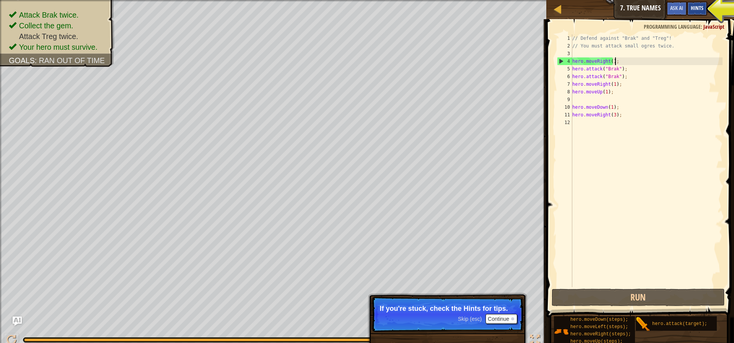
click at [692, 9] on span "Hints" at bounding box center [697, 7] width 13 height 7
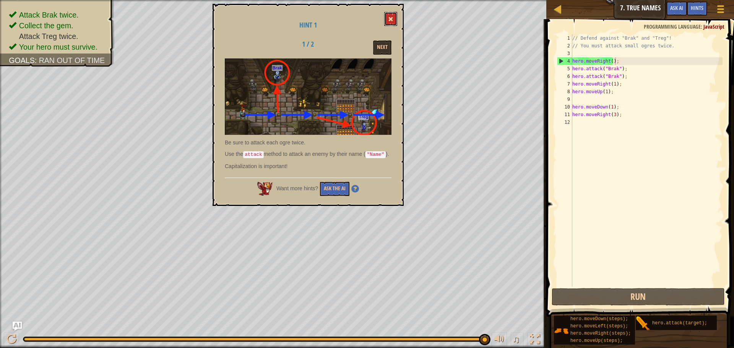
click at [391, 18] on span at bounding box center [390, 18] width 5 height 5
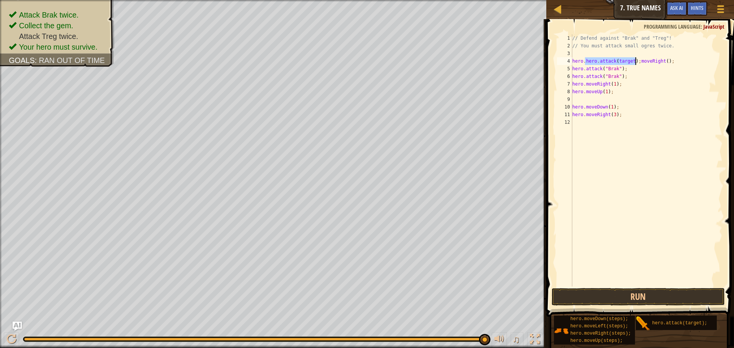
click at [667, 59] on div "// Defend against "Brak" and "Treg"! // You must attack small ogres twice. hero…" at bounding box center [647, 168] width 152 height 268
drag, startPoint x: 630, startPoint y: 61, endPoint x: 597, endPoint y: 64, distance: 33.4
click at [597, 64] on div "// Defend against "Brak" and "Treg"! // You must attack small ogres twice. hero…" at bounding box center [647, 168] width 152 height 268
click at [599, 61] on div "// Defend against "Brak" and "Treg"! // You must attack small ogres twice. hero…" at bounding box center [647, 168] width 152 height 268
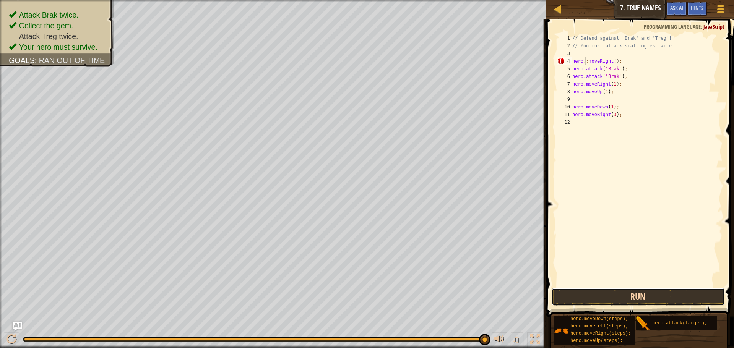
click at [623, 301] on button "Run" at bounding box center [638, 297] width 173 height 18
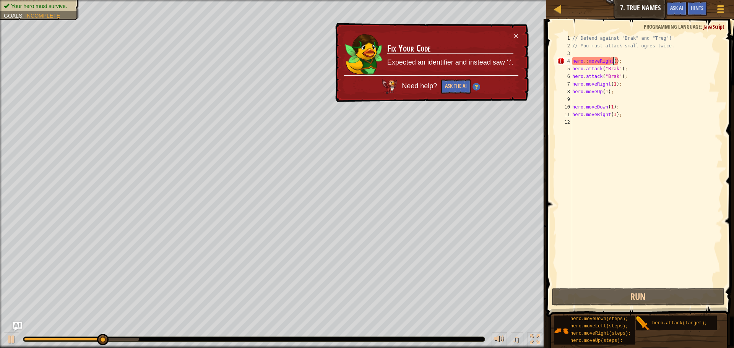
click at [612, 62] on div "// Defend against "Brak" and "Treg"! // You must attack small ogres twice. hero…" at bounding box center [647, 168] width 152 height 268
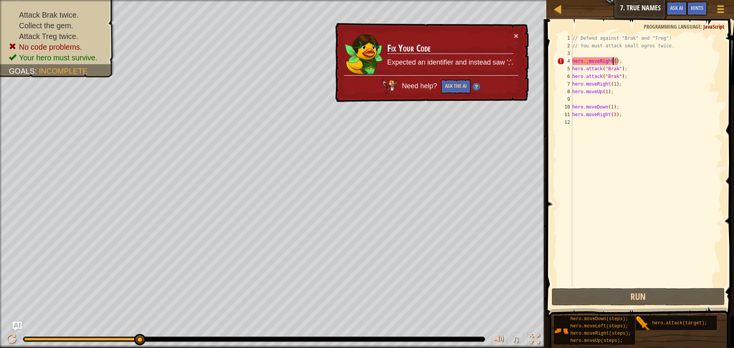
scroll to position [3, 3]
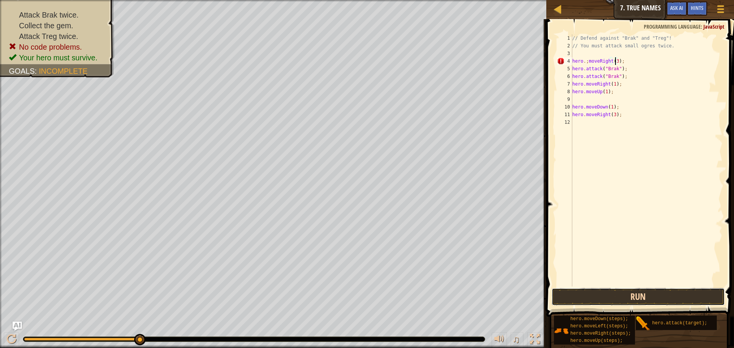
click at [615, 299] on button "Run" at bounding box center [638, 297] width 173 height 18
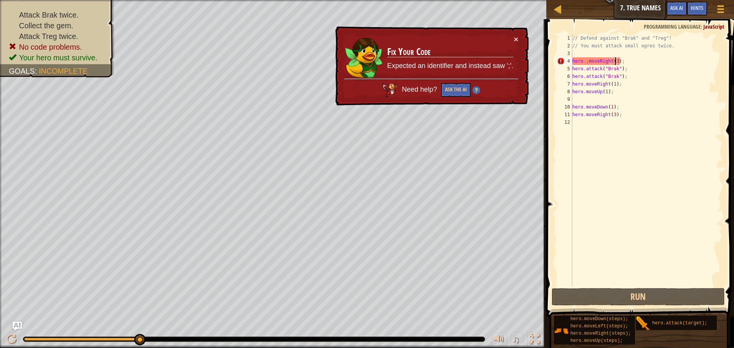
click at [686, 308] on span at bounding box center [641, 157] width 194 height 321
click at [457, 95] on button "Ask the AI" at bounding box center [455, 90] width 29 height 14
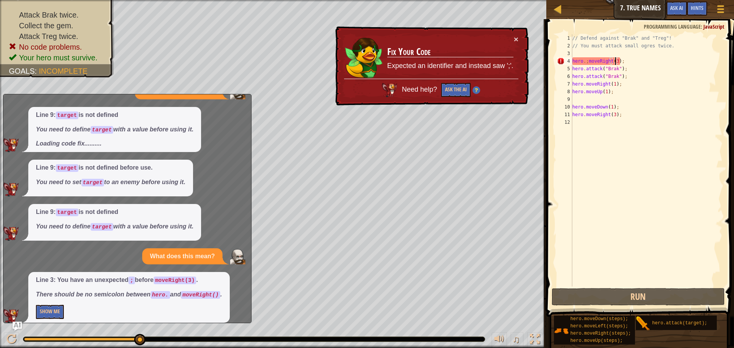
scroll to position [55, 0]
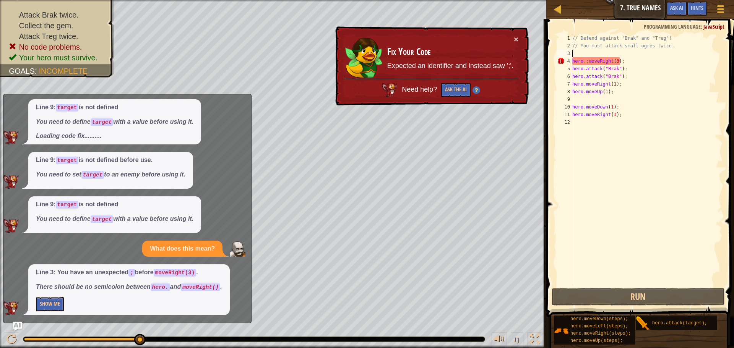
drag, startPoint x: 629, startPoint y: 54, endPoint x: 621, endPoint y: 58, distance: 8.7
click at [621, 58] on div "// Defend against "Brak" and "Treg"! // You must attack small ogres twice. hero…" at bounding box center [647, 168] width 152 height 268
type textarea "hero.;moveRight(3);"
drag, startPoint x: 621, startPoint y: 60, endPoint x: 558, endPoint y: 63, distance: 63.2
click at [558, 63] on div "hero.;moveRight(3); 1 2 3 4 5 6 7 8 9 10 11 12 // Defend against "Brak" and "Tr…" at bounding box center [639, 160] width 167 height 252
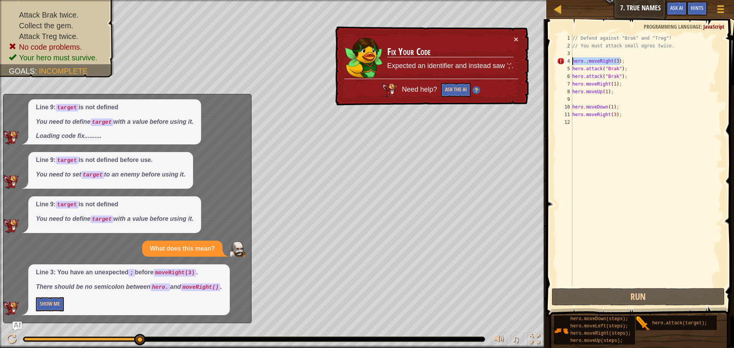
scroll to position [3, 0]
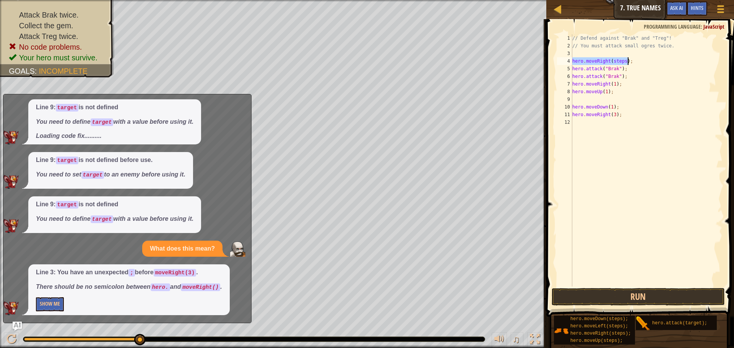
click at [623, 62] on div "// Defend against "Brak" and "Treg"! // You must attack small ogres twice. hero…" at bounding box center [647, 160] width 152 height 252
click at [688, 300] on button "Run" at bounding box center [638, 297] width 173 height 18
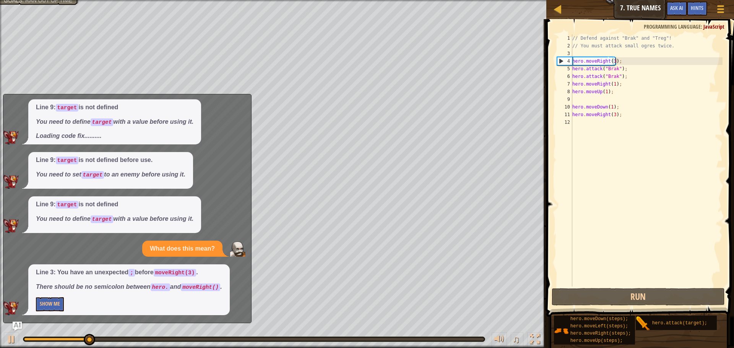
click at [242, 243] on div "What does this mean? Please explain this error. Line 9: target is not defined Y…" at bounding box center [125, 183] width 244 height 264
click at [20, 323] on img "Ask AI" at bounding box center [17, 327] width 10 height 10
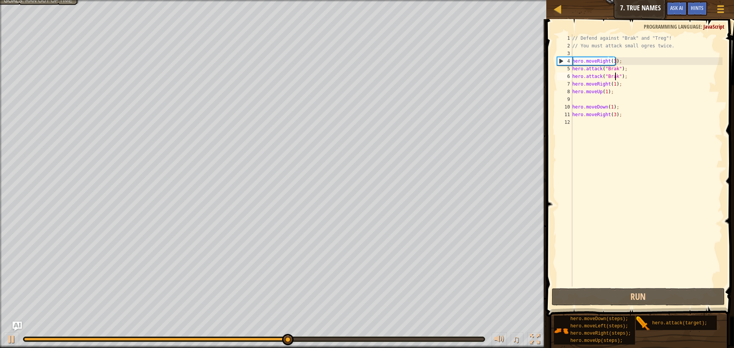
click at [617, 76] on div "// Defend against "Brak" and "Treg"! // You must attack small ogres twice. hero…" at bounding box center [647, 168] width 152 height 268
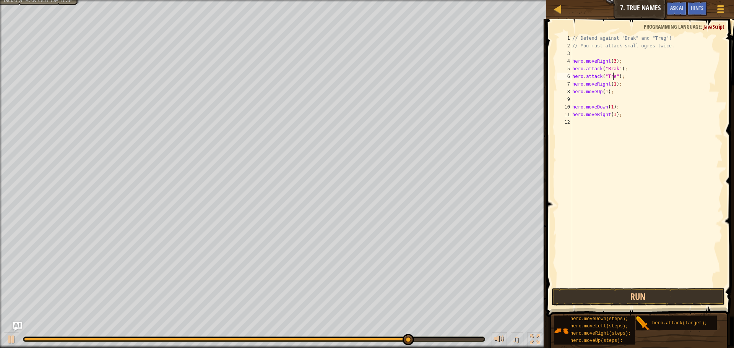
scroll to position [3, 4]
click at [631, 303] on button "Run" at bounding box center [638, 297] width 173 height 18
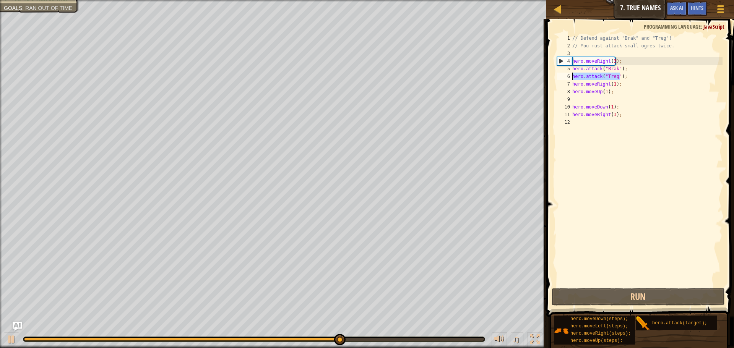
drag, startPoint x: 621, startPoint y: 76, endPoint x: 565, endPoint y: 75, distance: 55.5
click at [565, 75] on div "hero.attack("Treg"); 1 2 3 4 5 6 7 8 9 10 11 12 // Defend against "Brak" and "T…" at bounding box center [639, 160] width 167 height 252
type textarea ";"
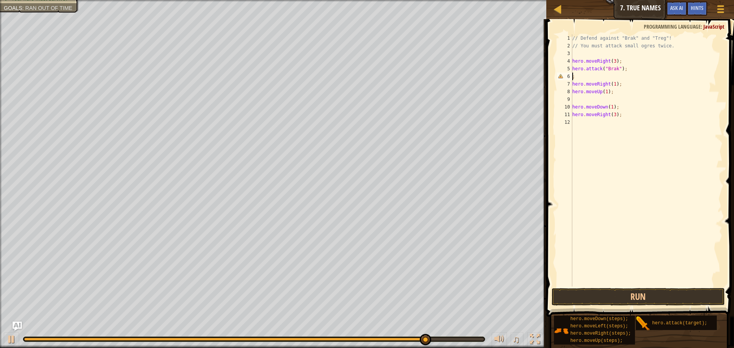
click at [580, 77] on div "// Defend against "Brak" and "Treg"! // You must attack small ogres twice. hero…" at bounding box center [647, 168] width 152 height 268
click at [627, 291] on button "Run" at bounding box center [638, 297] width 173 height 18
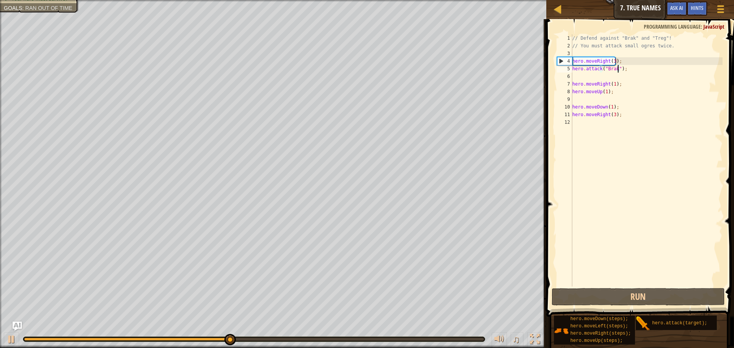
click at [617, 70] on div "// Defend against "Brak" and "Treg"! // You must attack small ogres twice. hero…" at bounding box center [647, 168] width 152 height 268
type textarea "hero.attack("Brak");"
